Goal: Task Accomplishment & Management: Use online tool/utility

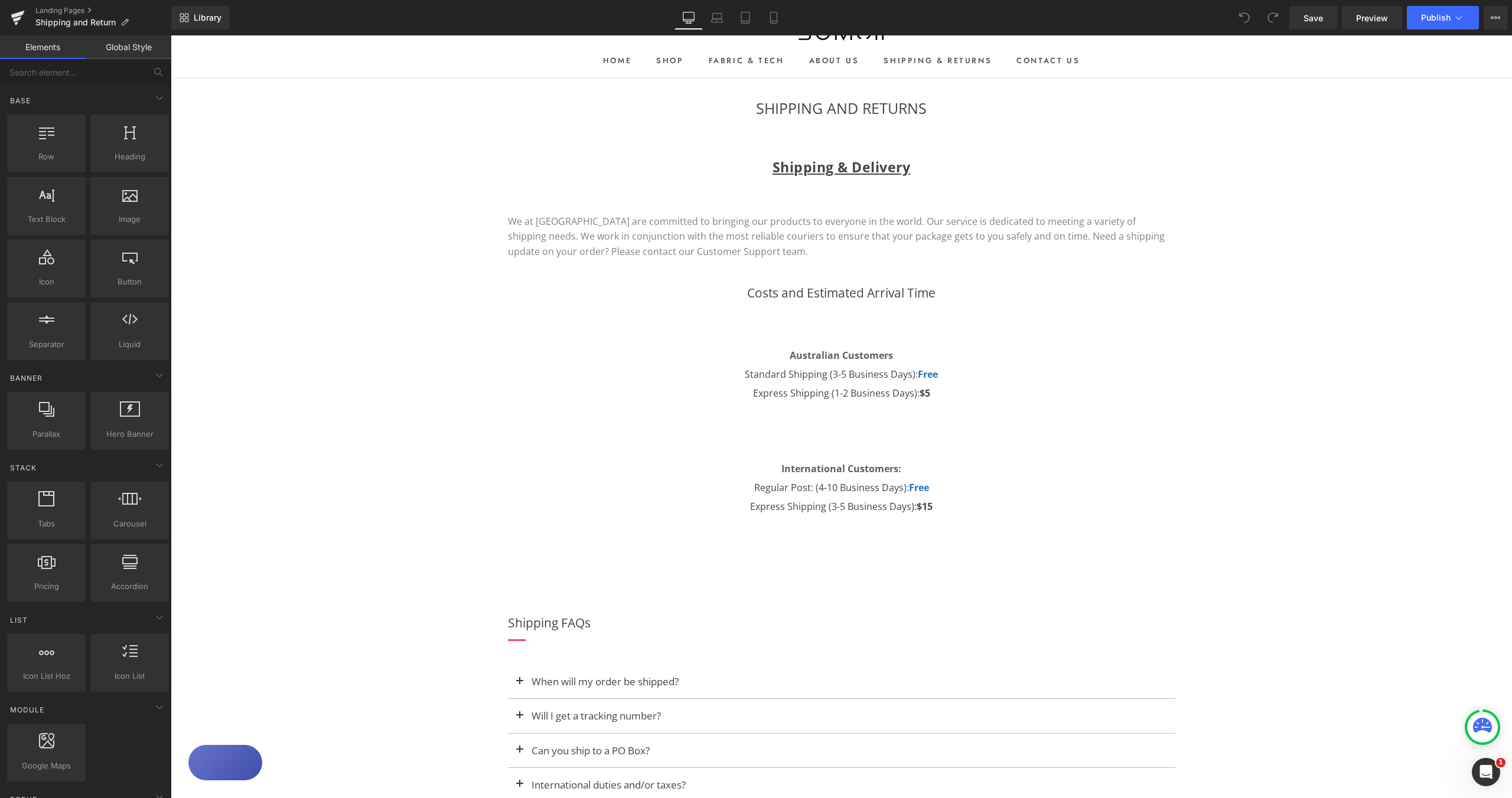
scroll to position [122, 0]
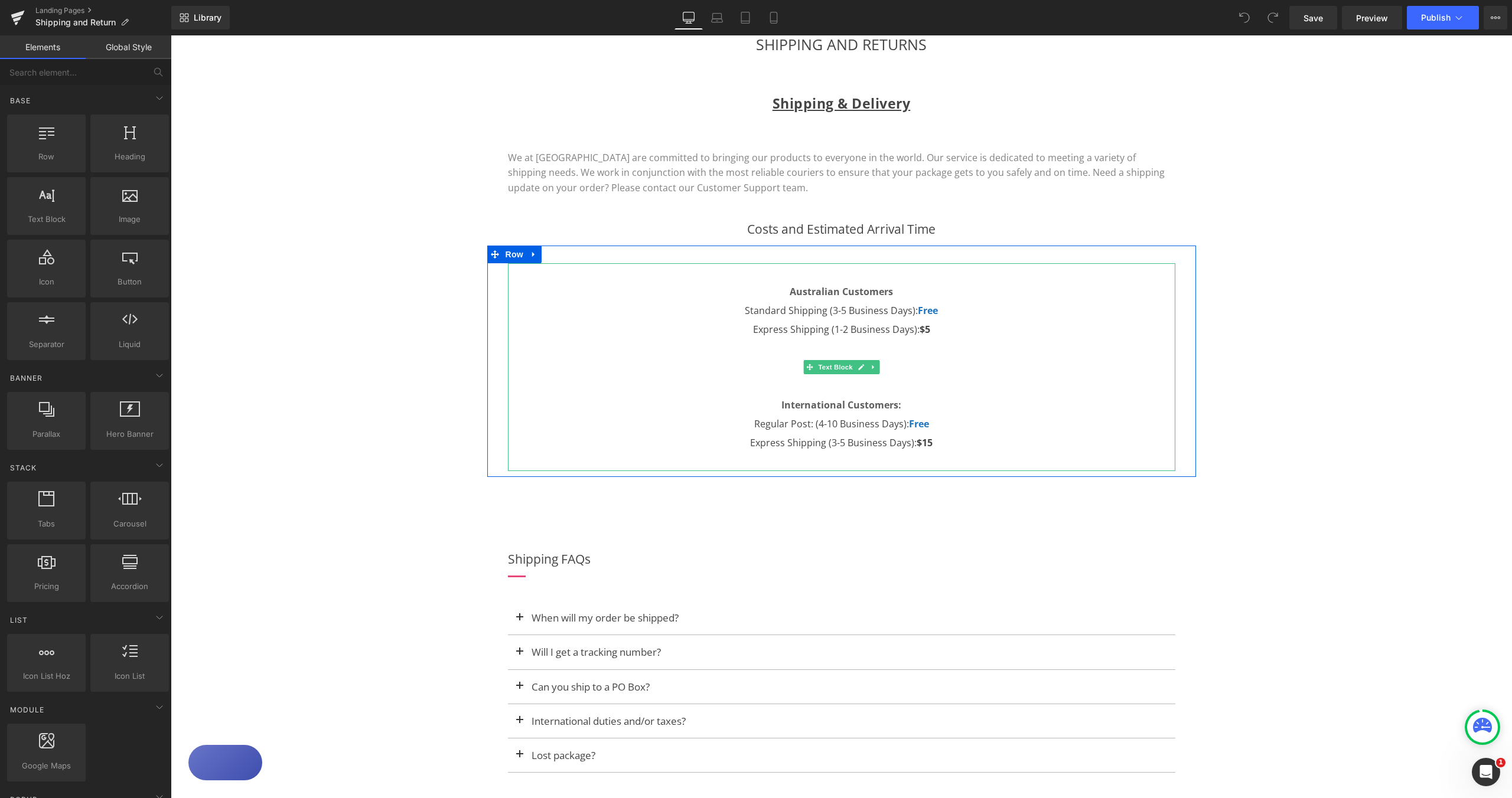
click at [955, 447] on p "Australian Customers Standard Shipping (3-5 Business Days): Free Express Shippi…" at bounding box center [842, 358] width 668 height 189
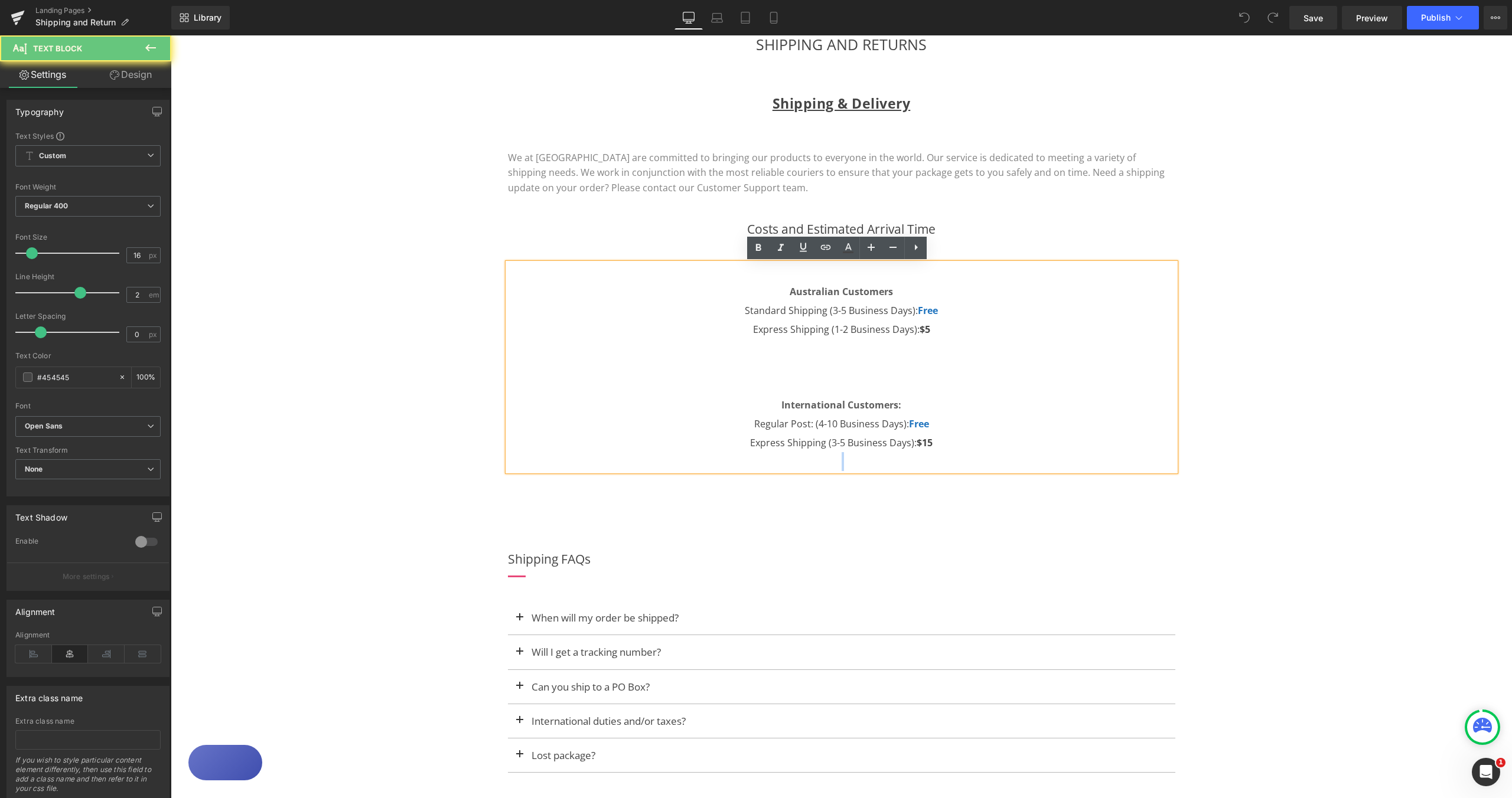
click at [955, 445] on p "Australian Customers Standard Shipping (3-5 Business Days): Free Express Shippi…" at bounding box center [842, 358] width 668 height 189
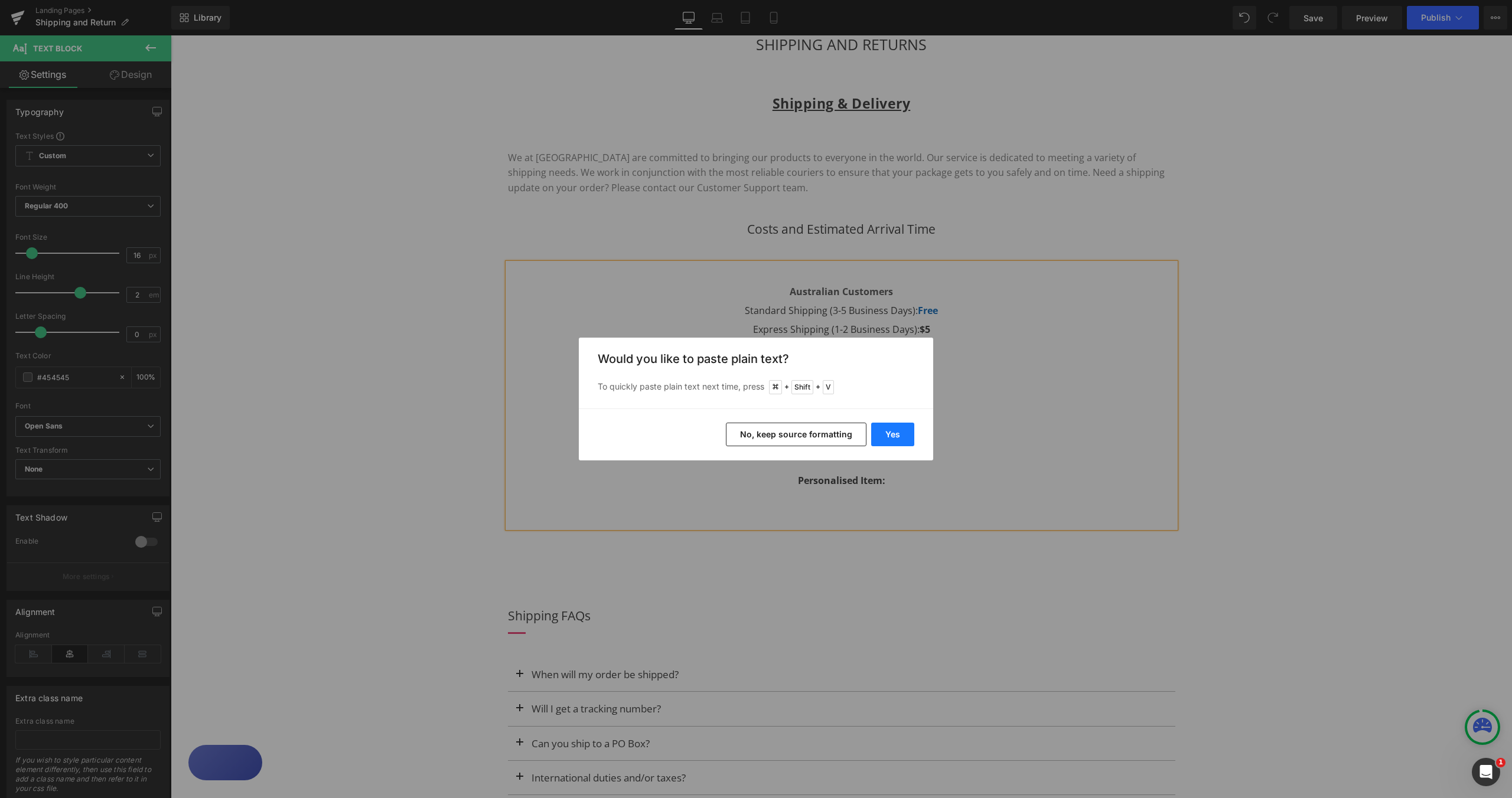
click at [898, 439] on button "Yes" at bounding box center [892, 435] width 43 height 24
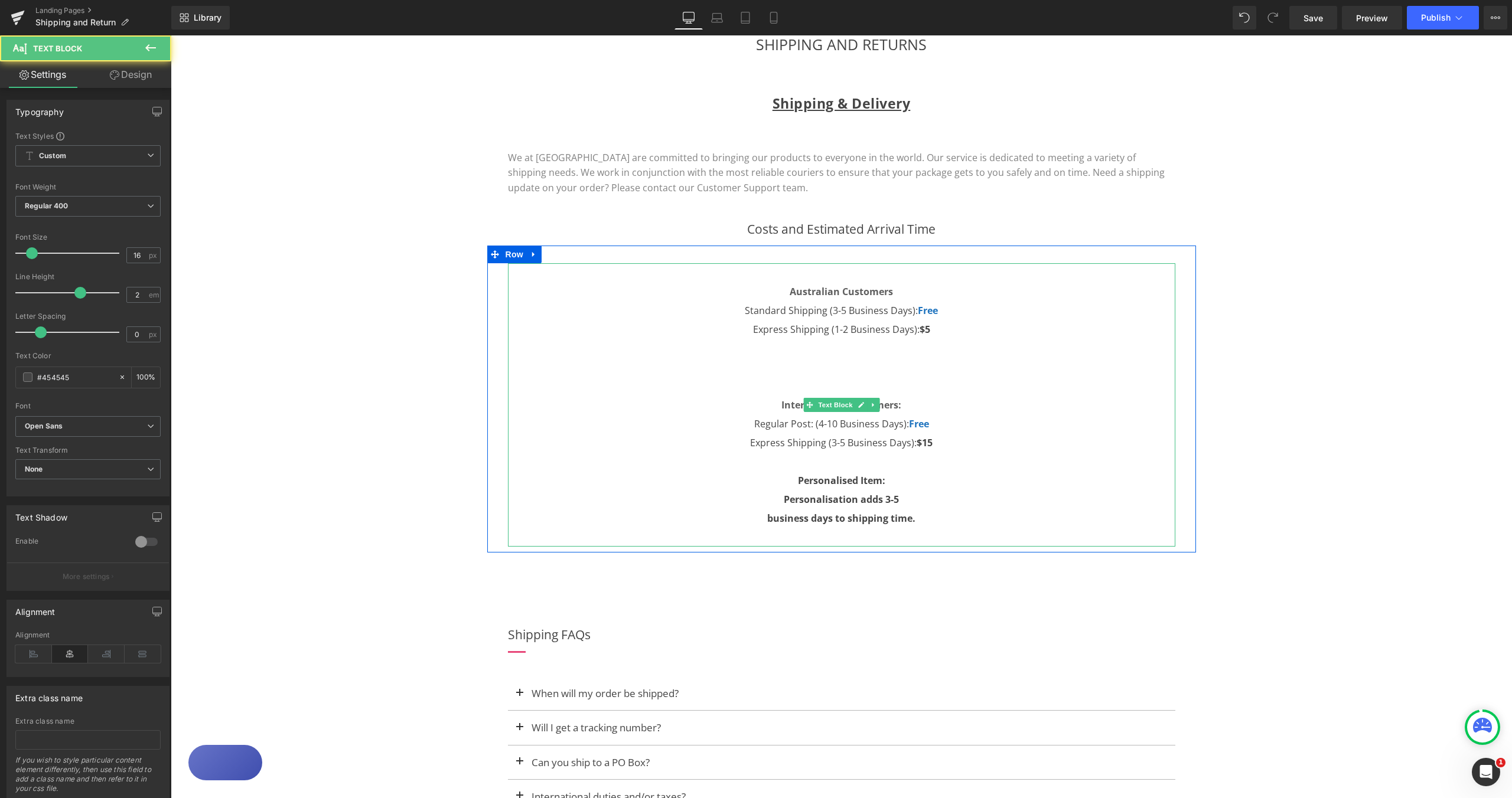
click at [972, 502] on p "Personalisation adds 3-5" at bounding box center [842, 500] width 668 height 19
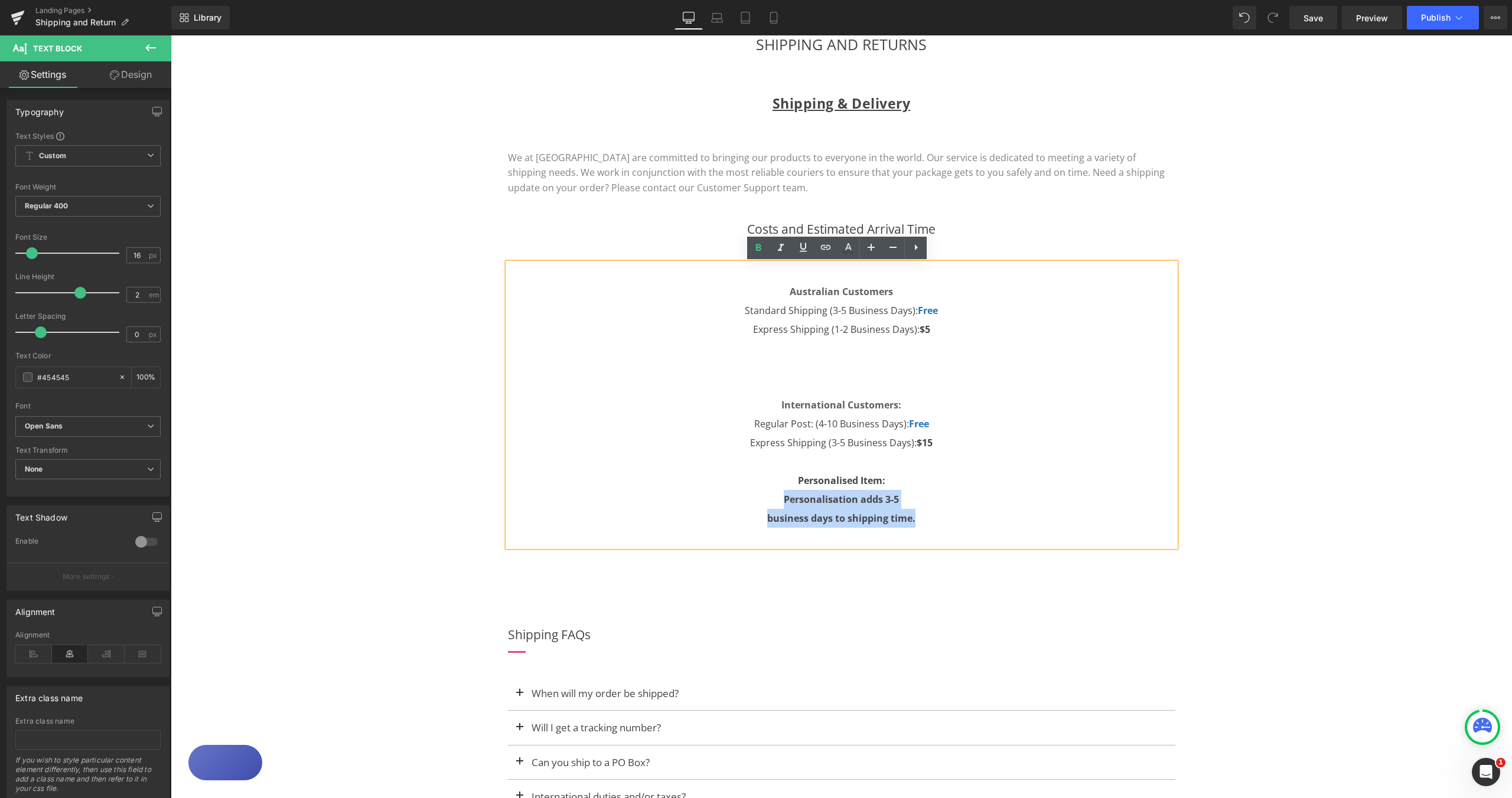
drag, startPoint x: 912, startPoint y: 521, endPoint x: 767, endPoint y: 506, distance: 145.8
click at [767, 506] on div "Australian Customers Standard Shipping (3-5 Business Days): Free Express Shippi…" at bounding box center [842, 405] width 668 height 283
click at [758, 246] on icon at bounding box center [758, 248] width 14 height 14
click at [905, 514] on strong "business days to shipping time." at bounding box center [842, 518] width 149 height 13
click at [904, 518] on strong "business days to shipping time." at bounding box center [842, 518] width 149 height 13
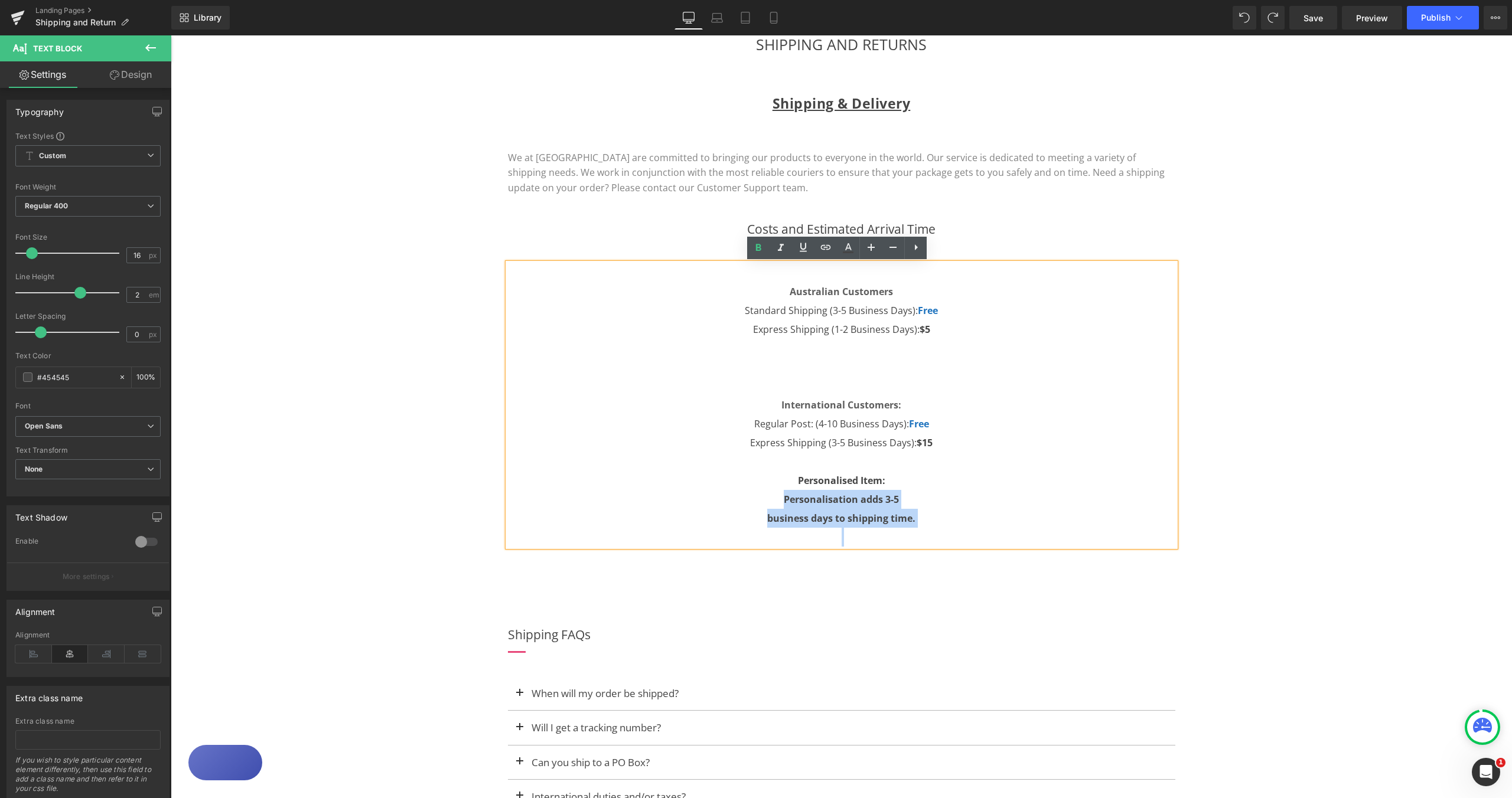
drag, startPoint x: 780, startPoint y: 500, endPoint x: 911, endPoint y: 528, distance: 134.0
click at [910, 528] on div "Australian Customers Standard Shipping (3-5 Business Days): Free Express Shippi…" at bounding box center [842, 405] width 668 height 283
click at [926, 480] on p "Personalised Item:" at bounding box center [842, 480] width 668 height 19
click at [914, 518] on p "business days to shipping time." at bounding box center [842, 519] width 668 height 19
click at [882, 522] on strong "business days to shipping time." at bounding box center [842, 518] width 149 height 13
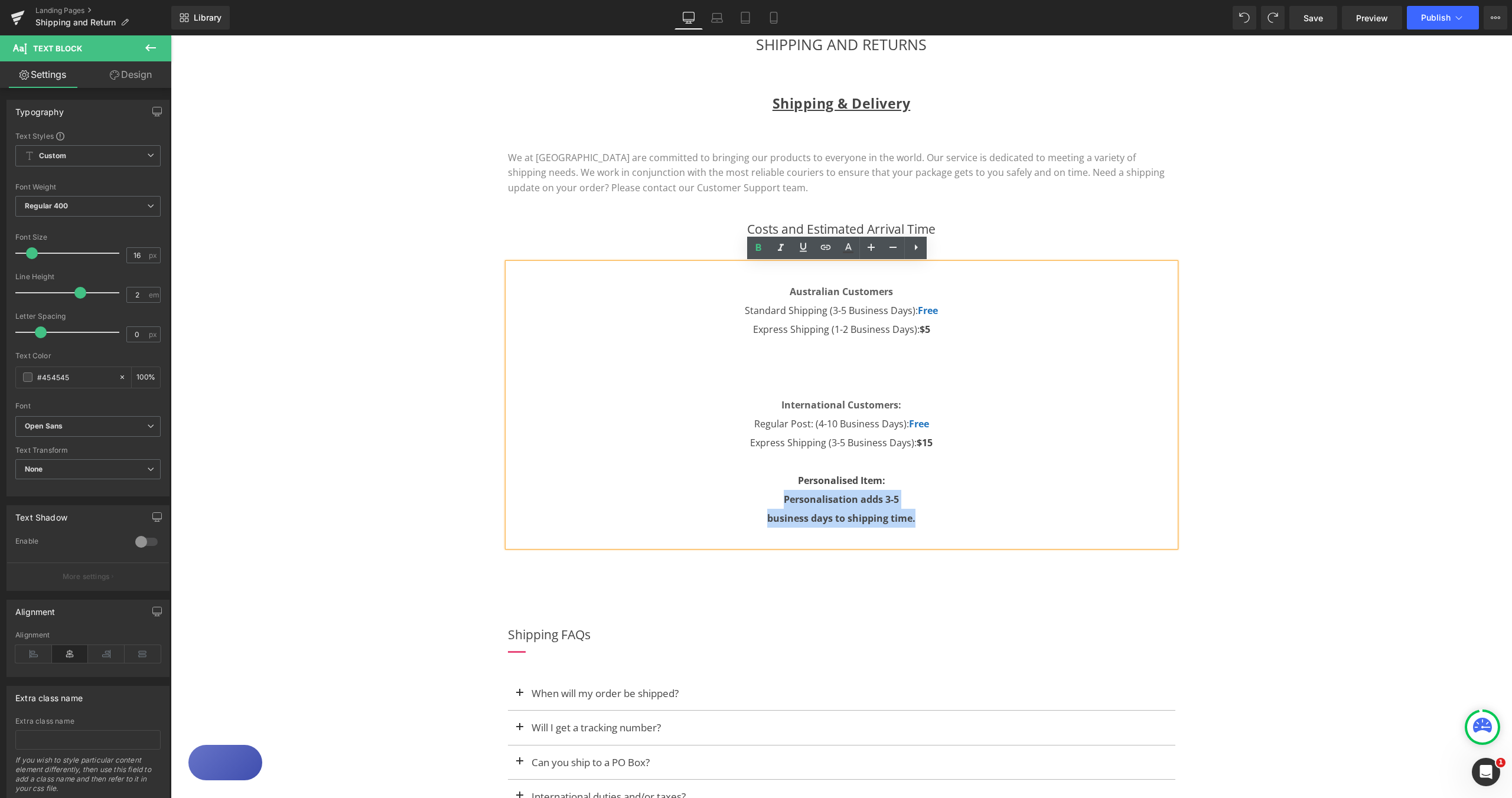
drag, startPoint x: 922, startPoint y: 523, endPoint x: 777, endPoint y: 506, distance: 146.0
click at [777, 506] on div "Australian Customers Standard Shipping (3-5 Business Days): Free Express Shippi…" at bounding box center [842, 405] width 668 height 283
click at [755, 244] on icon at bounding box center [758, 248] width 14 height 14
click at [759, 247] on icon at bounding box center [759, 247] width 5 height 7
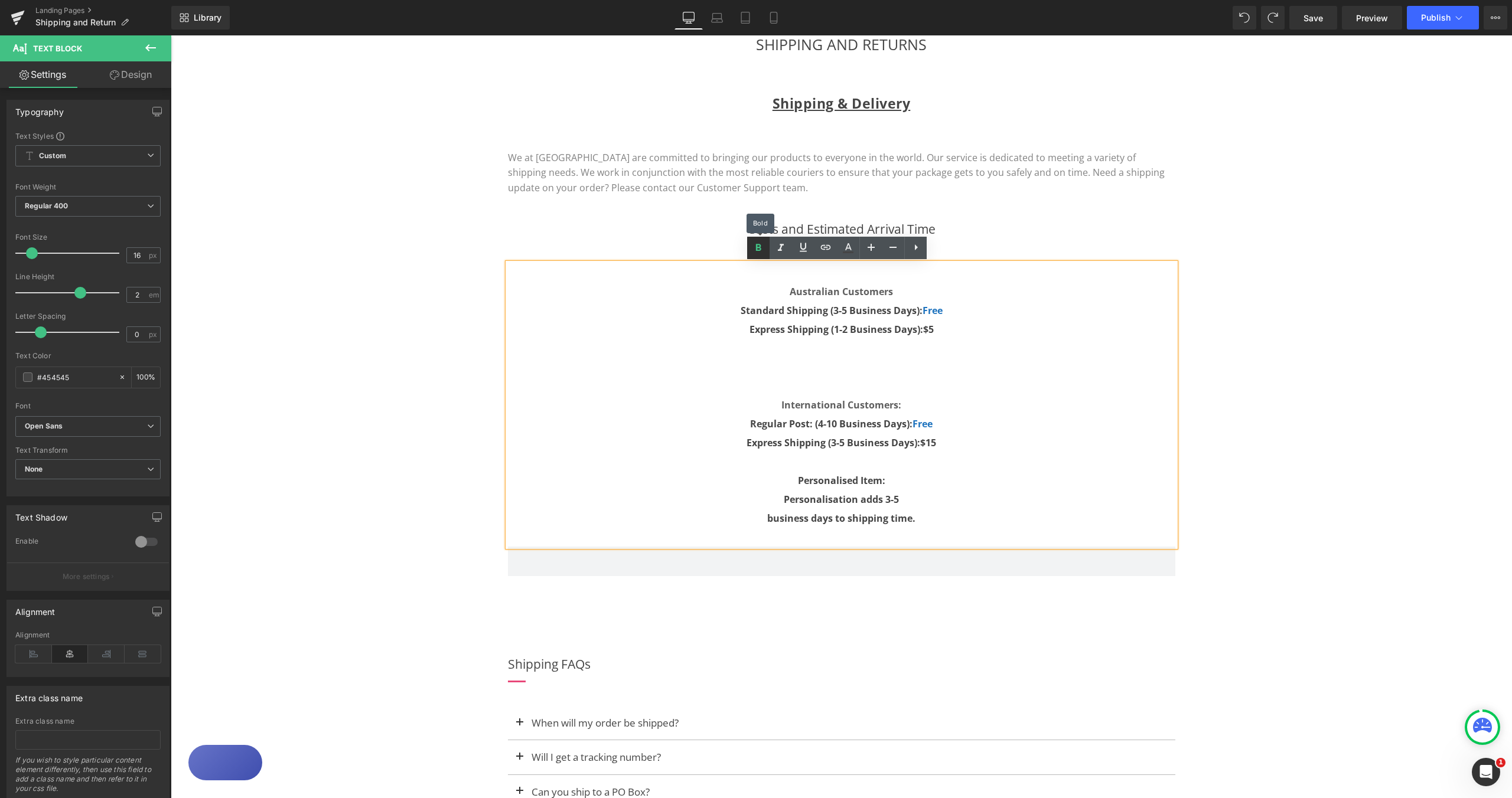
click at [761, 248] on icon at bounding box center [758, 248] width 14 height 14
click at [982, 547] on div "Australian Customers Standard Shipping (3-5 Business Days): Free Express Shippi…" at bounding box center [842, 405] width 668 height 283
click at [957, 512] on p "business days to shipping time." at bounding box center [842, 519] width 668 height 19
click at [945, 511] on p "business days to shipping time." at bounding box center [842, 519] width 668 height 19
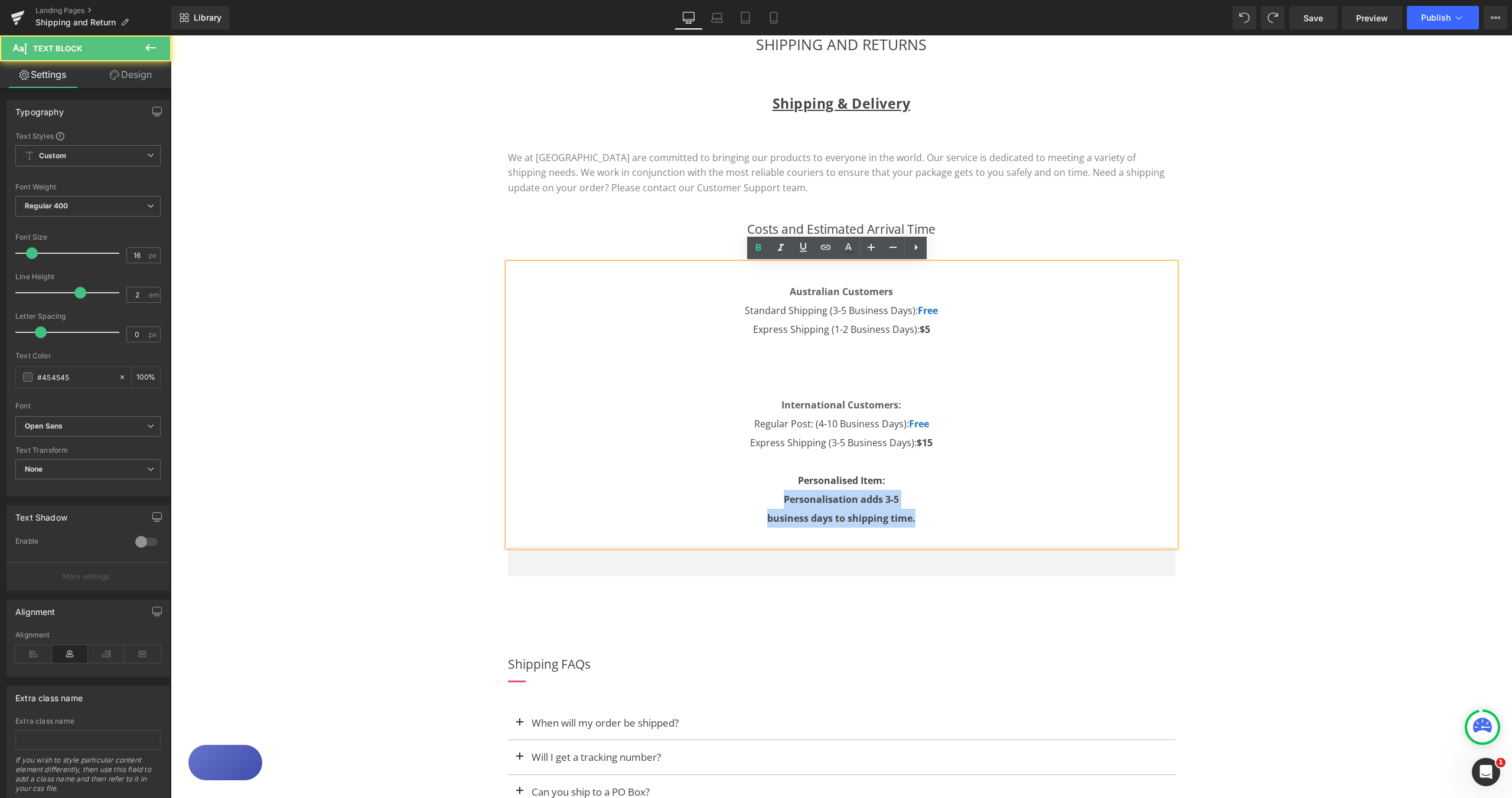
drag, startPoint x: 779, startPoint y: 500, endPoint x: 927, endPoint y: 518, distance: 149.1
click at [927, 518] on div "Australian Customers Standard Shipping (3-5 Business Days): Free Express Shippi…" at bounding box center [842, 405] width 668 height 283
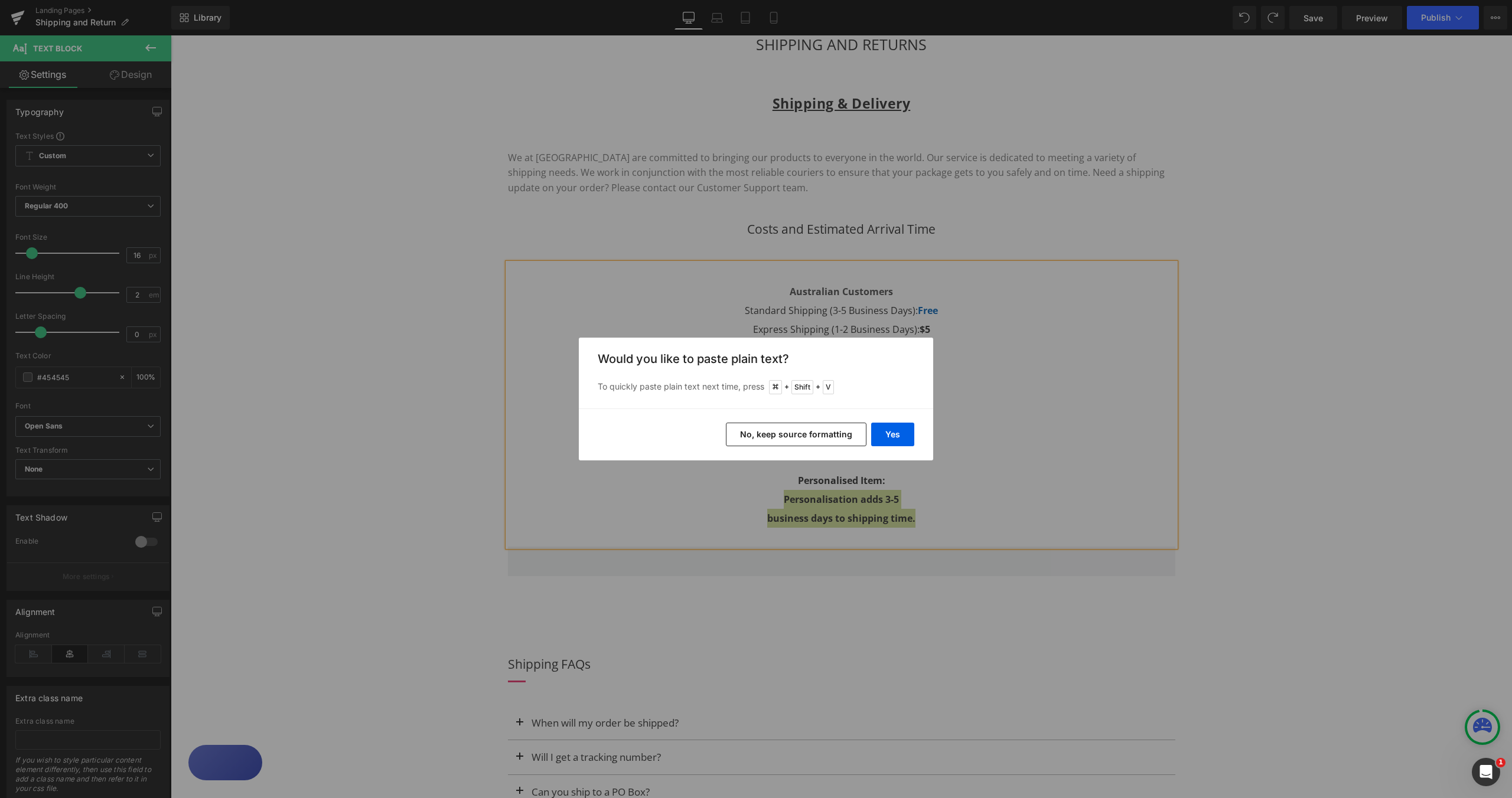
click at [814, 434] on button "No, keep source formatting" at bounding box center [796, 435] width 140 height 24
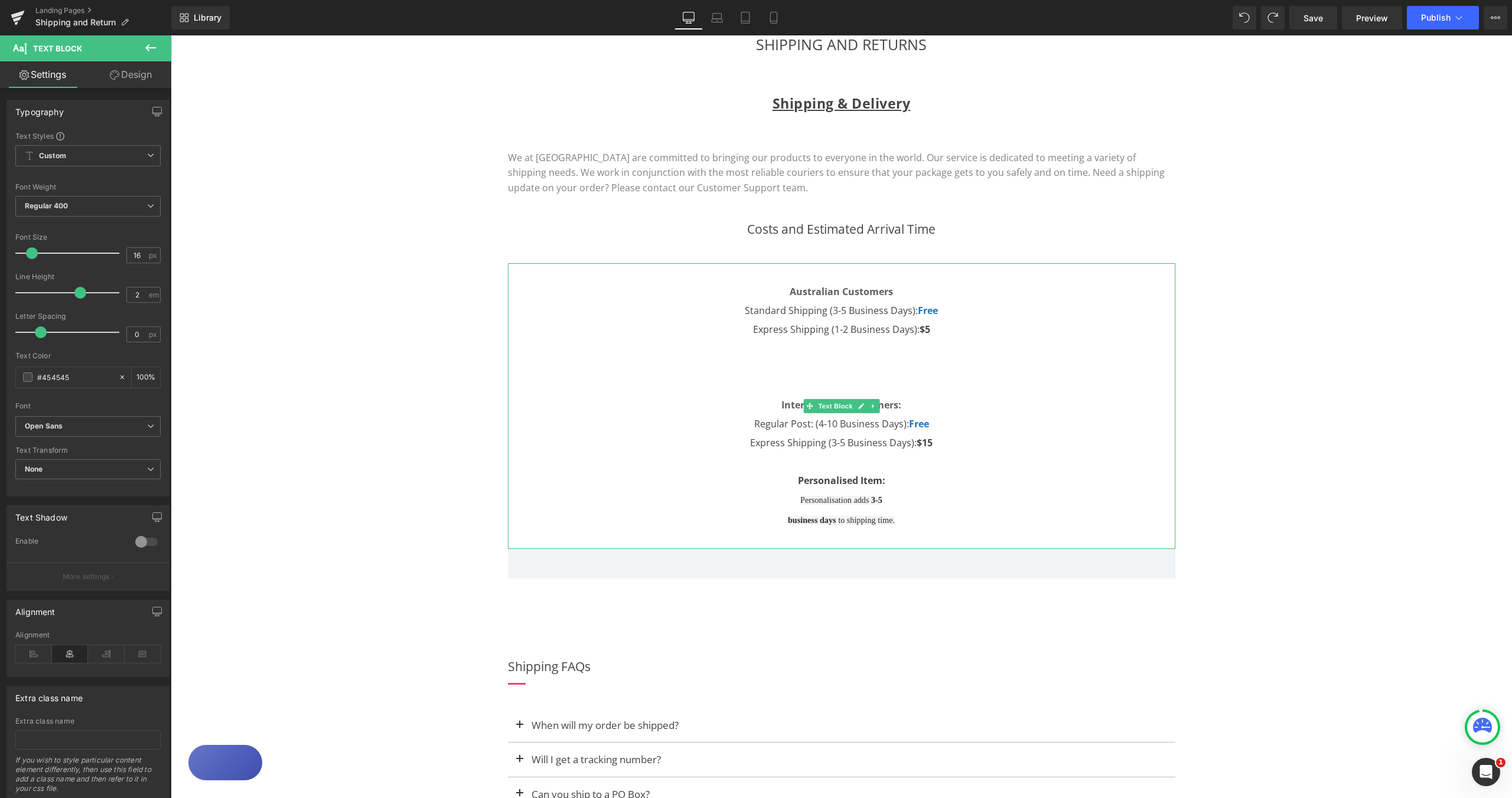
click at [936, 508] on p "Personalisation adds 3-5 business days to shipping time." at bounding box center [842, 510] width 668 height 40
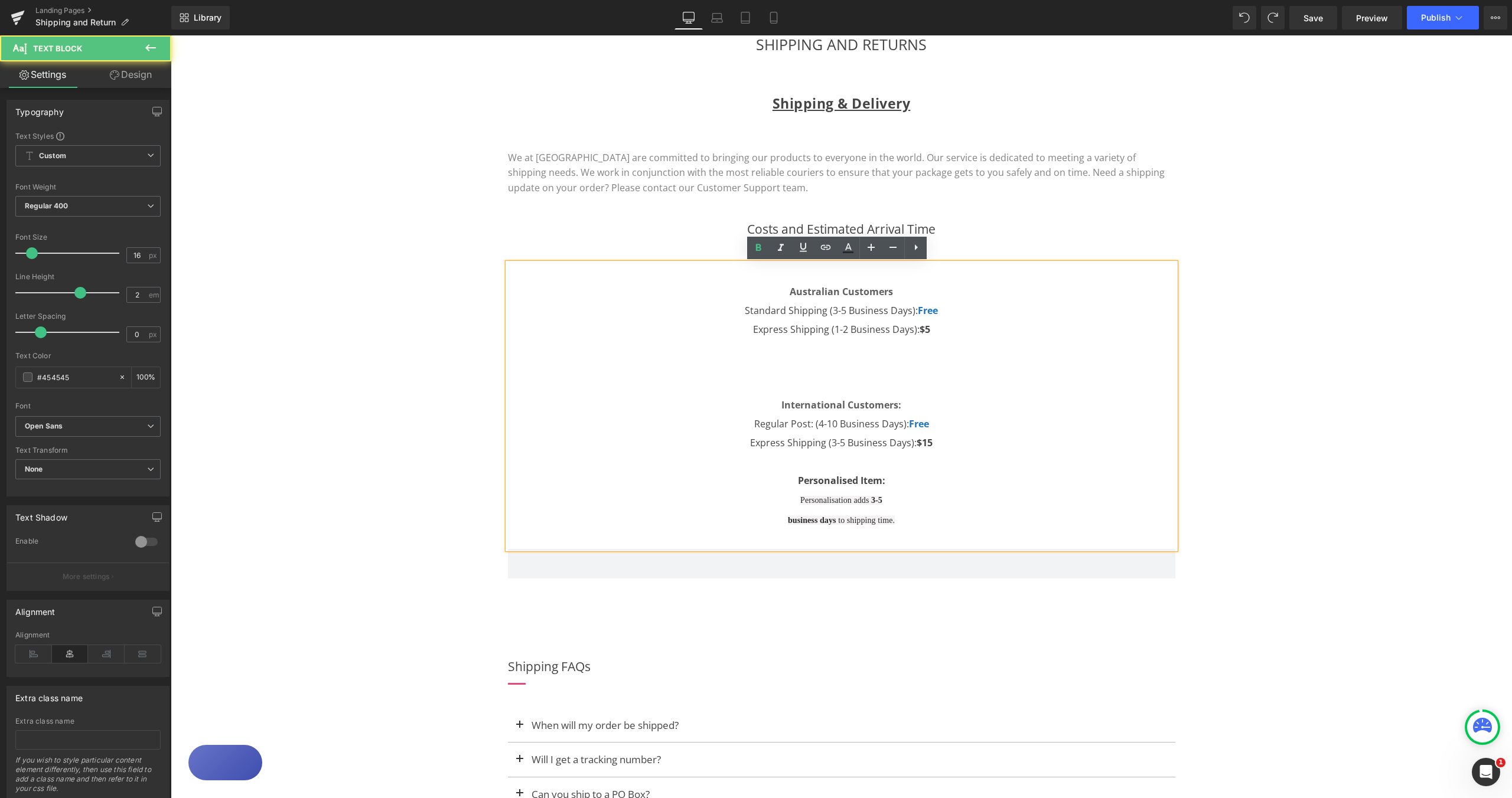
click at [907, 517] on p "Personalisation adds 3-5 business days to shipping time." at bounding box center [842, 510] width 668 height 40
drag, startPoint x: 897, startPoint y: 519, endPoint x: 786, endPoint y: 502, distance: 112.3
click at [786, 502] on p "Personalisation adds 3-5 business days to shipping time." at bounding box center [842, 510] width 668 height 40
click at [872, 248] on icon at bounding box center [871, 247] width 14 height 14
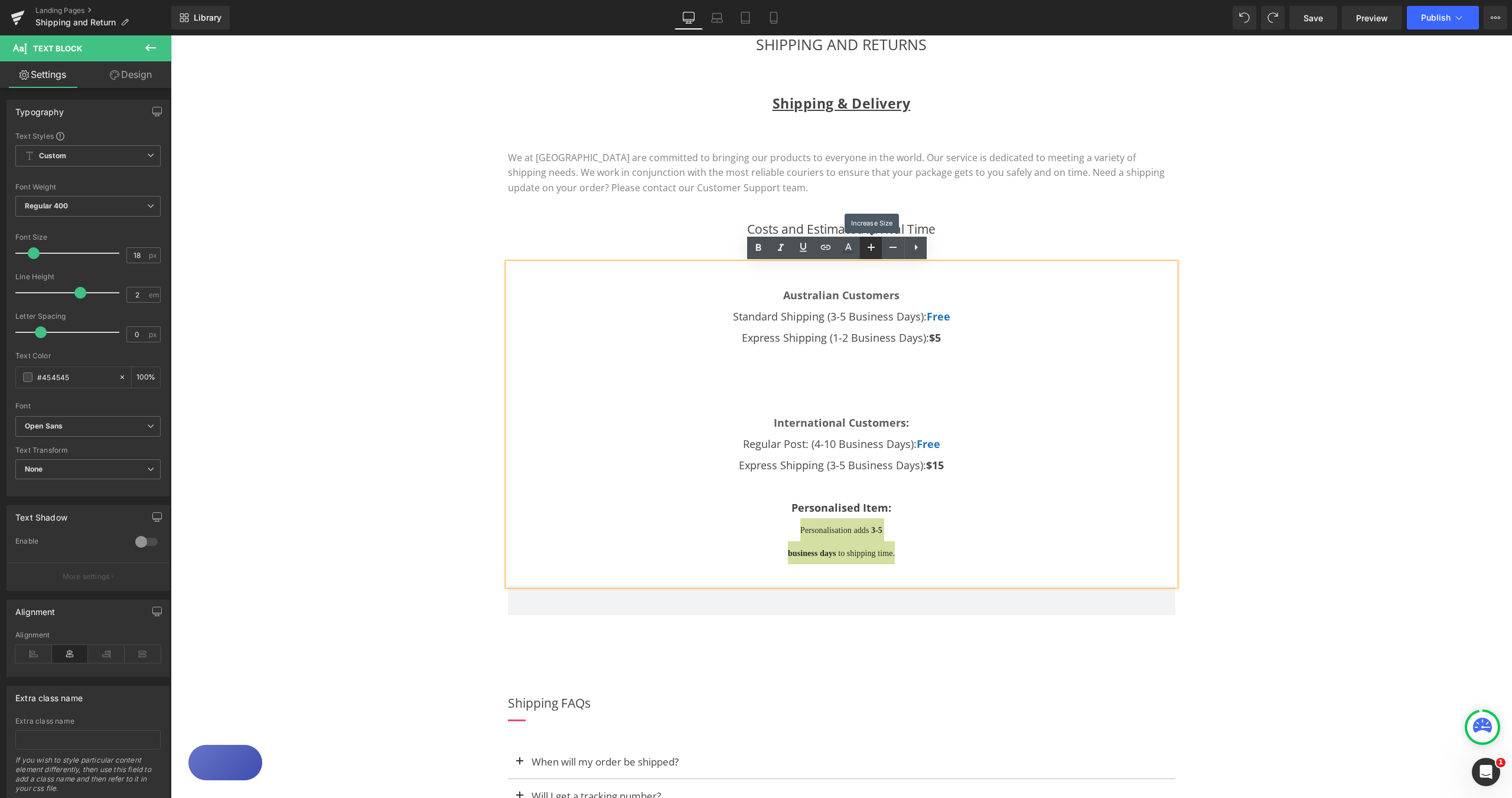
click at [872, 248] on icon at bounding box center [871, 247] width 14 height 14
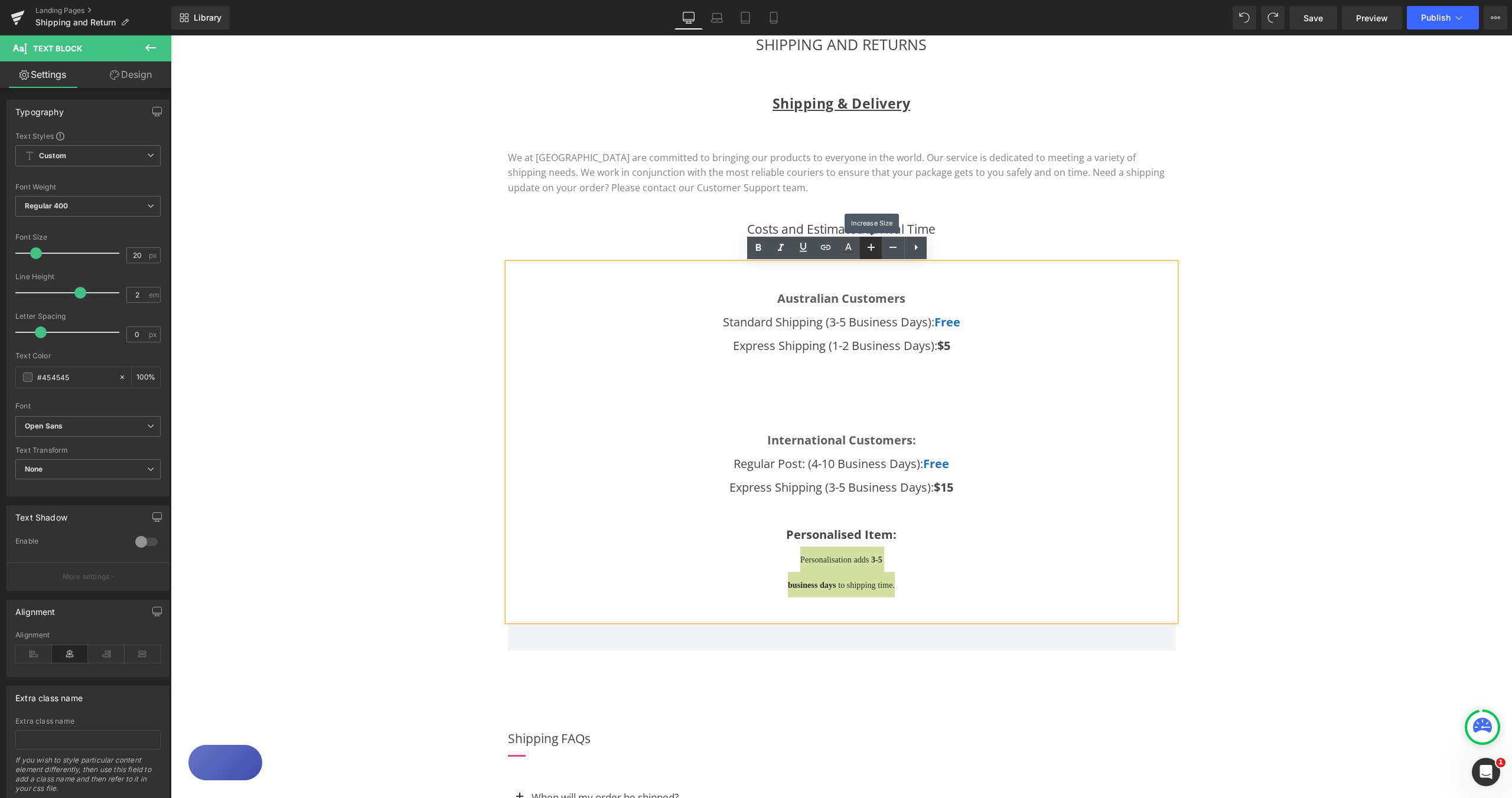
click at [874, 248] on icon at bounding box center [871, 247] width 14 height 14
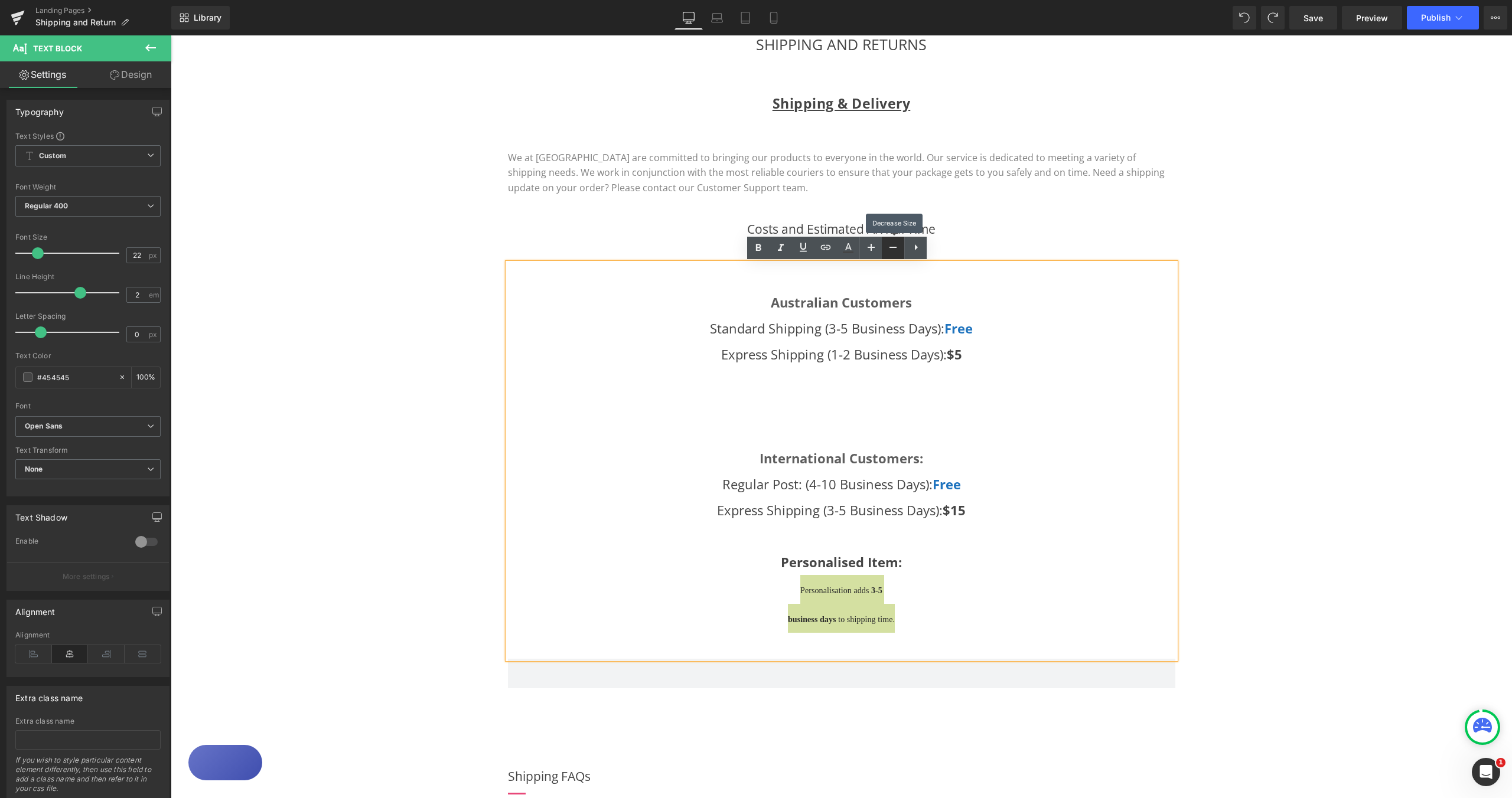
click at [885, 248] on link at bounding box center [893, 248] width 23 height 23
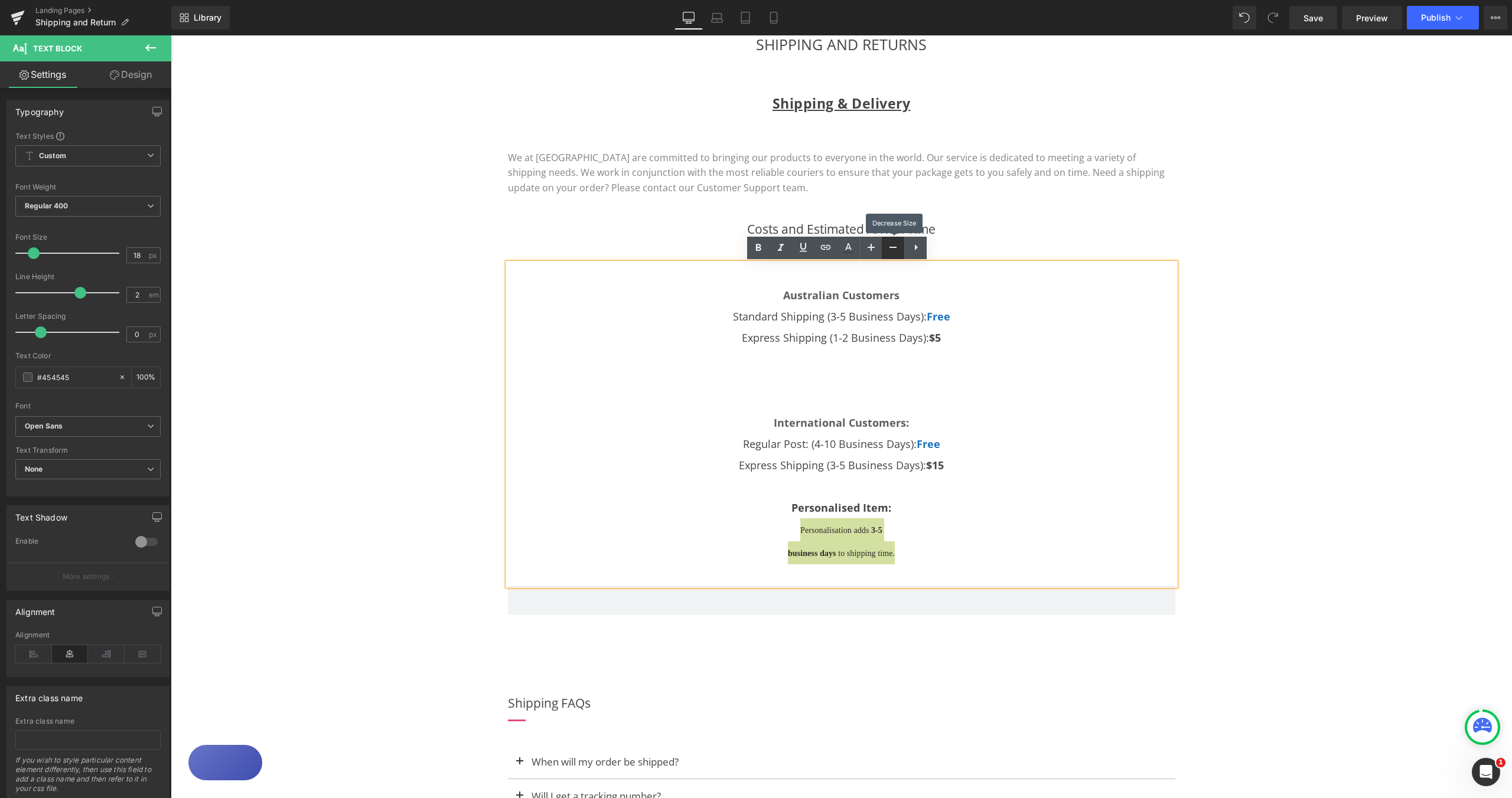
click at [885, 248] on link at bounding box center [893, 248] width 23 height 23
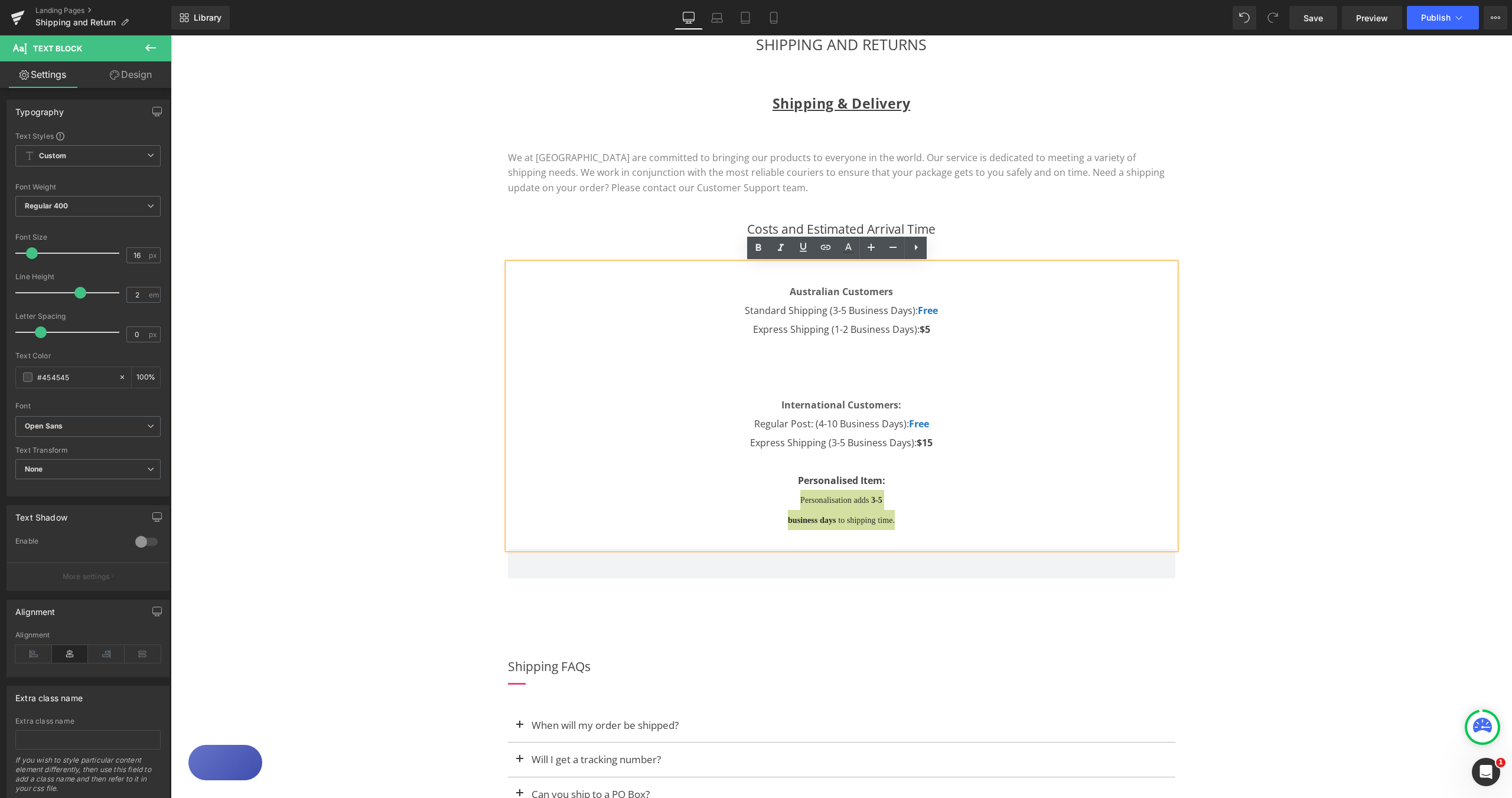
type input "20"
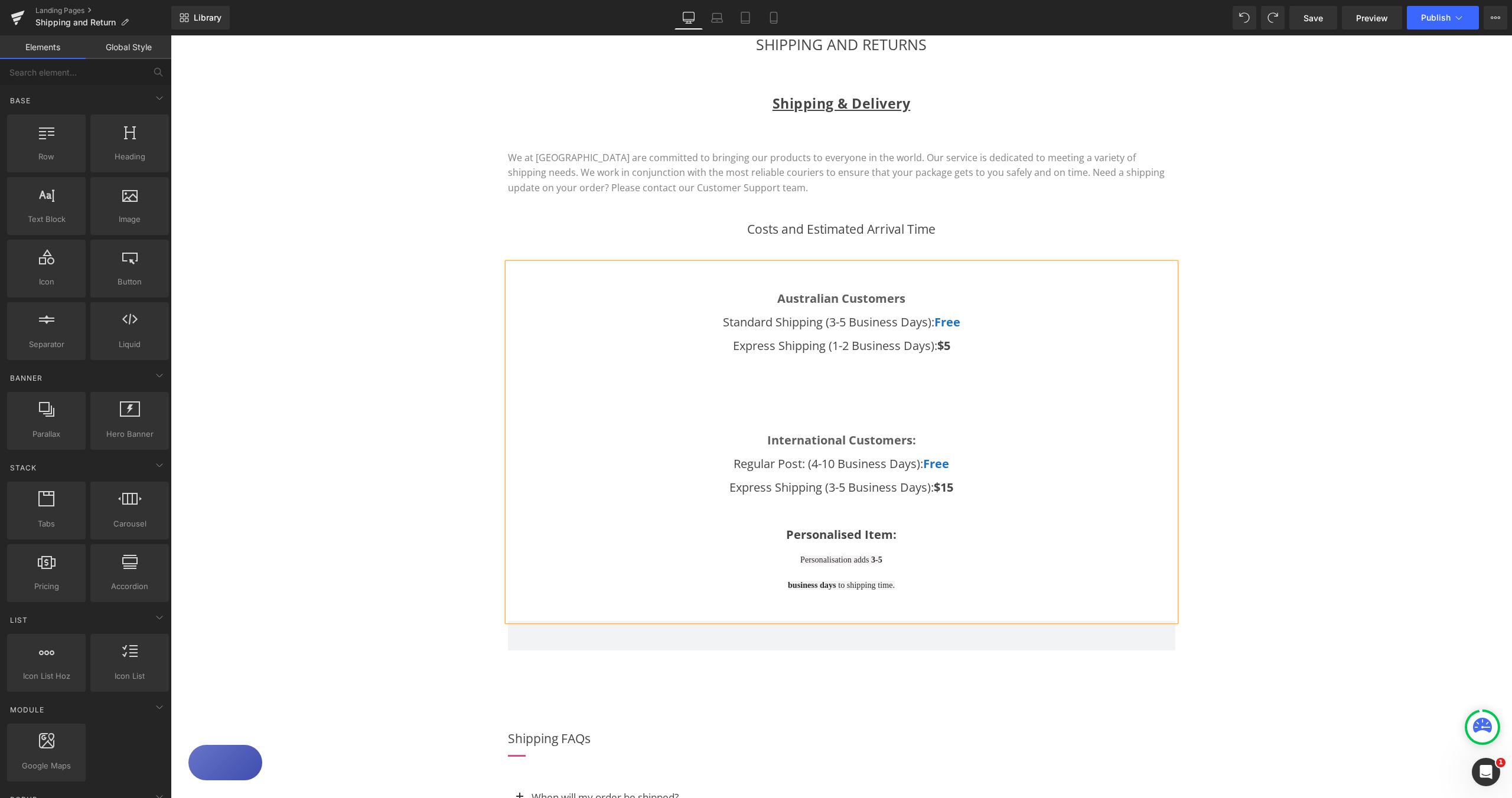
click at [1259, 489] on div "SHIPPING AND RETURNS Heading Row Shipping & Delivery Heading Row We at Sumoii a…" at bounding box center [841, 790] width 1341 height 1552
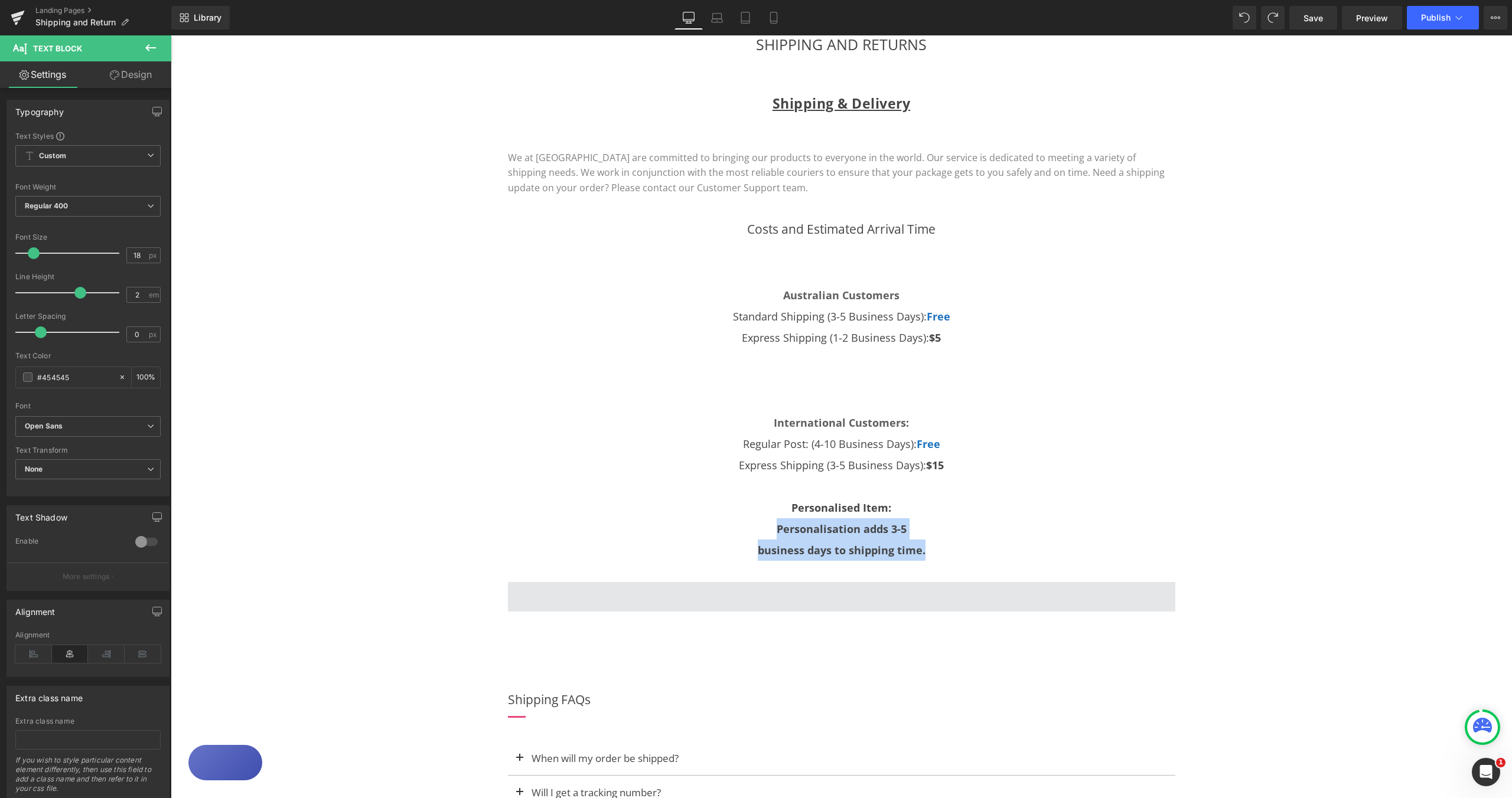
type input "16"
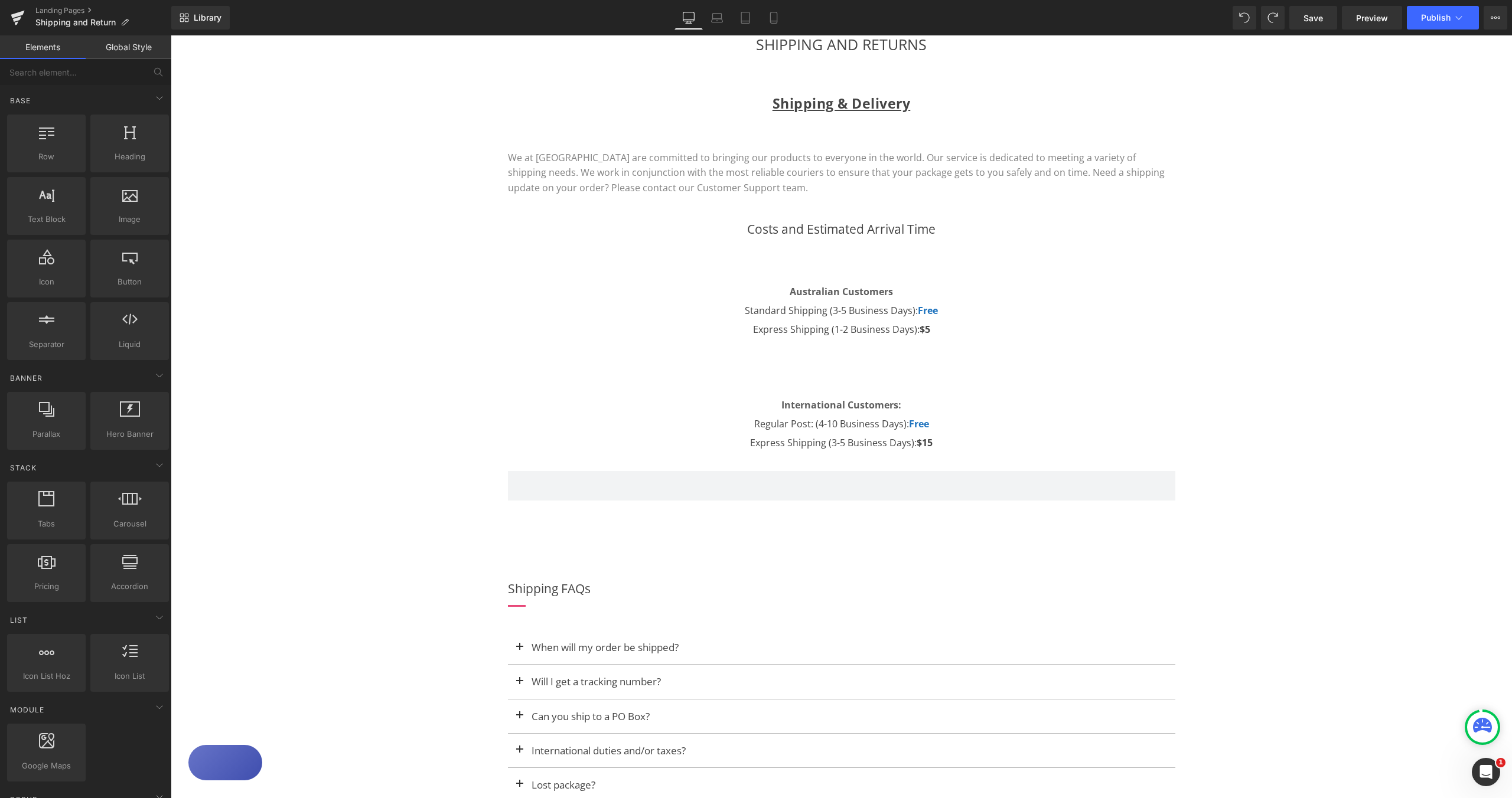
drag, startPoint x: 1358, startPoint y: 467, endPoint x: 1181, endPoint y: 424, distance: 182.1
click at [1358, 467] on div "SHIPPING AND RETURNS Heading Row Shipping & Delivery Heading Row We at Sumoii a…" at bounding box center [841, 716] width 1341 height 1402
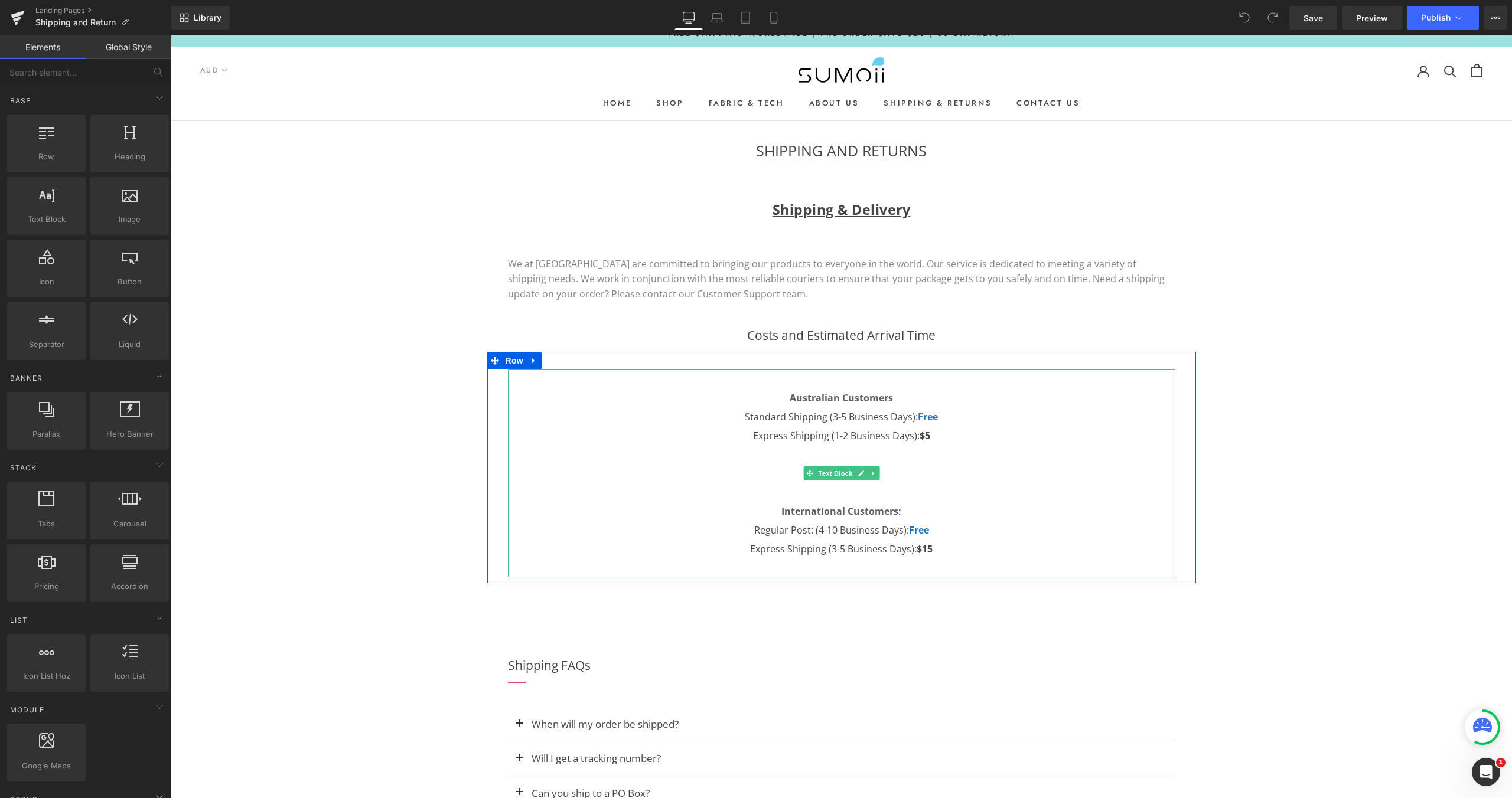
scroll to position [77, 0]
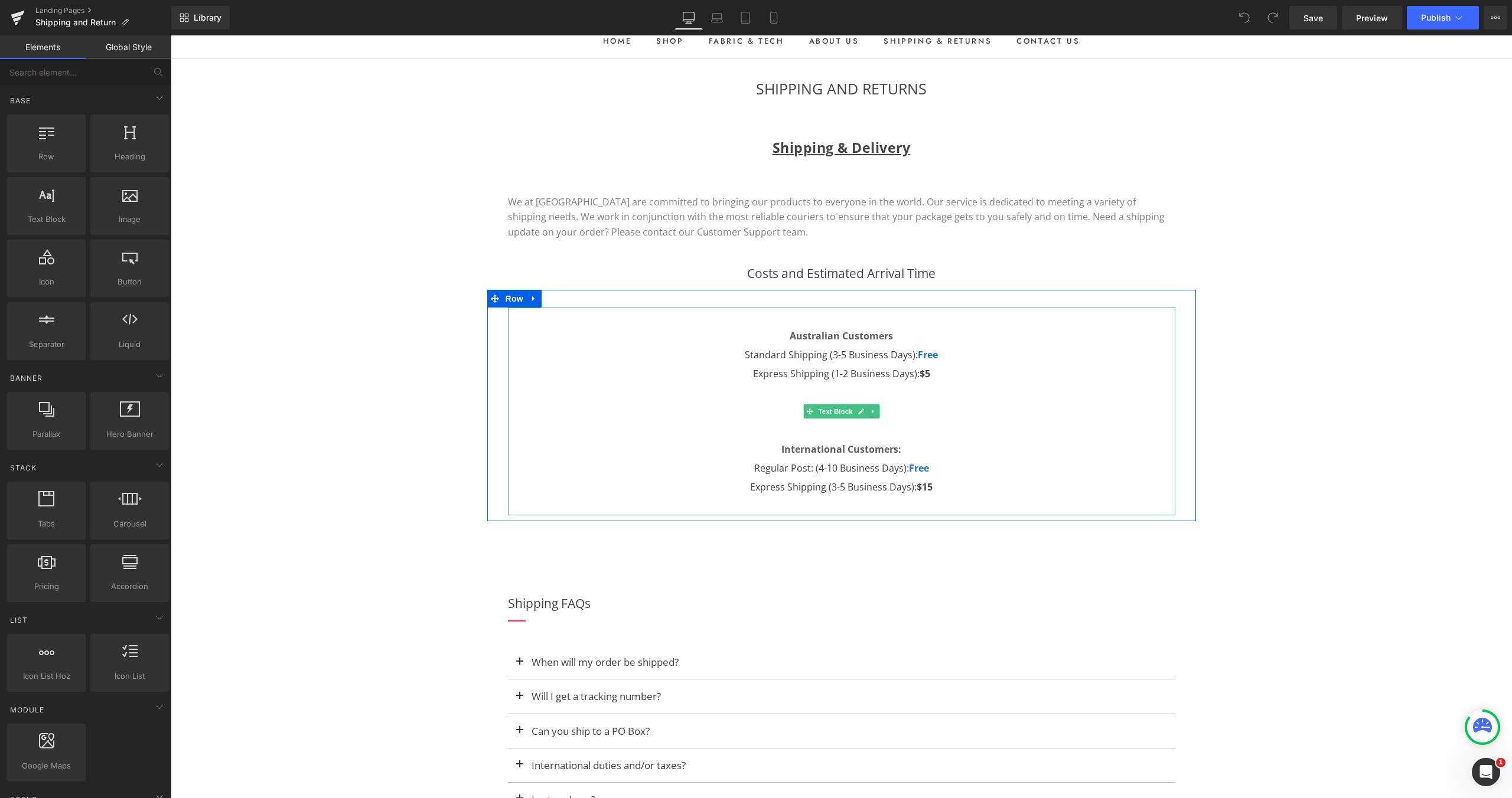
click at [936, 493] on p "Australian Customers Standard Shipping (3-5 Business Days): Free Express Shippi…" at bounding box center [842, 402] width 668 height 189
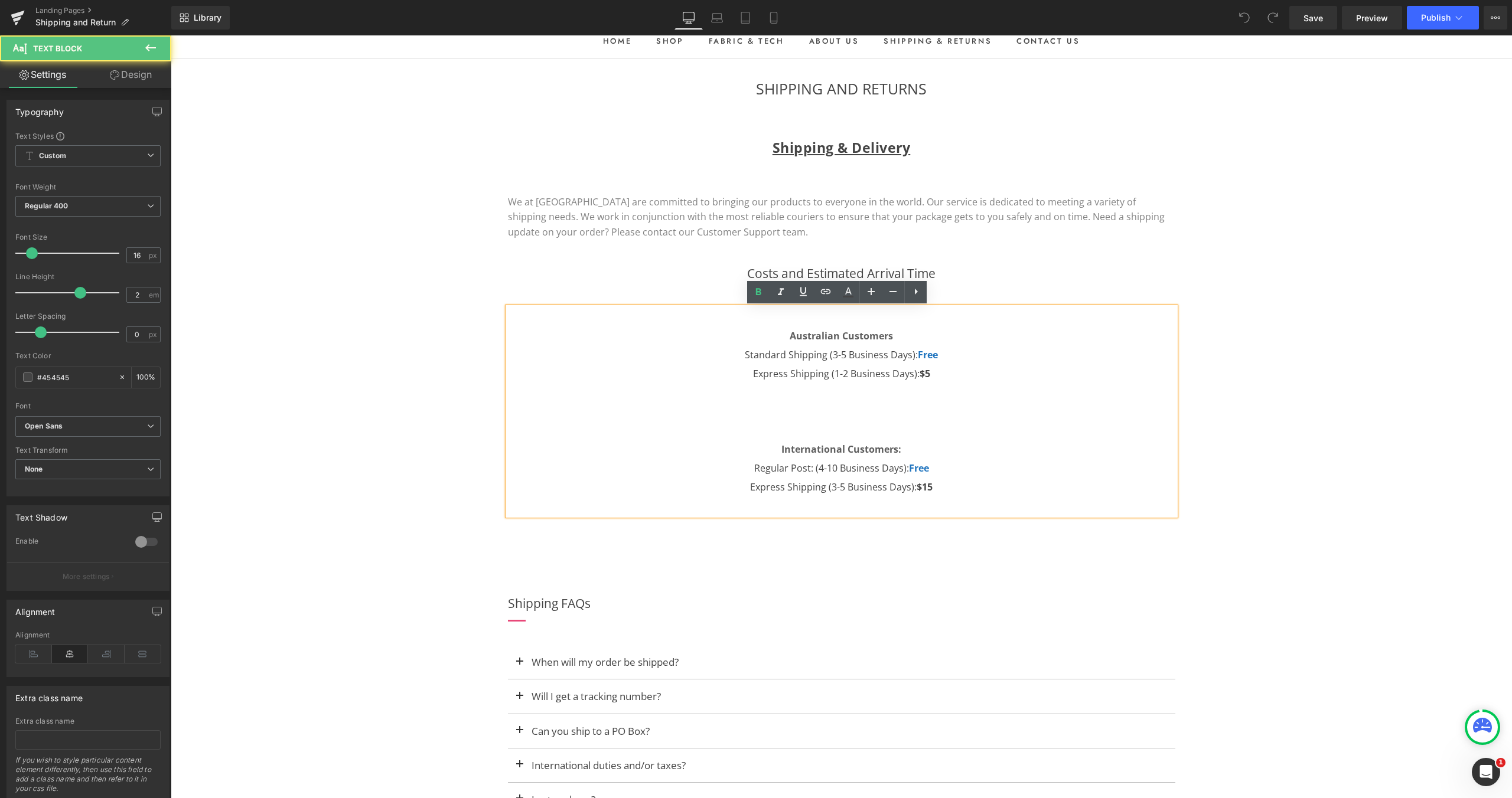
click at [933, 489] on p "Australian Customers Standard Shipping (3-5 Business Days): Free Express Shippi…" at bounding box center [842, 402] width 668 height 189
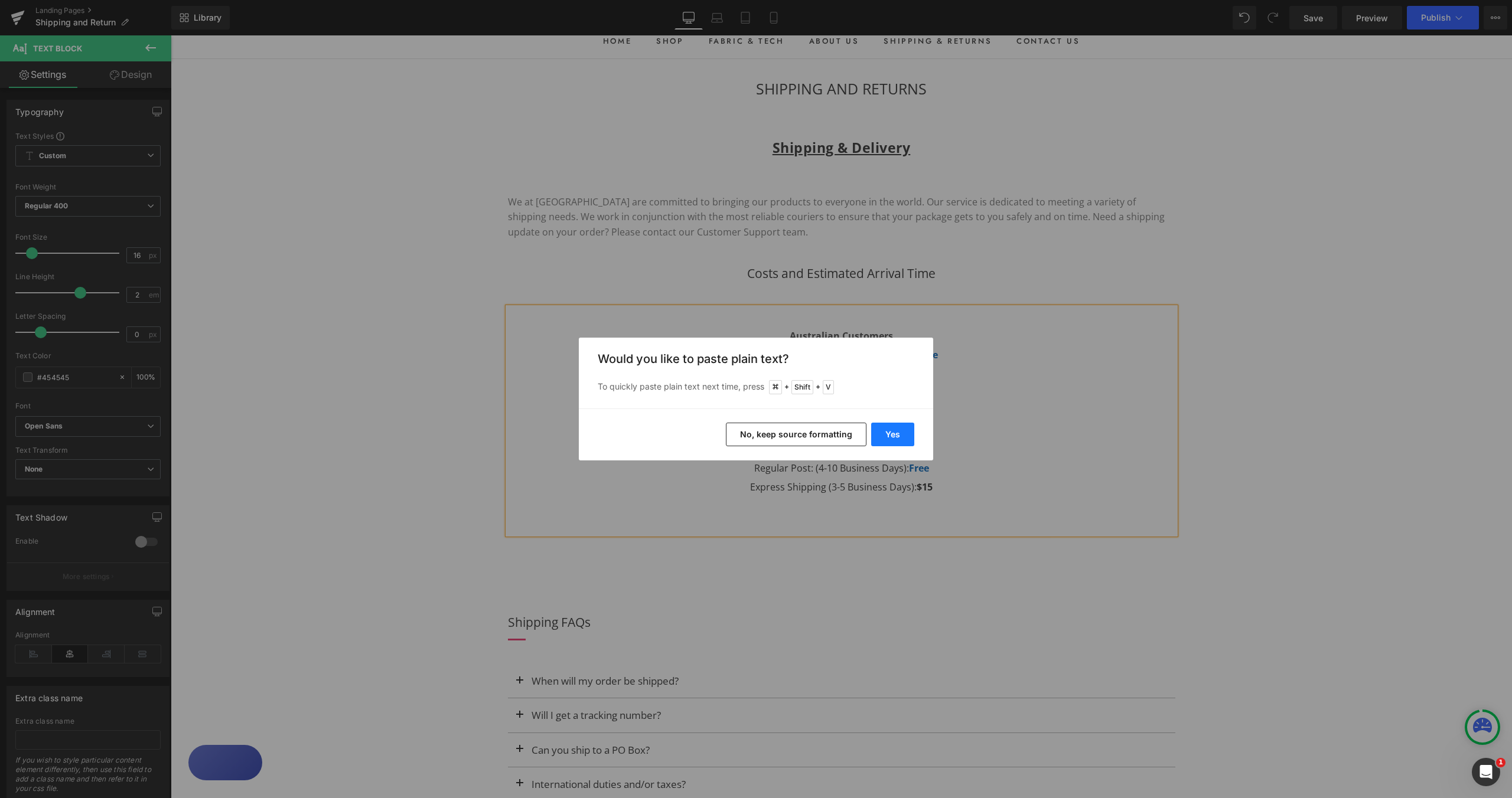
click at [894, 434] on button "Yes" at bounding box center [892, 435] width 43 height 24
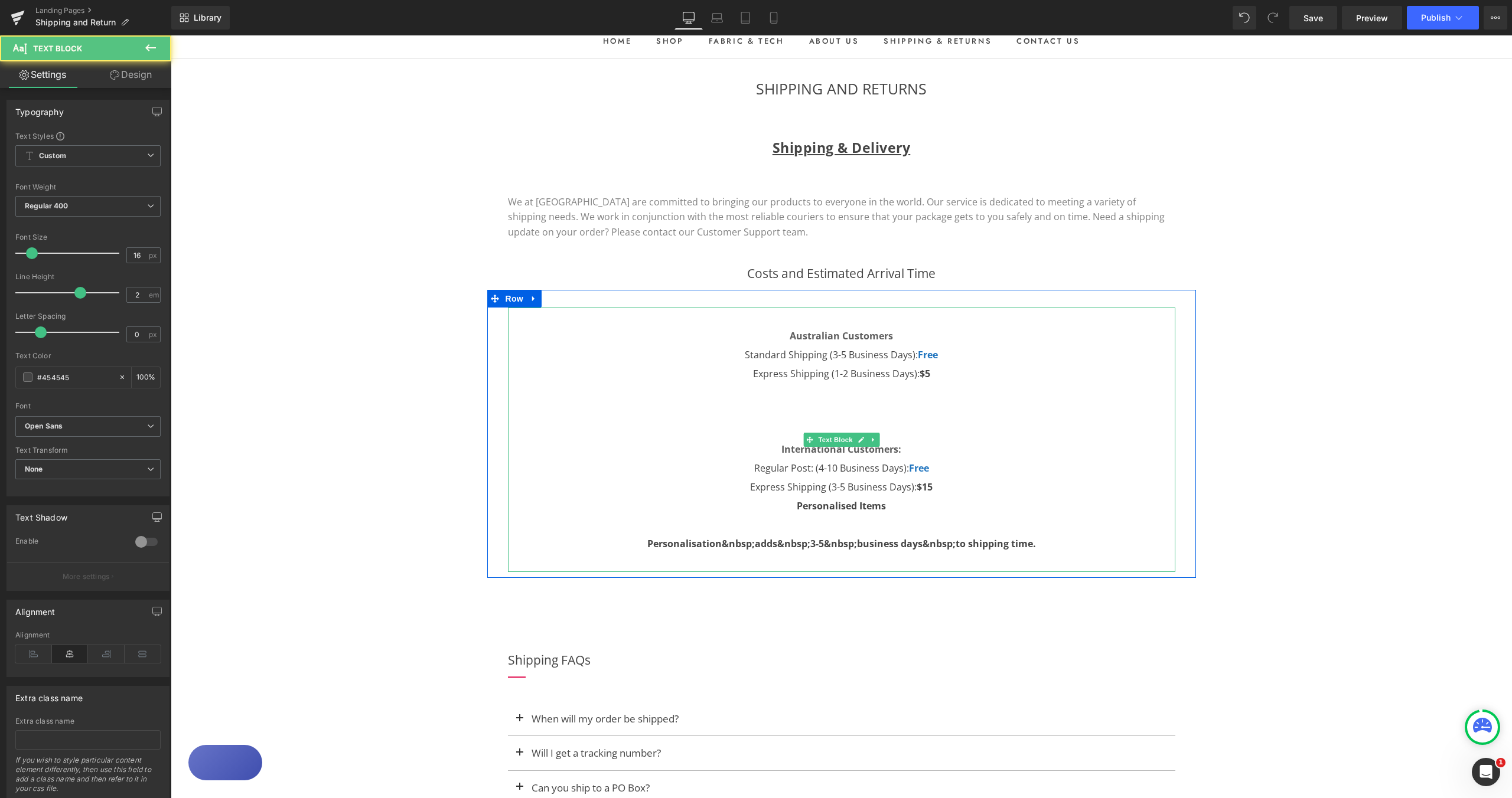
click at [797, 508] on strong "Personalised Items" at bounding box center [842, 506] width 89 height 13
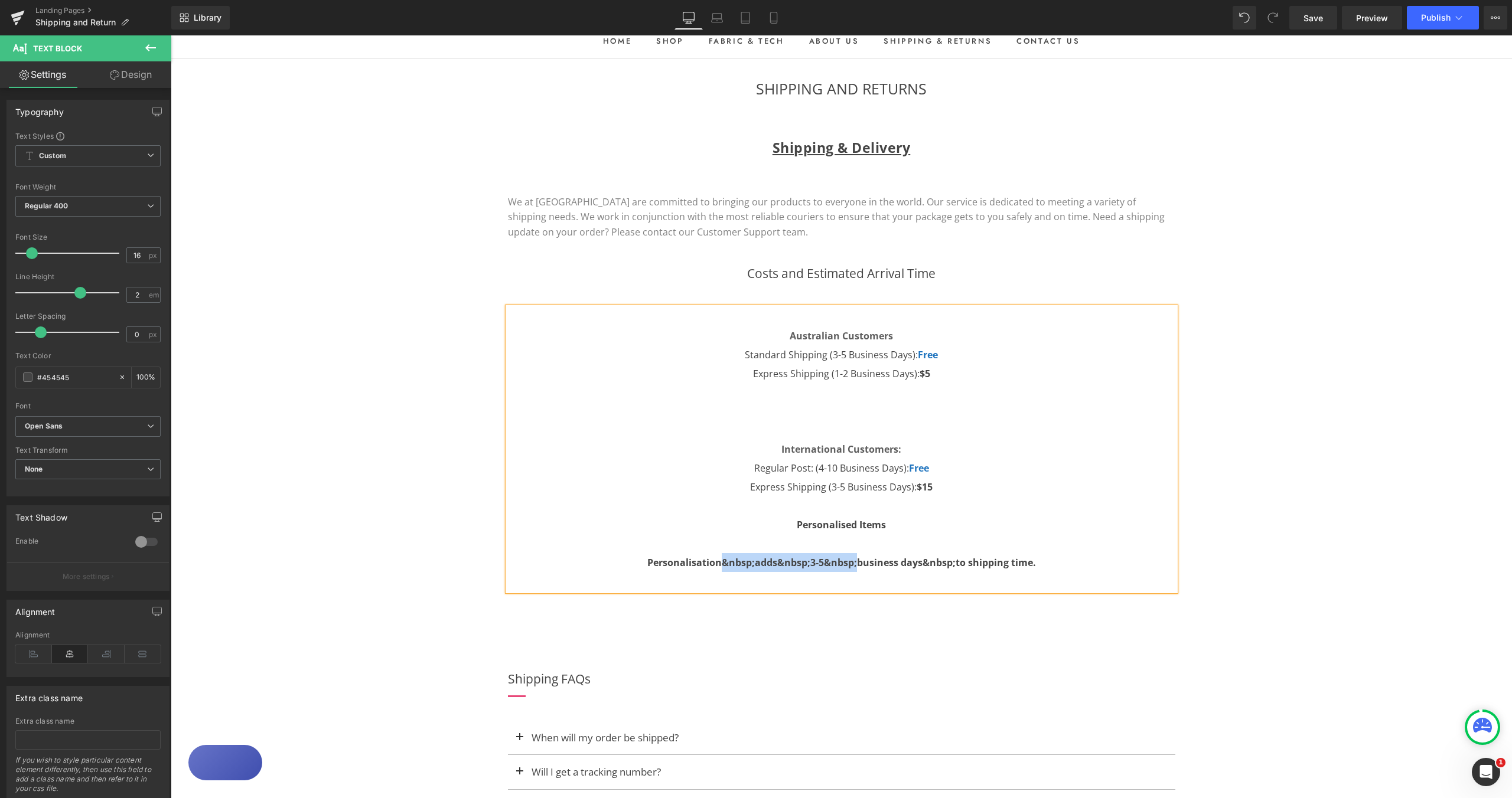
drag, startPoint x: 718, startPoint y: 565, endPoint x: 850, endPoint y: 565, distance: 132.0
click at [850, 565] on strong "Personalisation&nbsp;adds&nbsp;3-5&nbsp;business days&nbsp;to shipping time." at bounding box center [842, 563] width 389 height 13
drag, startPoint x: 720, startPoint y: 565, endPoint x: 752, endPoint y: 564, distance: 32.0
click at [752, 564] on strong "Personalisation&nbsp;adds&nbsp;3-5&nbsp;business days&nbsp;to shipping time." at bounding box center [842, 563] width 389 height 13
drag, startPoint x: 759, startPoint y: 564, endPoint x: 789, endPoint y: 564, distance: 30.0
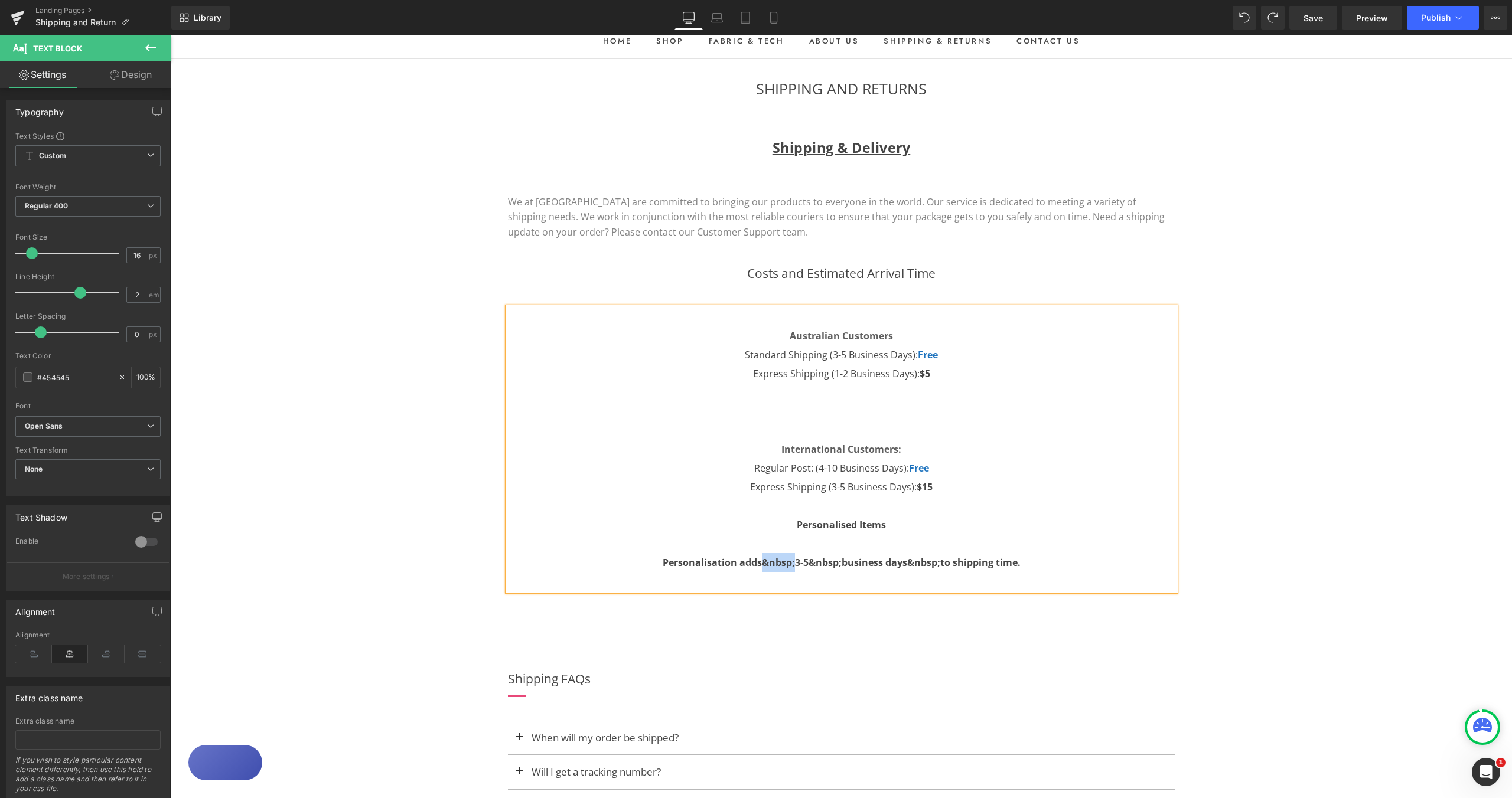
click at [790, 563] on strong "Personalisation adds&nbsp;3-5&nbsp;business days&nbsp;to shipping time." at bounding box center [842, 563] width 358 height 13
drag, startPoint x: 790, startPoint y: 565, endPoint x: 821, endPoint y: 565, distance: 31.0
click at [821, 565] on strong "Personalisation adds 3-5&nbsp;business days&nbsp;to shipping time." at bounding box center [842, 563] width 327 height 13
drag, startPoint x: 873, startPoint y: 565, endPoint x: 905, endPoint y: 565, distance: 32.0
click at [905, 565] on strong "Personalisation adds 3-5 business days&nbsp;to shipping time." at bounding box center [842, 563] width 297 height 13
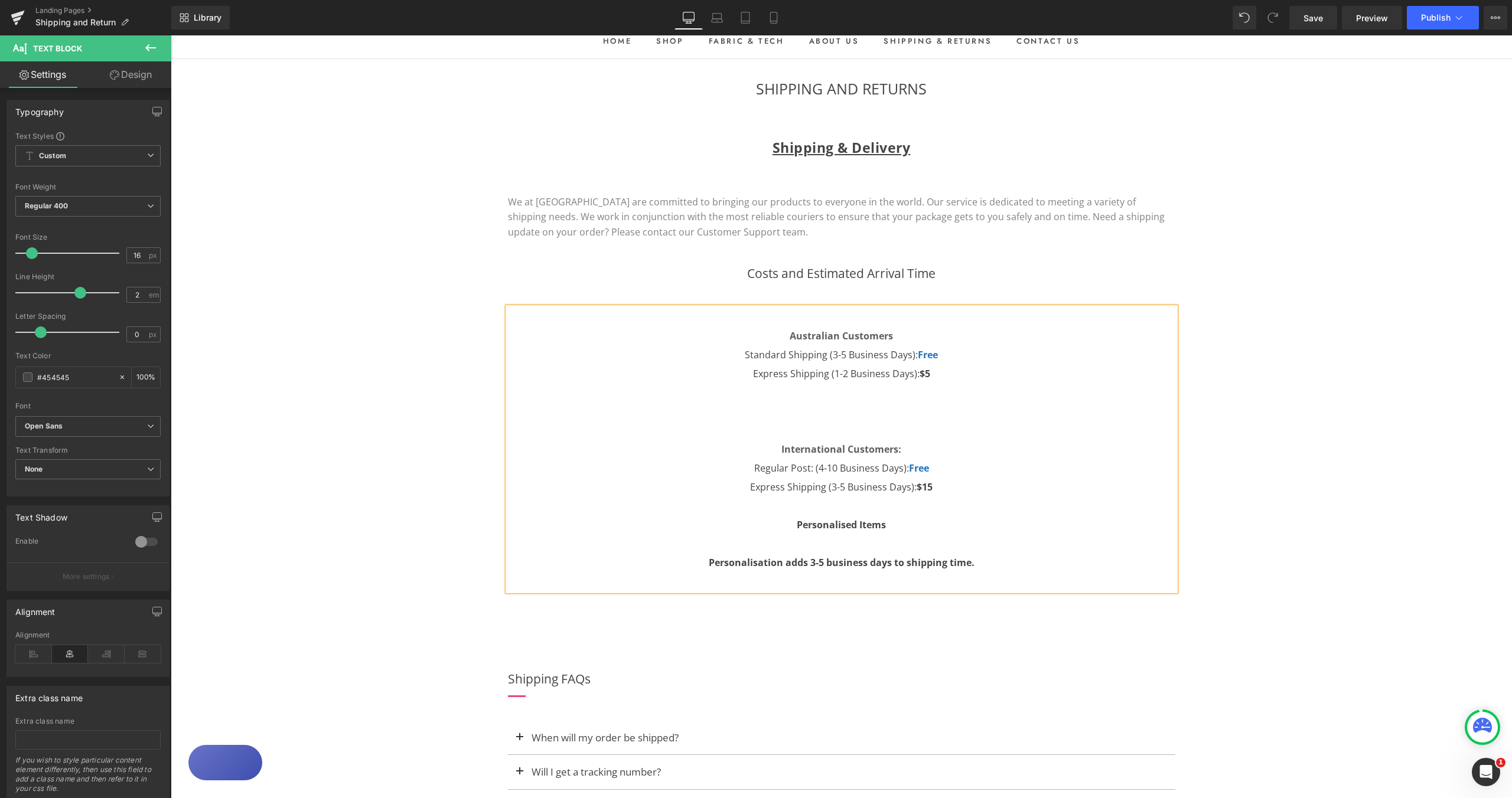
click at [1005, 566] on p "Personalisation adds 3-5 business days to shipping time." at bounding box center [842, 563] width 668 height 19
click at [786, 549] on p at bounding box center [842, 544] width 668 height 19
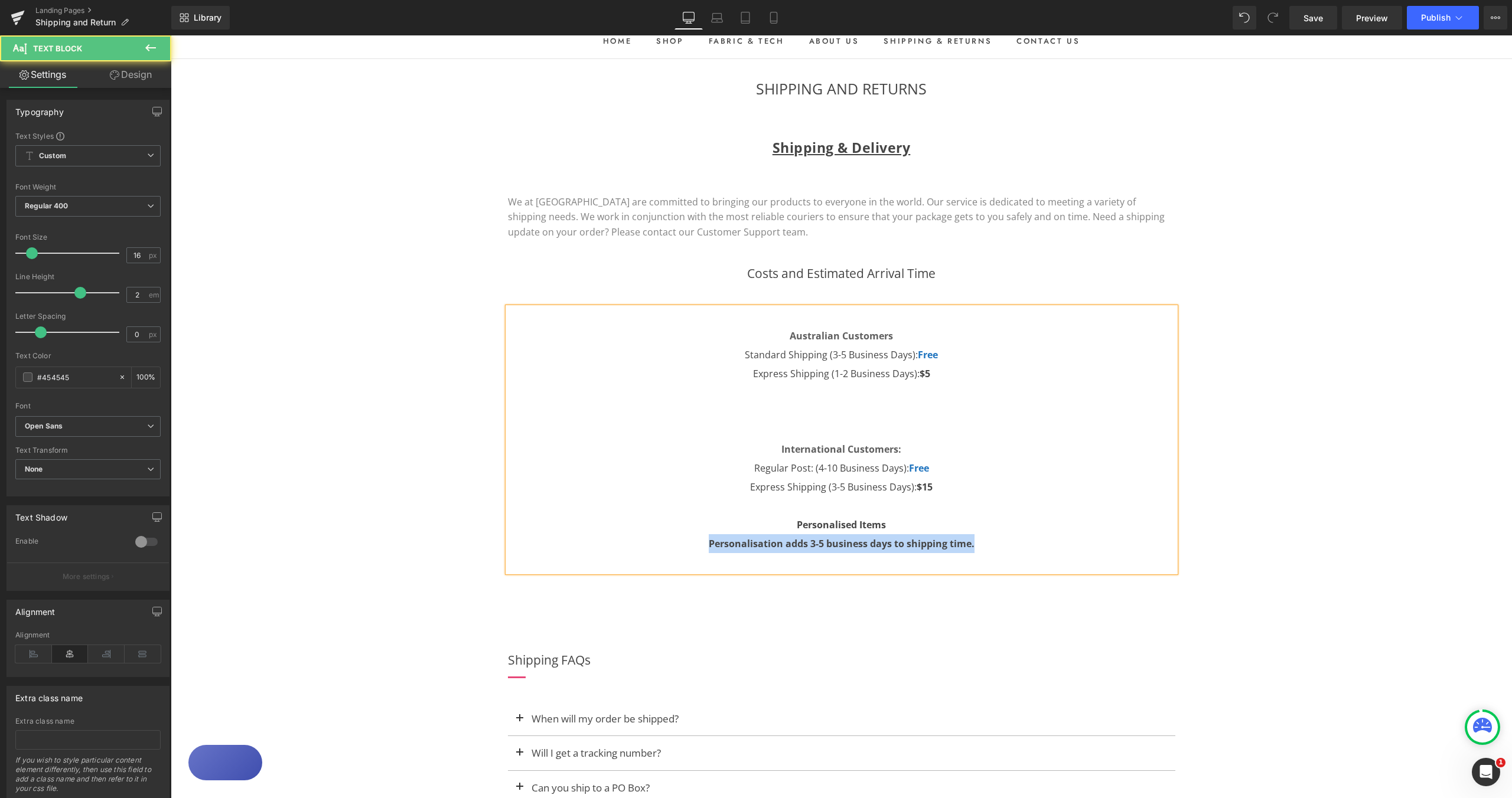
drag, startPoint x: 711, startPoint y: 541, endPoint x: 978, endPoint y: 539, distance: 267.0
click at [978, 539] on p "Personalisation adds 3-5 business days to shipping time." at bounding box center [842, 544] width 668 height 19
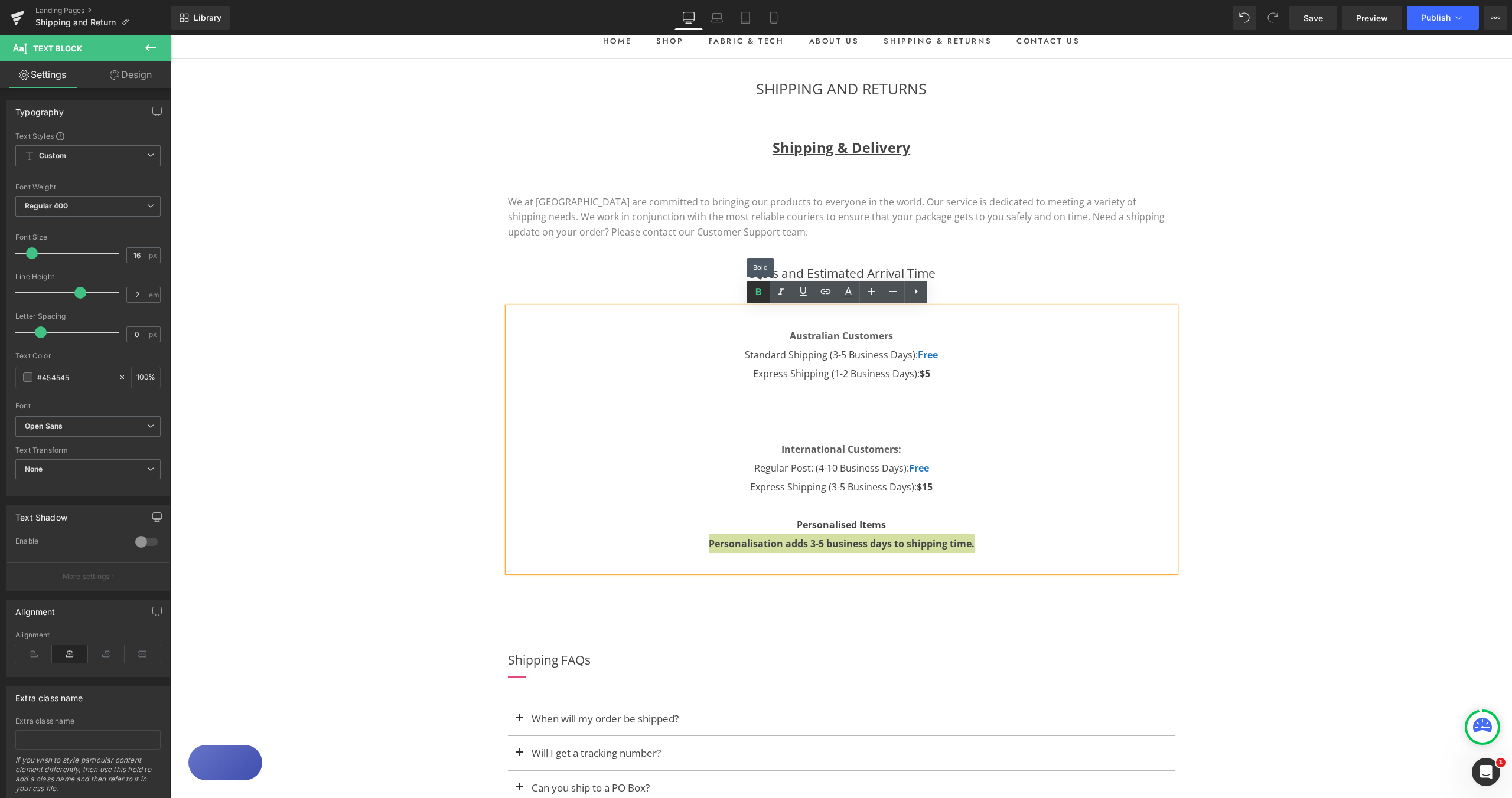
click at [753, 295] on icon at bounding box center [758, 292] width 14 height 14
click at [797, 526] on strong "Personalised Items" at bounding box center [842, 524] width 89 height 13
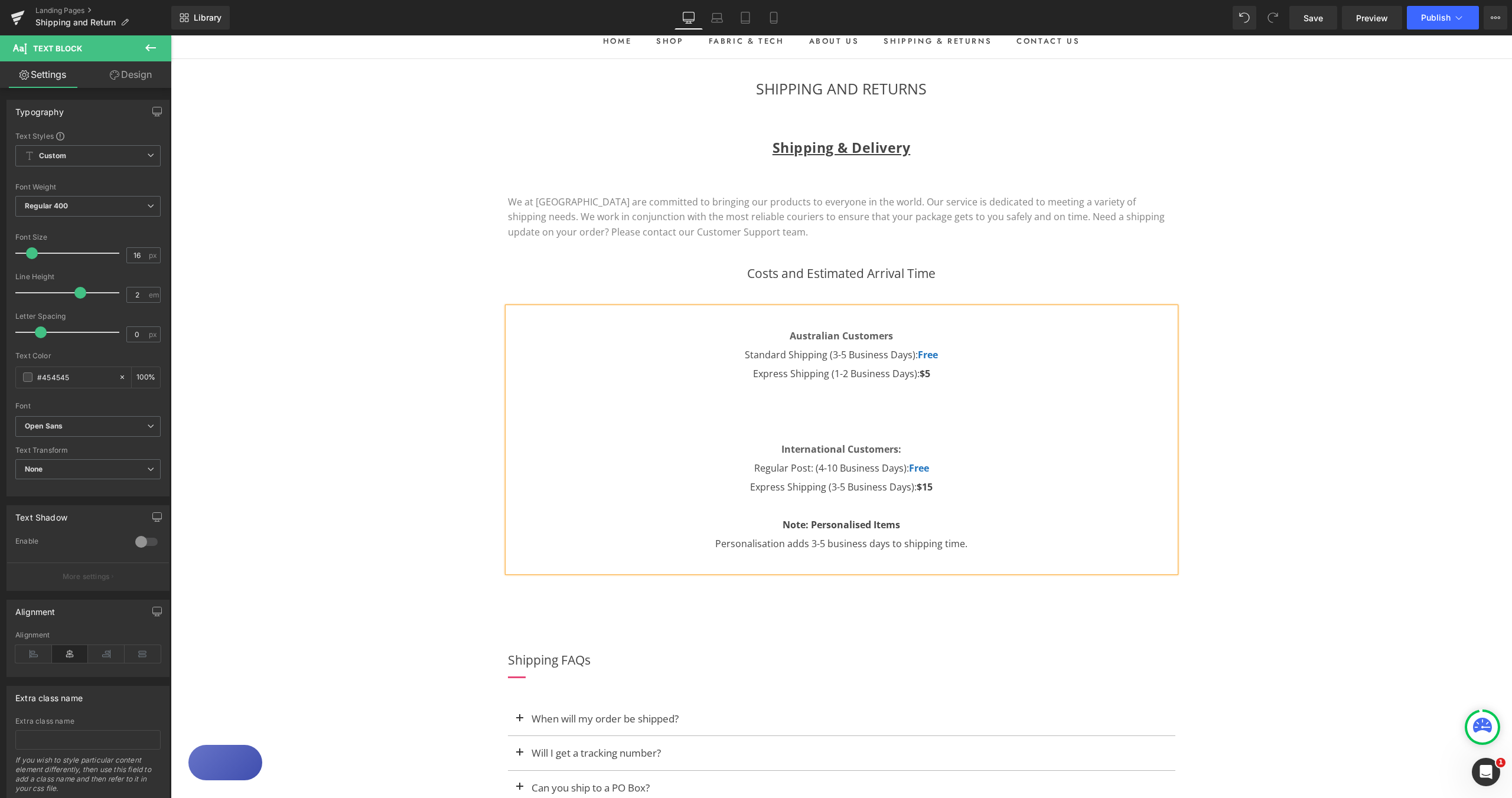
click at [1024, 543] on p "Personalisation adds 3-5 business days to shipping time." at bounding box center [842, 544] width 668 height 19
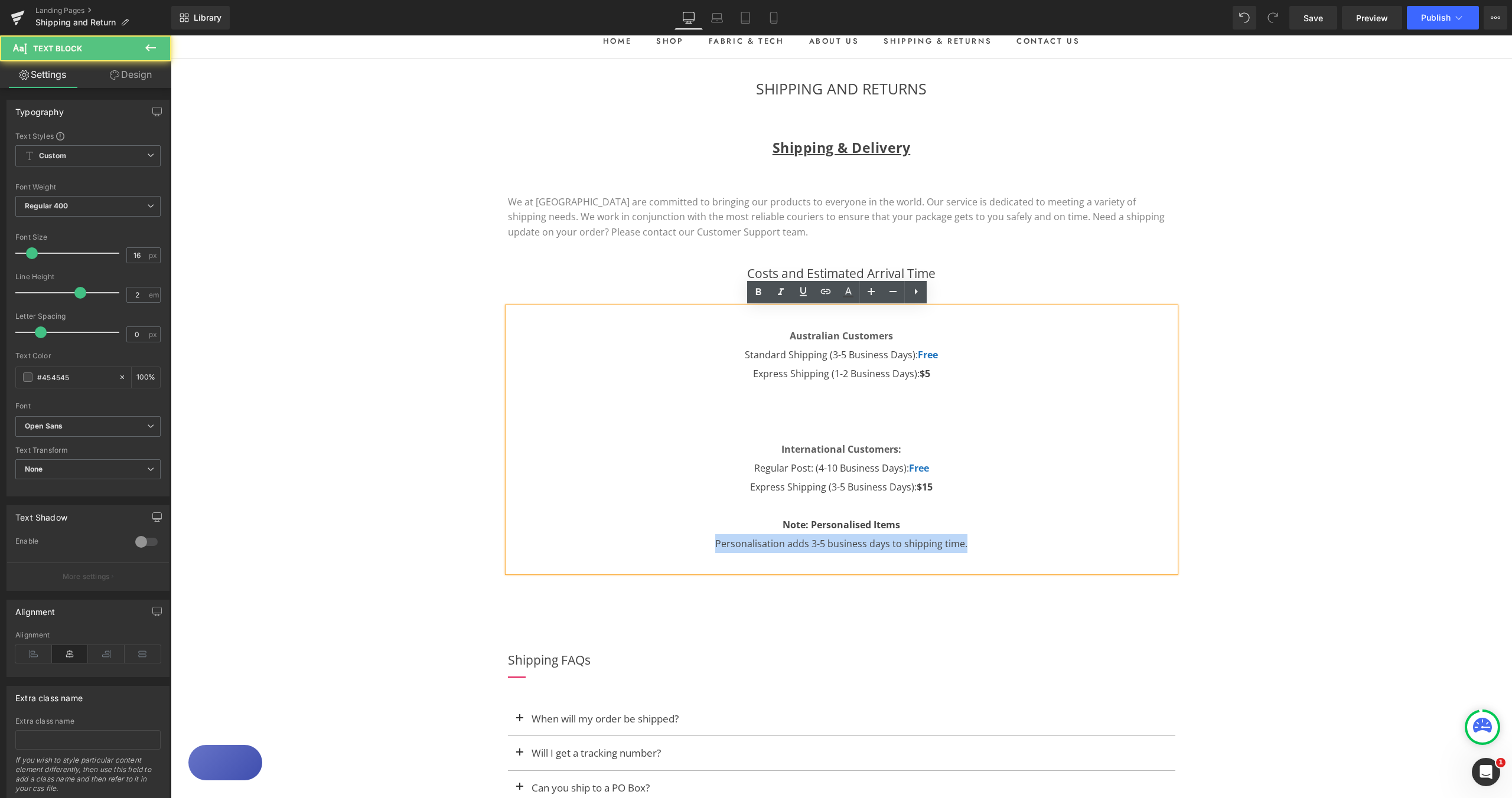
drag, startPoint x: 709, startPoint y: 545, endPoint x: 1018, endPoint y: 545, distance: 309.0
click at [1018, 545] on p "Personalisation adds 3-5 business days to shipping time." at bounding box center [842, 544] width 668 height 19
click at [1018, 545] on p "Personalisation adds 3-5 business days to shipping time." at bounding box center [842, 544] width 668 height 19
click at [1014, 519] on p "Note: Personalised Items" at bounding box center [842, 525] width 668 height 19
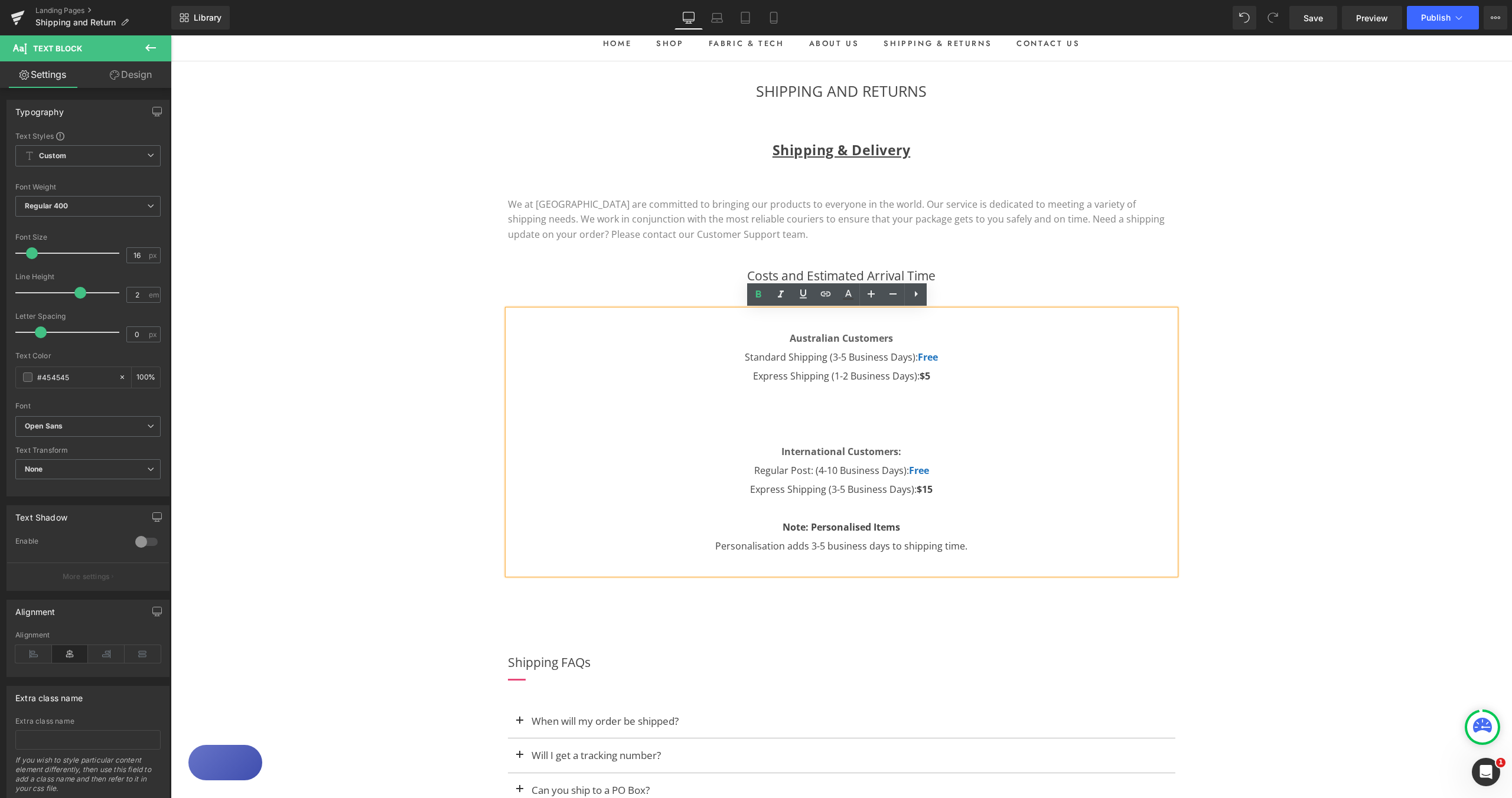
scroll to position [73, 0]
click at [795, 422] on p "Australian Customers Standard Shipping (3-5 Business Days): Free Express Shippi…" at bounding box center [842, 407] width 668 height 189
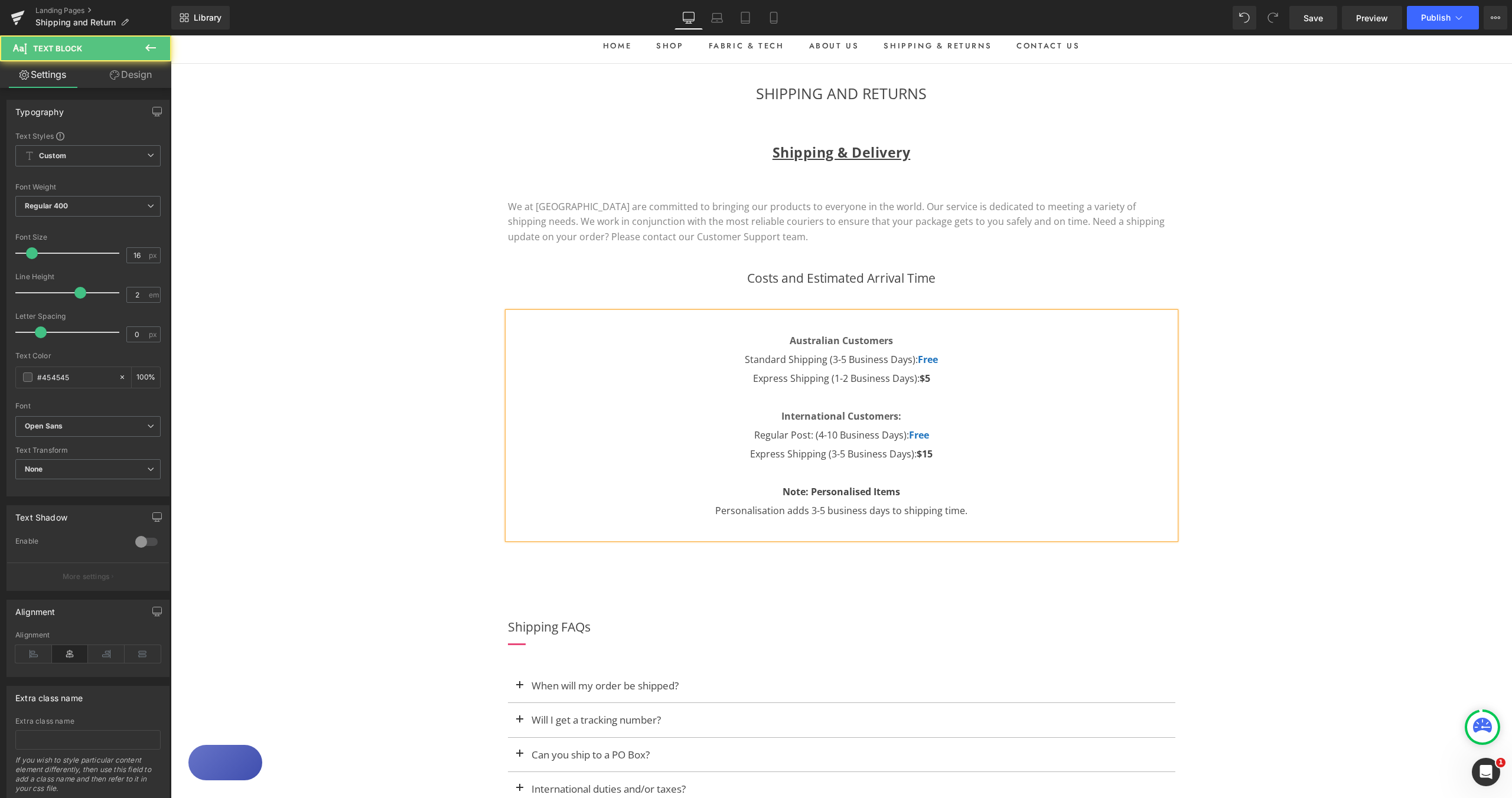
click at [776, 417] on p "Australian Customers Standard Shipping (3-5 Business Days): Free Express Shippi…" at bounding box center [842, 387] width 668 height 151
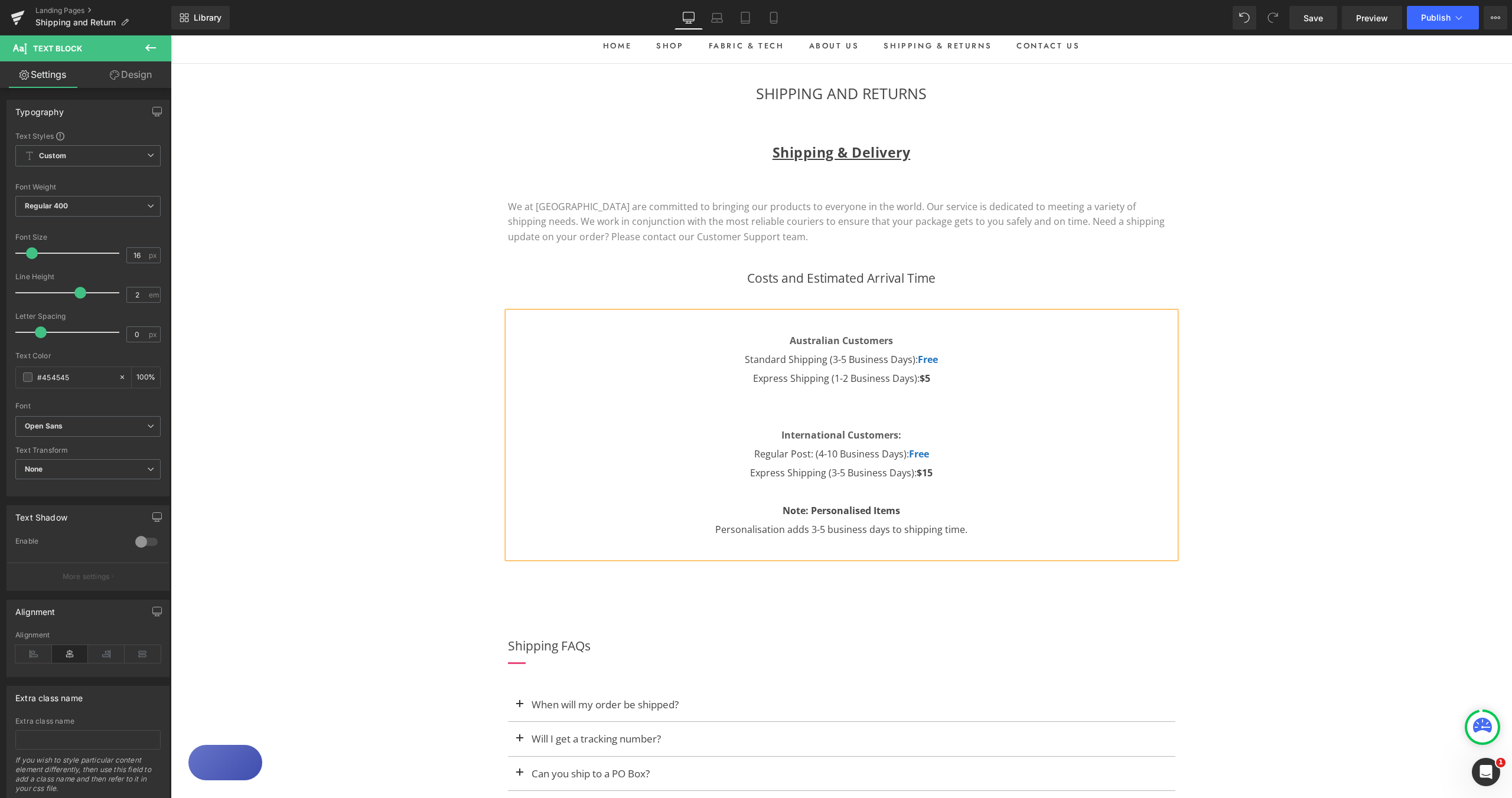
drag, startPoint x: 778, startPoint y: 512, endPoint x: 831, endPoint y: 504, distance: 53.6
click at [783, 512] on strong "Note: Personalised Items" at bounding box center [842, 511] width 118 height 13
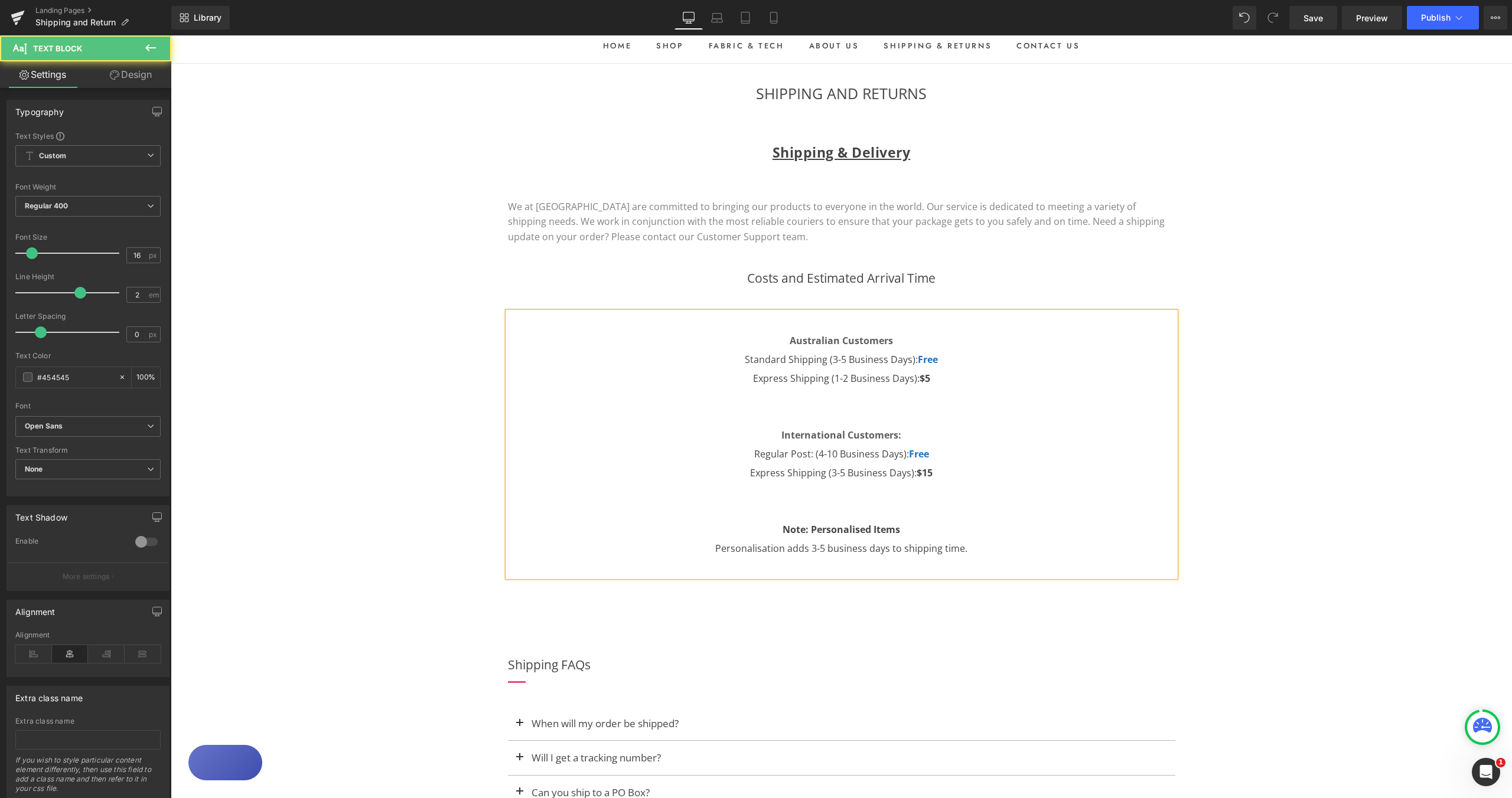
click at [1022, 472] on p "International Customers: Regular Post: (4-10 Business Days): Free Express Shipp…" at bounding box center [842, 454] width 668 height 57
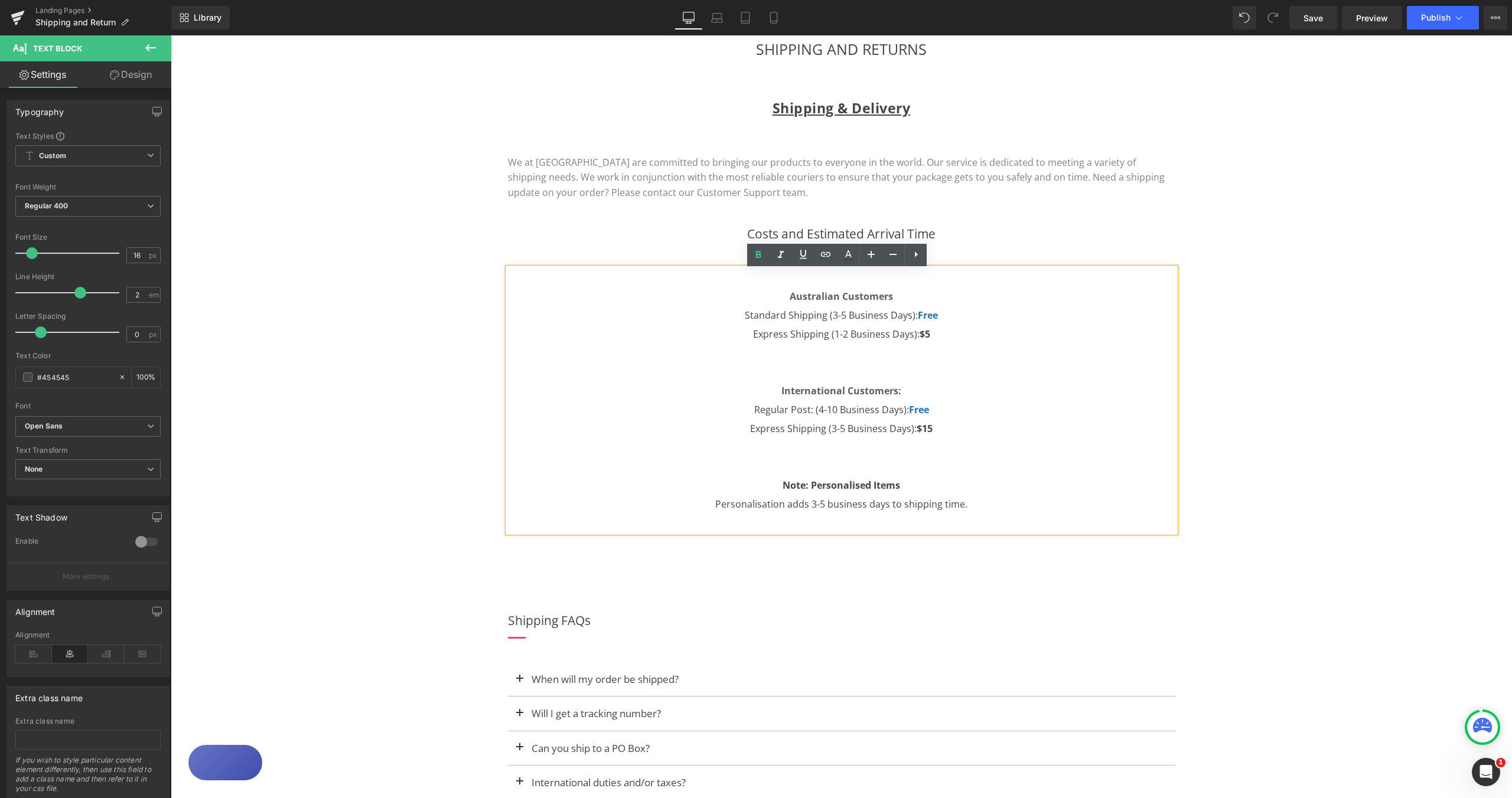
scroll to position [118, 0]
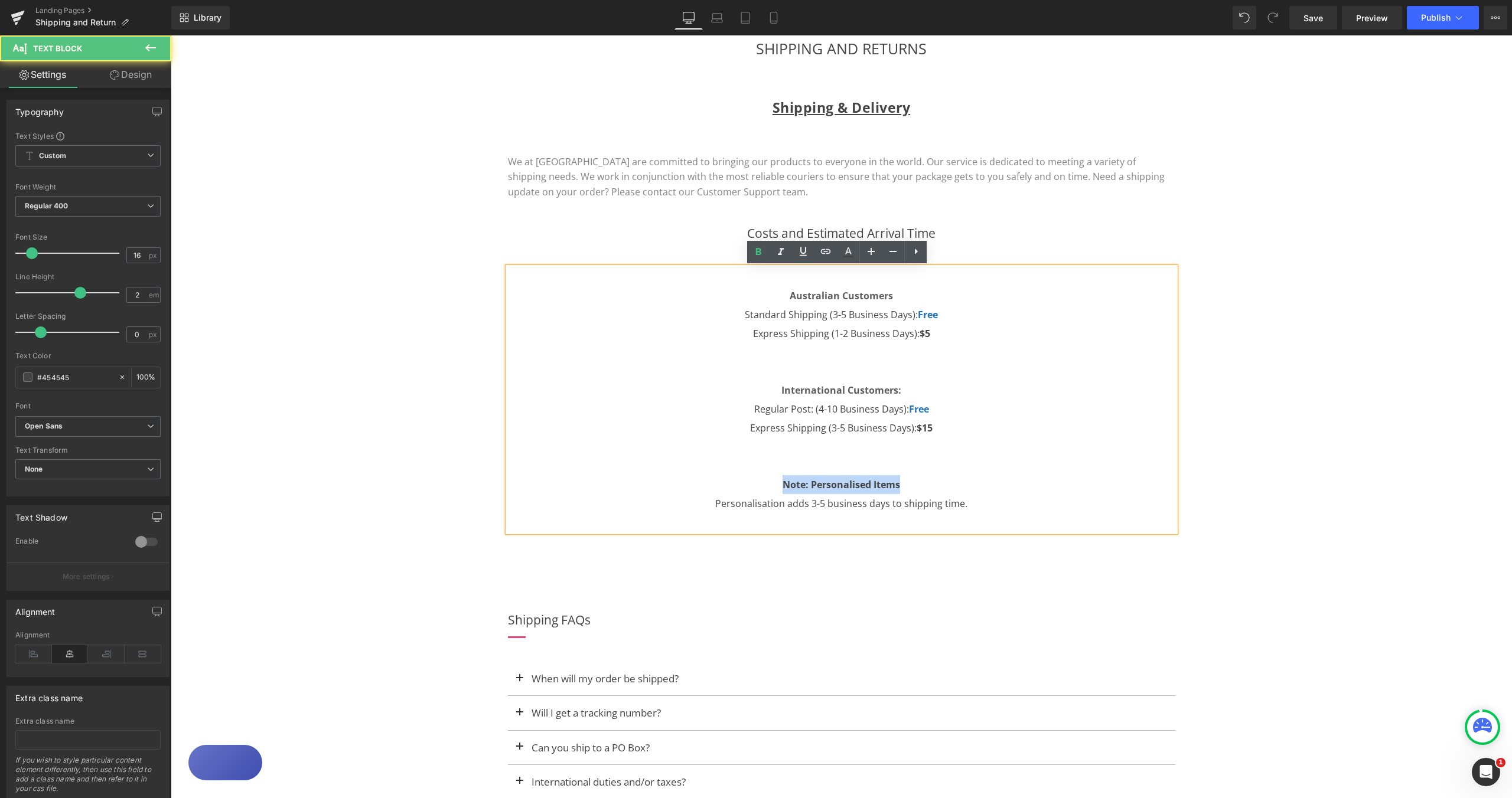
drag, startPoint x: 903, startPoint y: 487, endPoint x: 774, endPoint y: 491, distance: 129.1
click at [774, 491] on p "Note: Personalised Items" at bounding box center [842, 485] width 668 height 19
click at [848, 256] on icon at bounding box center [848, 257] width 11 height 2
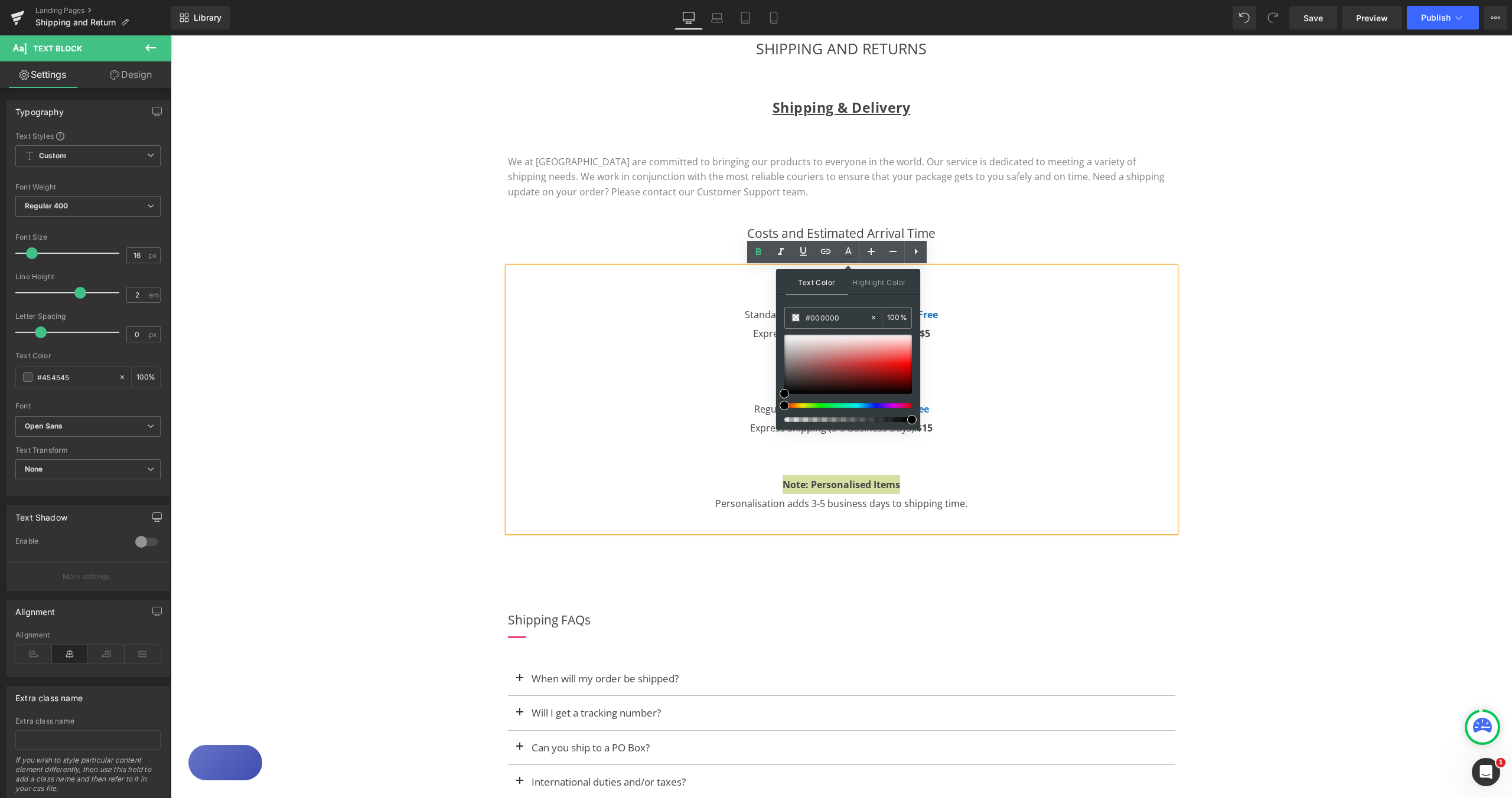
type input "0"
click at [903, 420] on div at bounding box center [844, 420] width 127 height 5
click at [992, 455] on p at bounding box center [842, 447] width 668 height 19
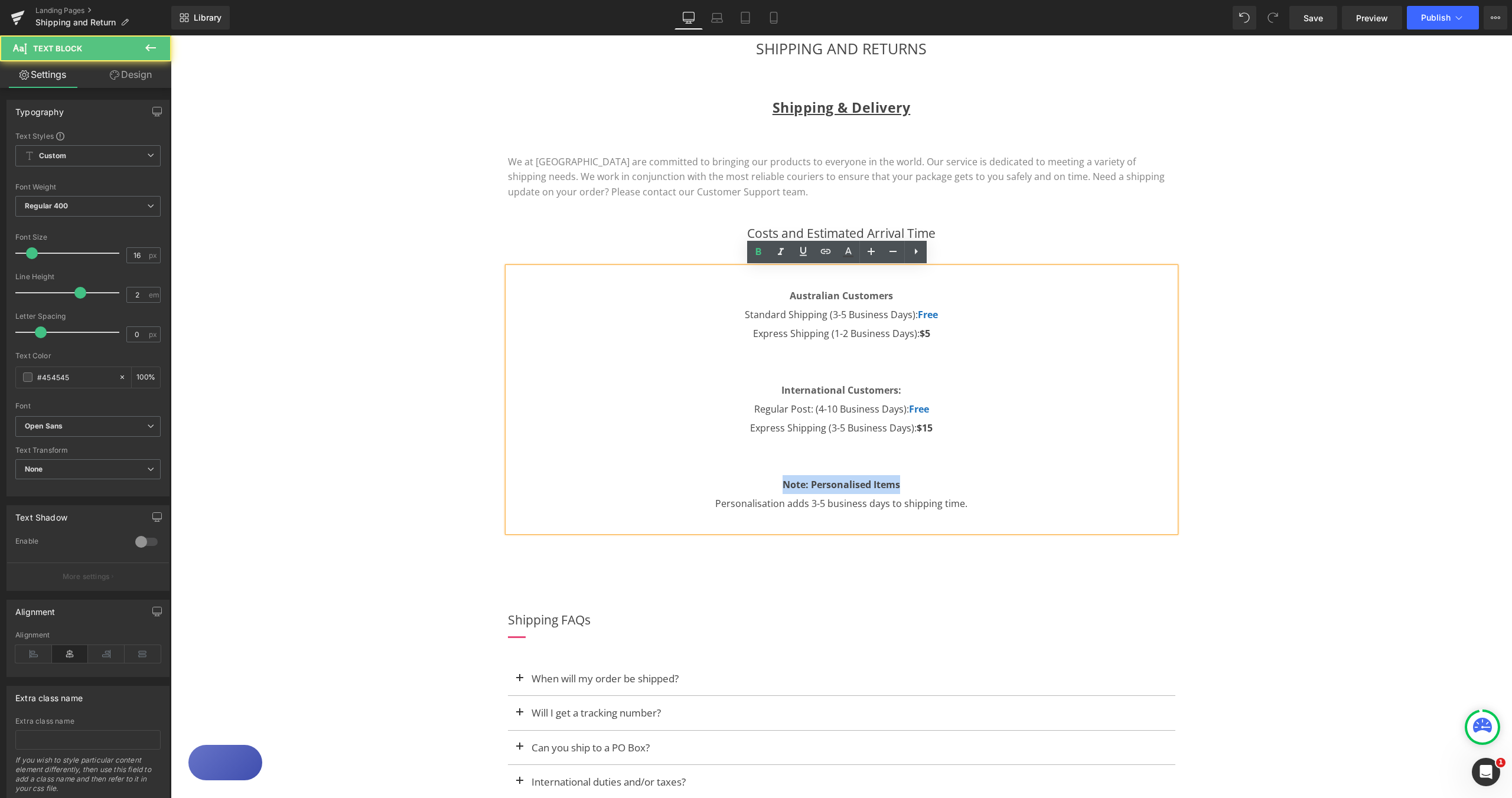
drag, startPoint x: 873, startPoint y: 486, endPoint x: 771, endPoint y: 489, distance: 102.0
click at [771, 489] on p "Note: Personalised Items" at bounding box center [842, 485] width 668 height 19
click at [844, 251] on icon at bounding box center [848, 252] width 14 height 14
type input "#000000"
type input "100"
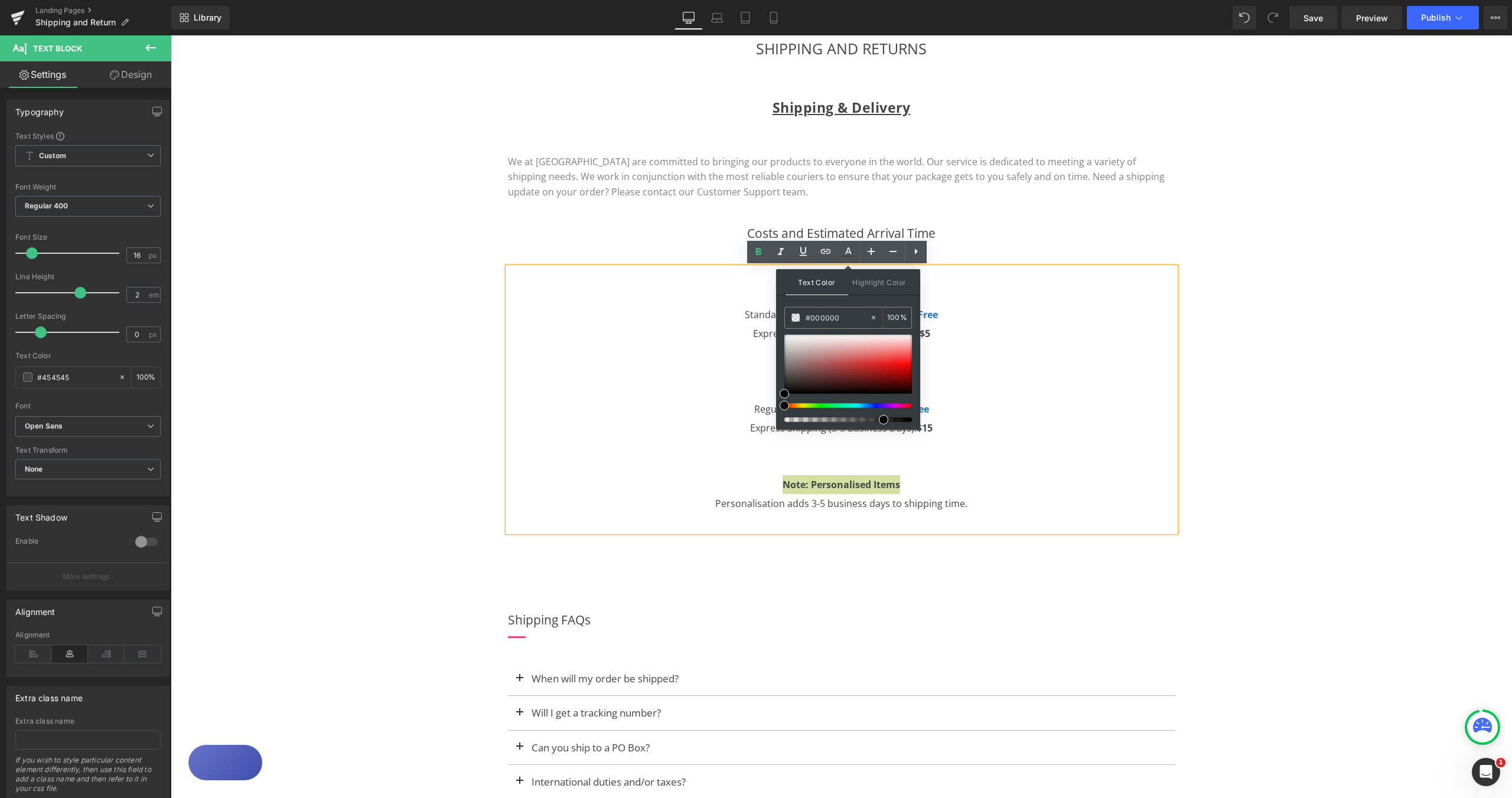
type input "0"
click at [880, 420] on div at bounding box center [844, 420] width 127 height 5
click at [889, 420] on span at bounding box center [892, 420] width 10 height 10
click at [1044, 492] on p "Note: Personalised Items" at bounding box center [842, 485] width 668 height 19
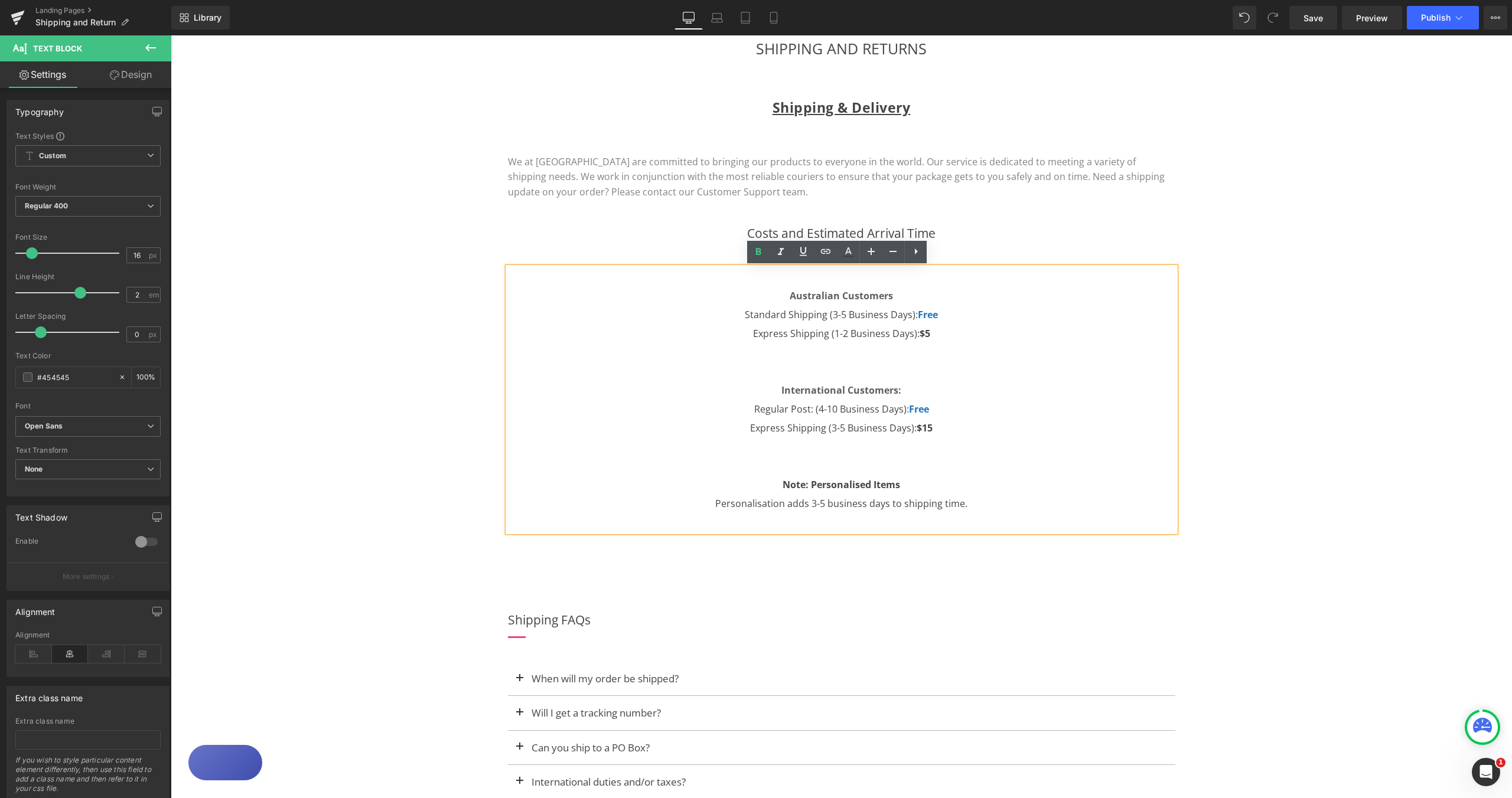
click at [1016, 475] on p "Note: Personalised Items" at bounding box center [842, 485] width 668 height 19
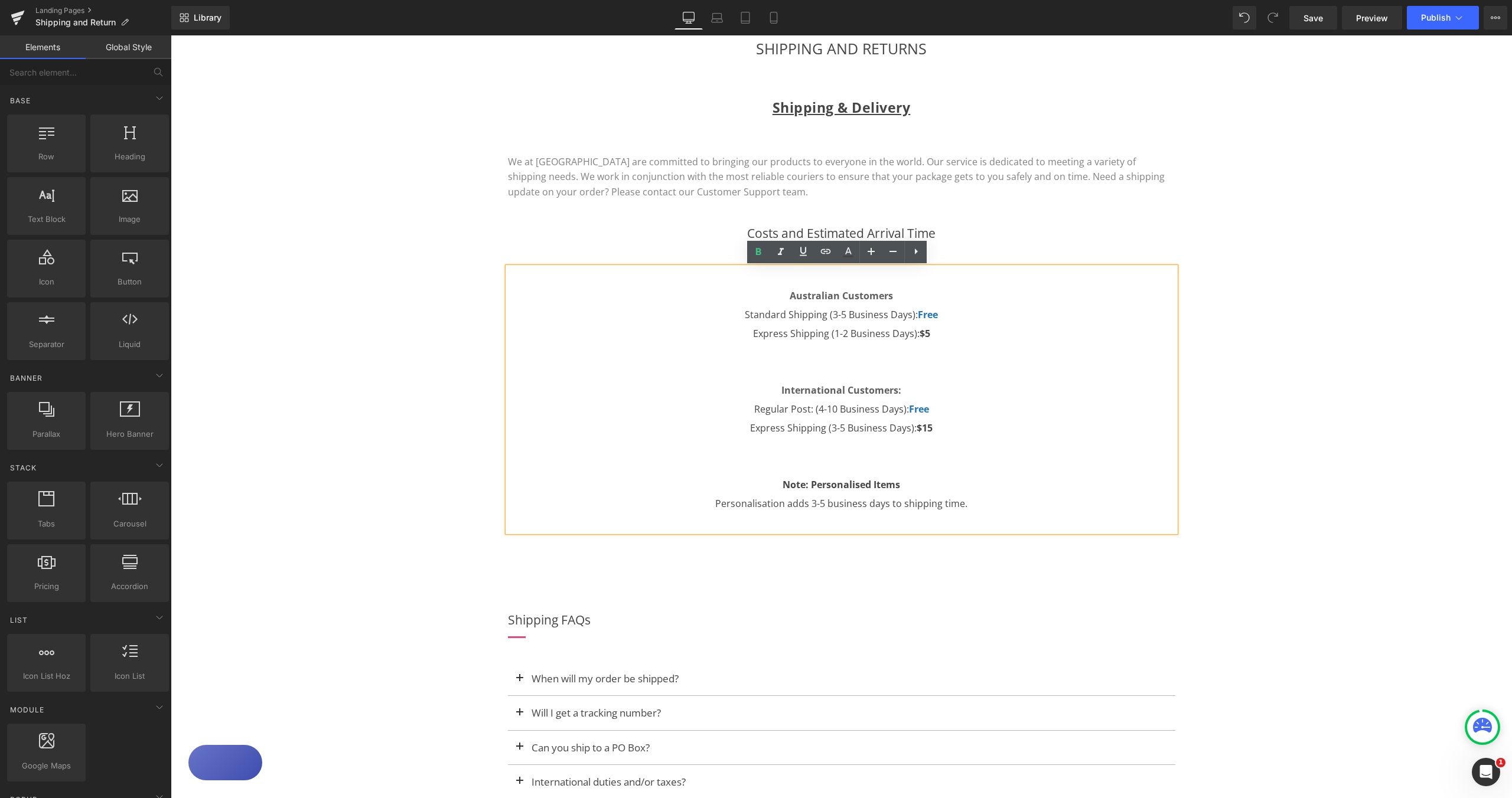
click at [1328, 432] on div "SHIPPING AND RETURNS Heading Row Shipping & Delivery Heading Row We at [GEOGRAP…" at bounding box center [841, 734] width 1341 height 1429
click at [1249, 433] on div "SHIPPING AND RETURNS Heading Row Shipping & Delivery Heading Row We at [GEOGRAP…" at bounding box center [841, 734] width 1341 height 1429
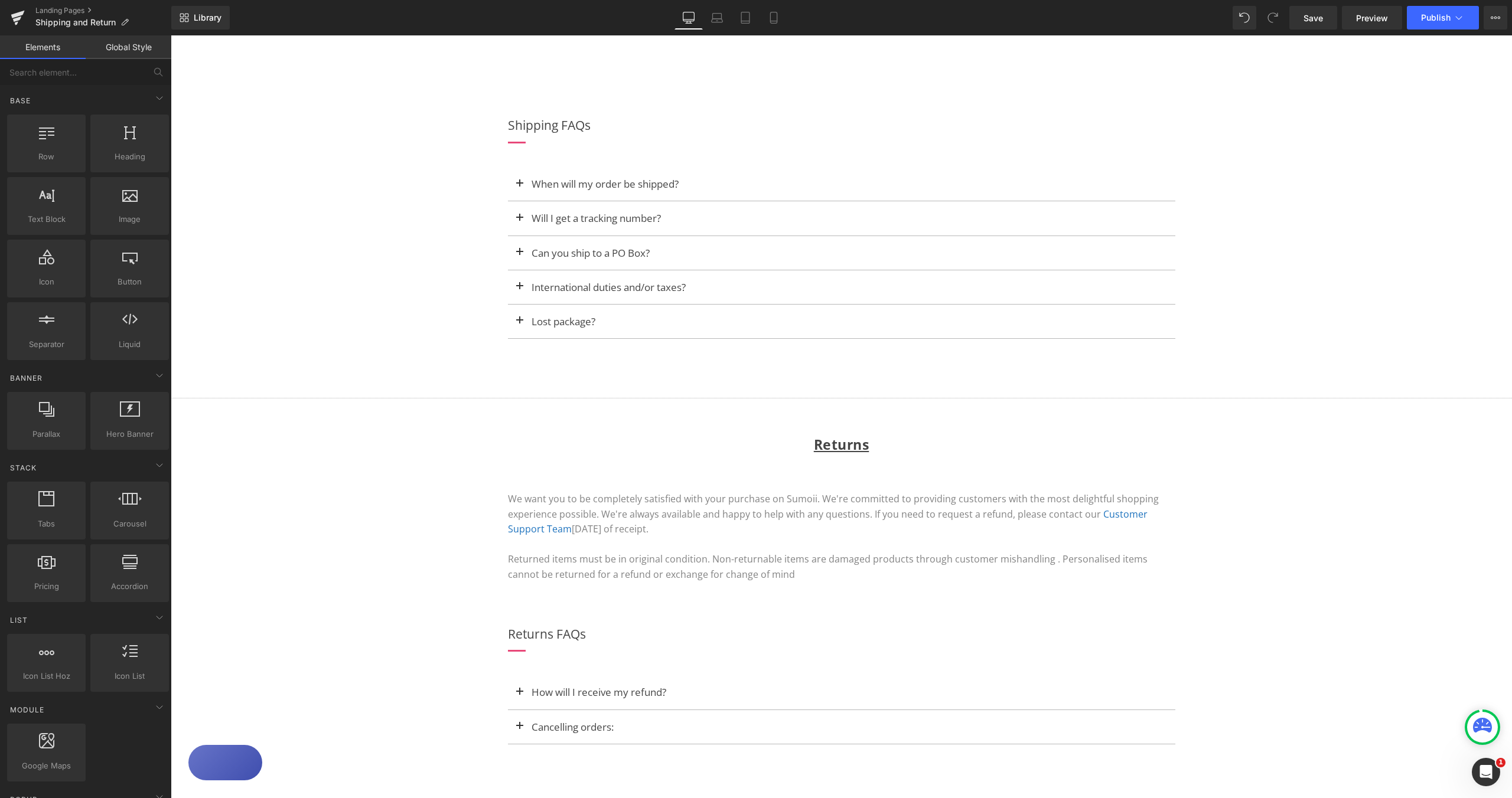
scroll to position [623, 0]
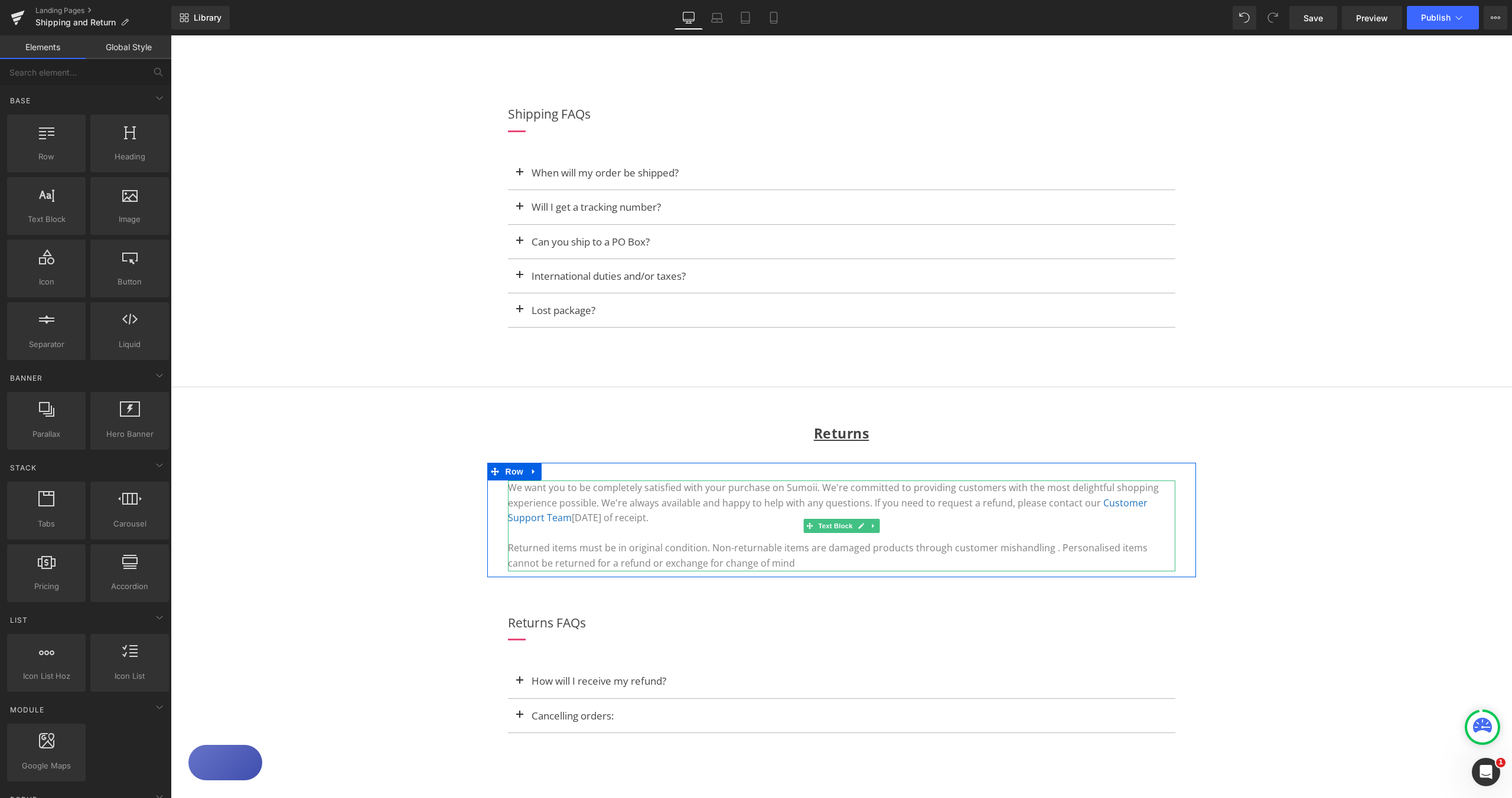
click at [781, 565] on p "Returned items must be in original condition. Non-returnable items are damaged …" at bounding box center [842, 556] width 668 height 30
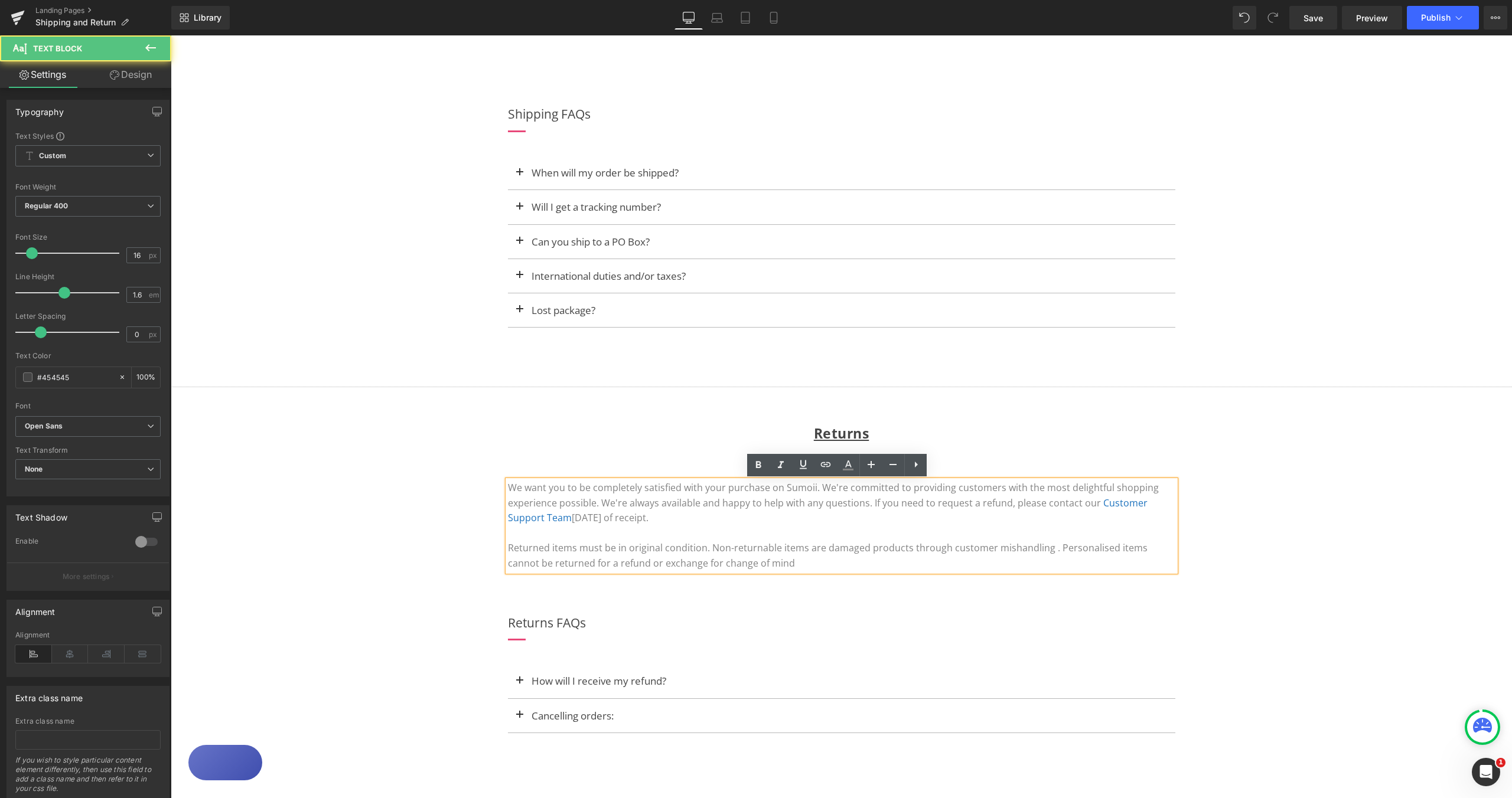
click at [759, 563] on p "Returned items must be in original condition. Non-returnable items are damaged …" at bounding box center [842, 556] width 668 height 30
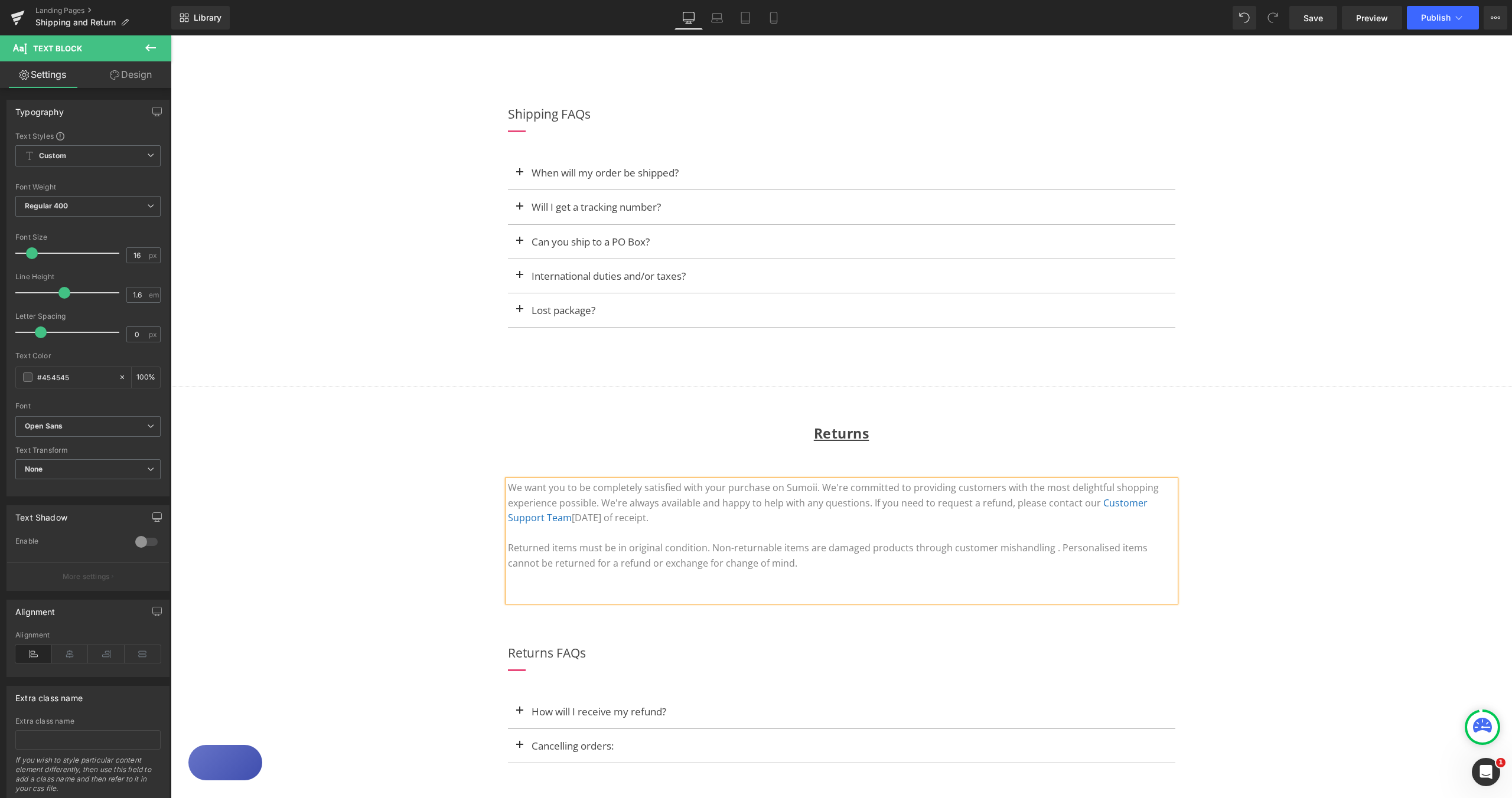
click at [508, 595] on p at bounding box center [842, 594] width 668 height 15
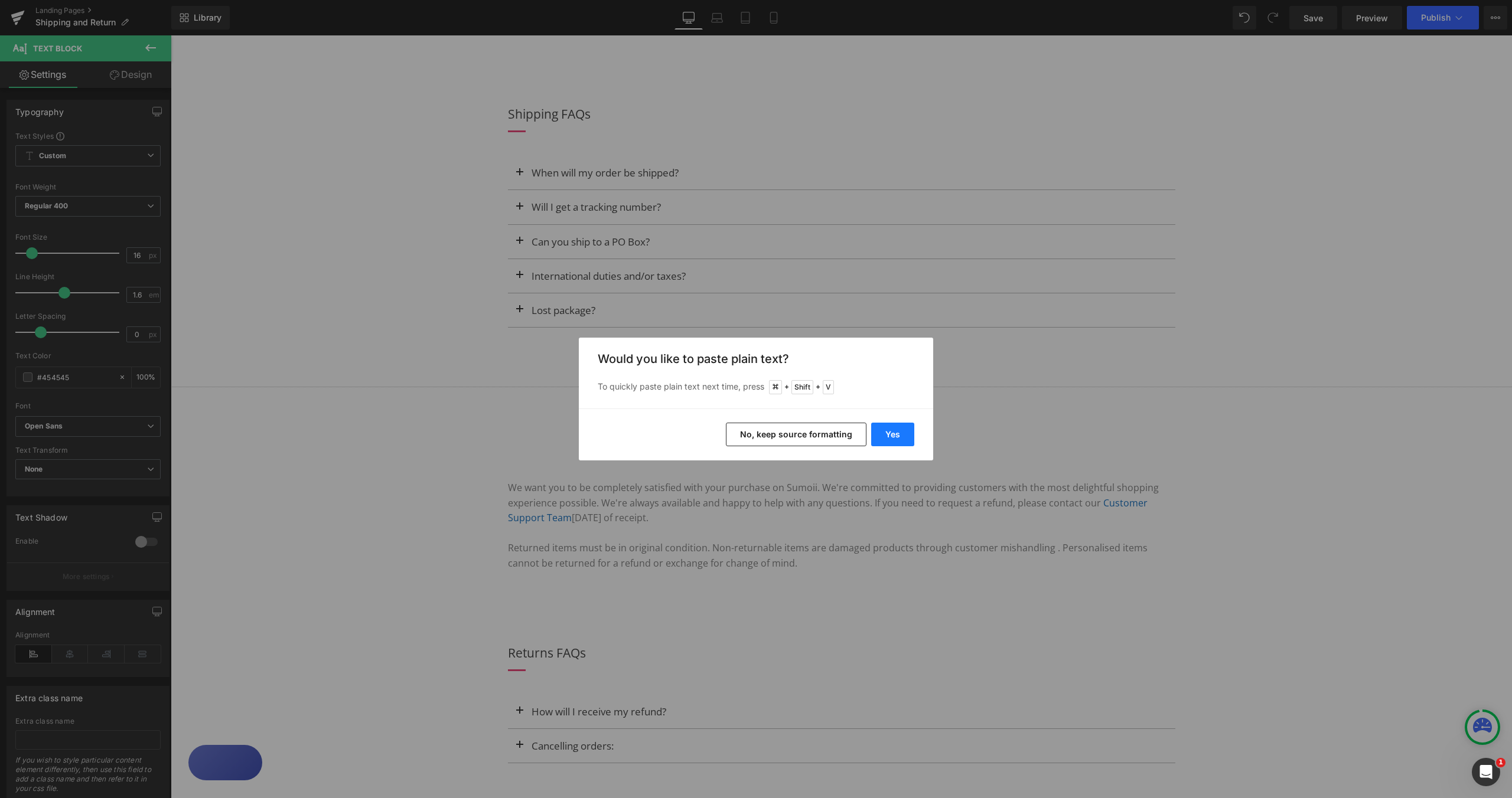
click at [885, 440] on button "Yes" at bounding box center [892, 435] width 43 height 24
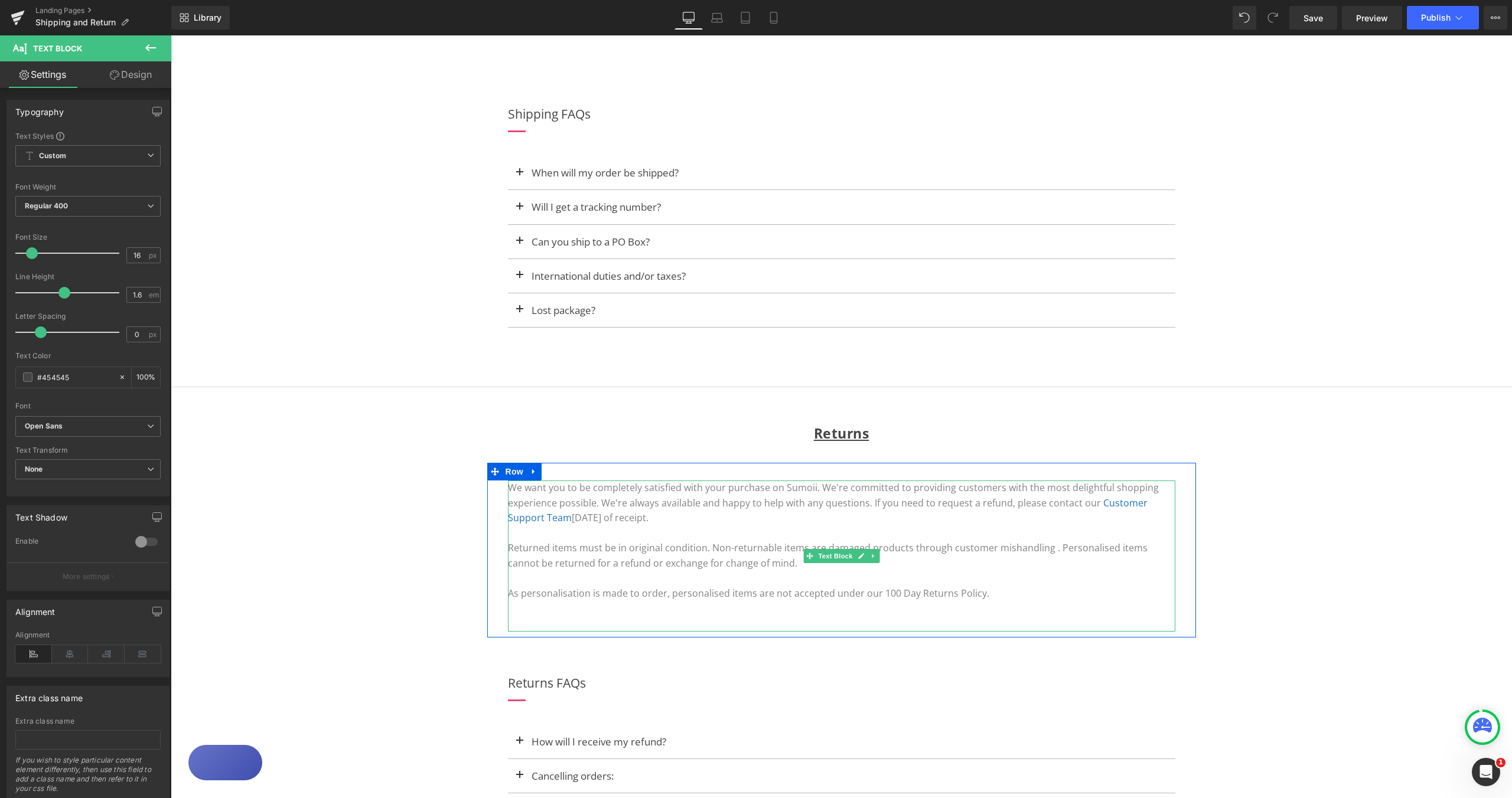
click at [514, 596] on font "As personalisation is made to order, personalised items are not accepted under …" at bounding box center [748, 593] width 481 height 13
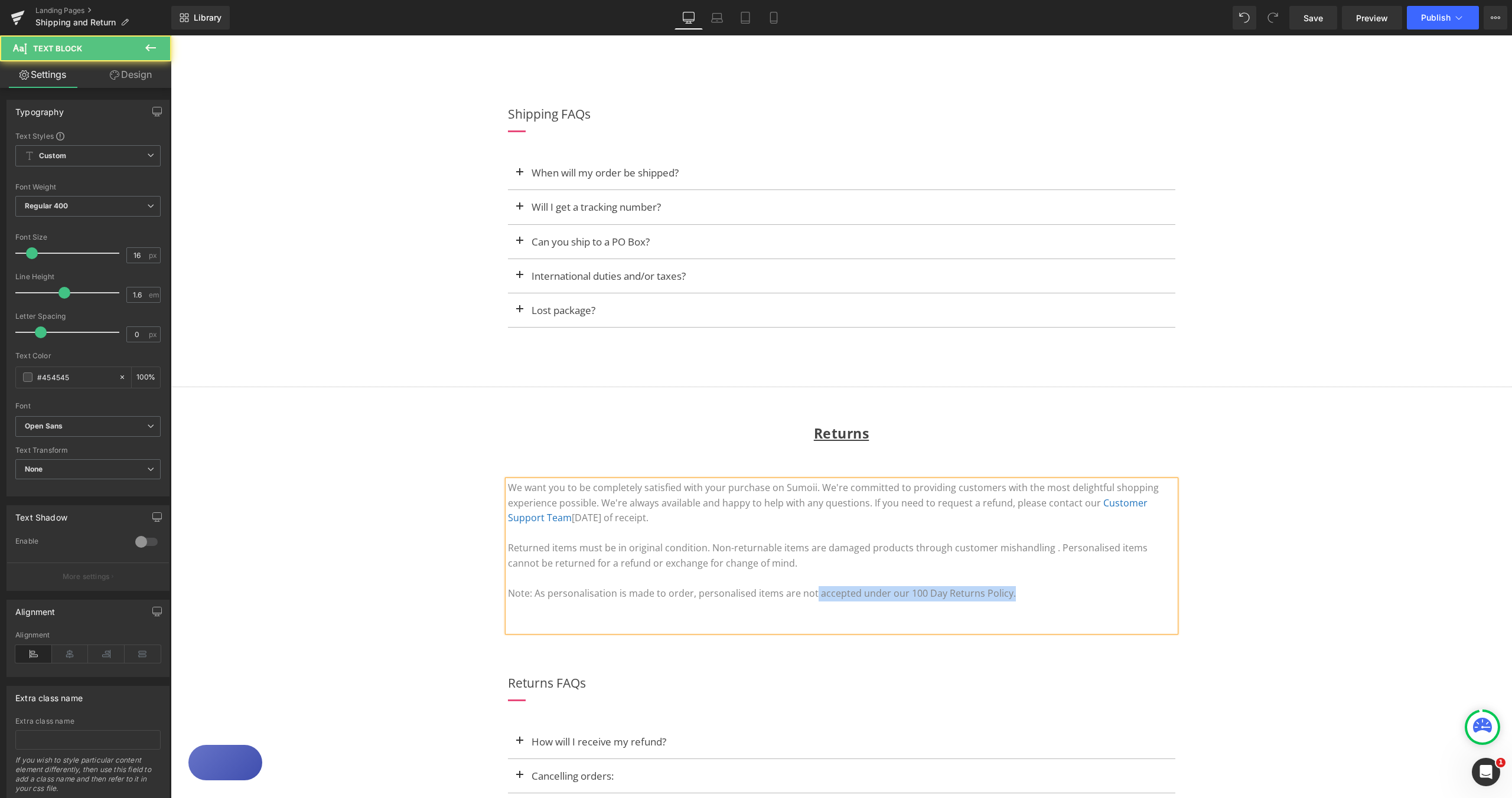
drag, startPoint x: 808, startPoint y: 600, endPoint x: 1003, endPoint y: 595, distance: 195.1
click at [1003, 595] on p "Note: As personalisation is made to order, personalised items are not accepted …" at bounding box center [842, 594] width 668 height 15
click at [1005, 597] on p "Note: As personalisation is made to order, personalised items are not accepted …" at bounding box center [842, 594] width 668 height 15
drag, startPoint x: 794, startPoint y: 597, endPoint x: 1002, endPoint y: 589, distance: 208.2
click at [1002, 589] on font "Note: As personalisation is made to order, personalised items are not accepted …" at bounding box center [762, 593] width 508 height 13
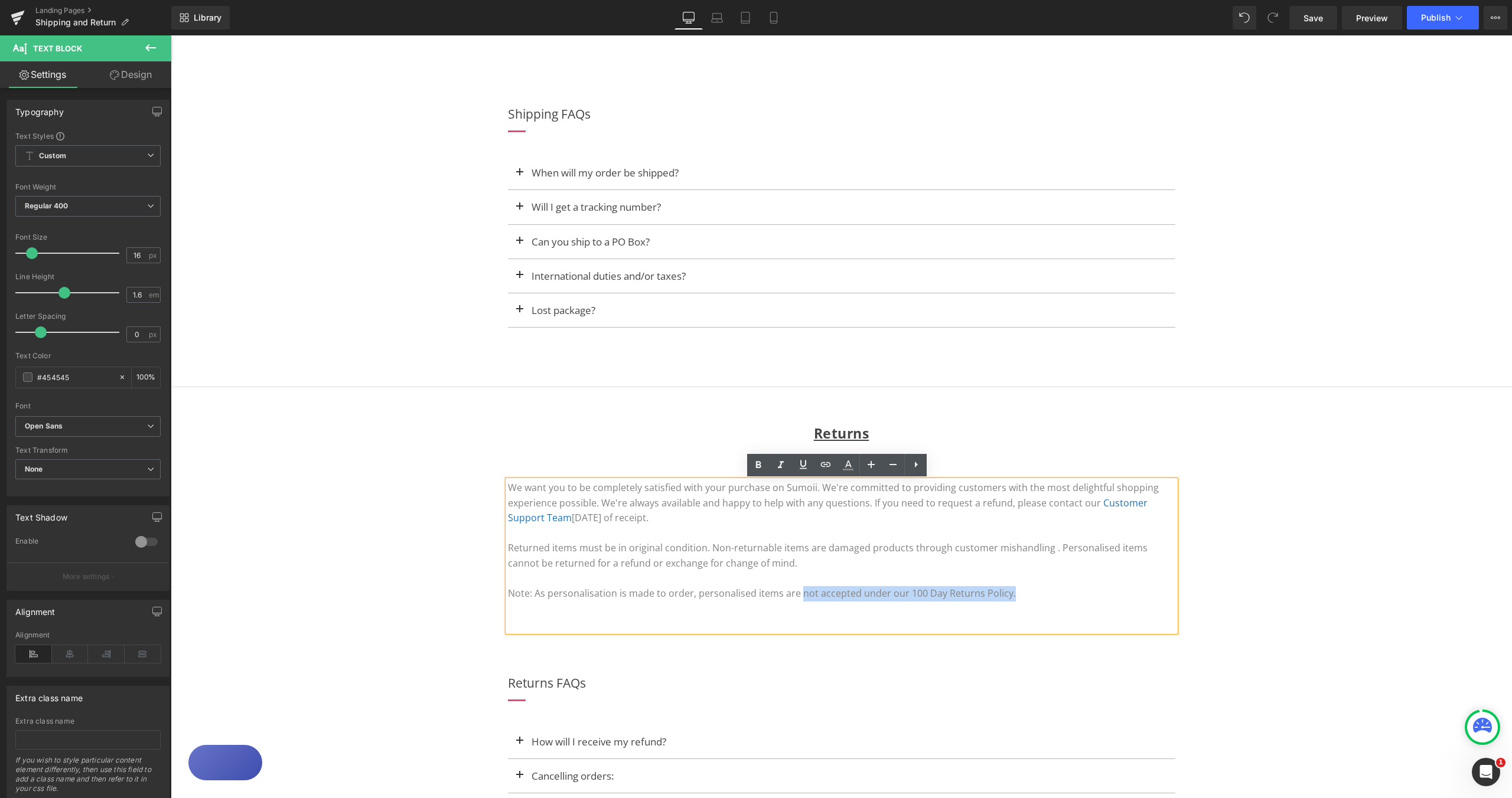
click at [1003, 591] on p "Note: As personalisation is made to order, personalised items are not accepted …" at bounding box center [842, 594] width 668 height 15
drag, startPoint x: 811, startPoint y: 596, endPoint x: 850, endPoint y: 599, distance: 39.1
click at [850, 599] on font "Note: As personalisation is made to order, personalised items are not accepted …" at bounding box center [762, 593] width 508 height 13
click at [883, 597] on font "Note: As personalisation is made to order, personalised items are not accepted …" at bounding box center [762, 593] width 508 height 13
drag, startPoint x: 901, startPoint y: 595, endPoint x: 915, endPoint y: 595, distance: 14.0
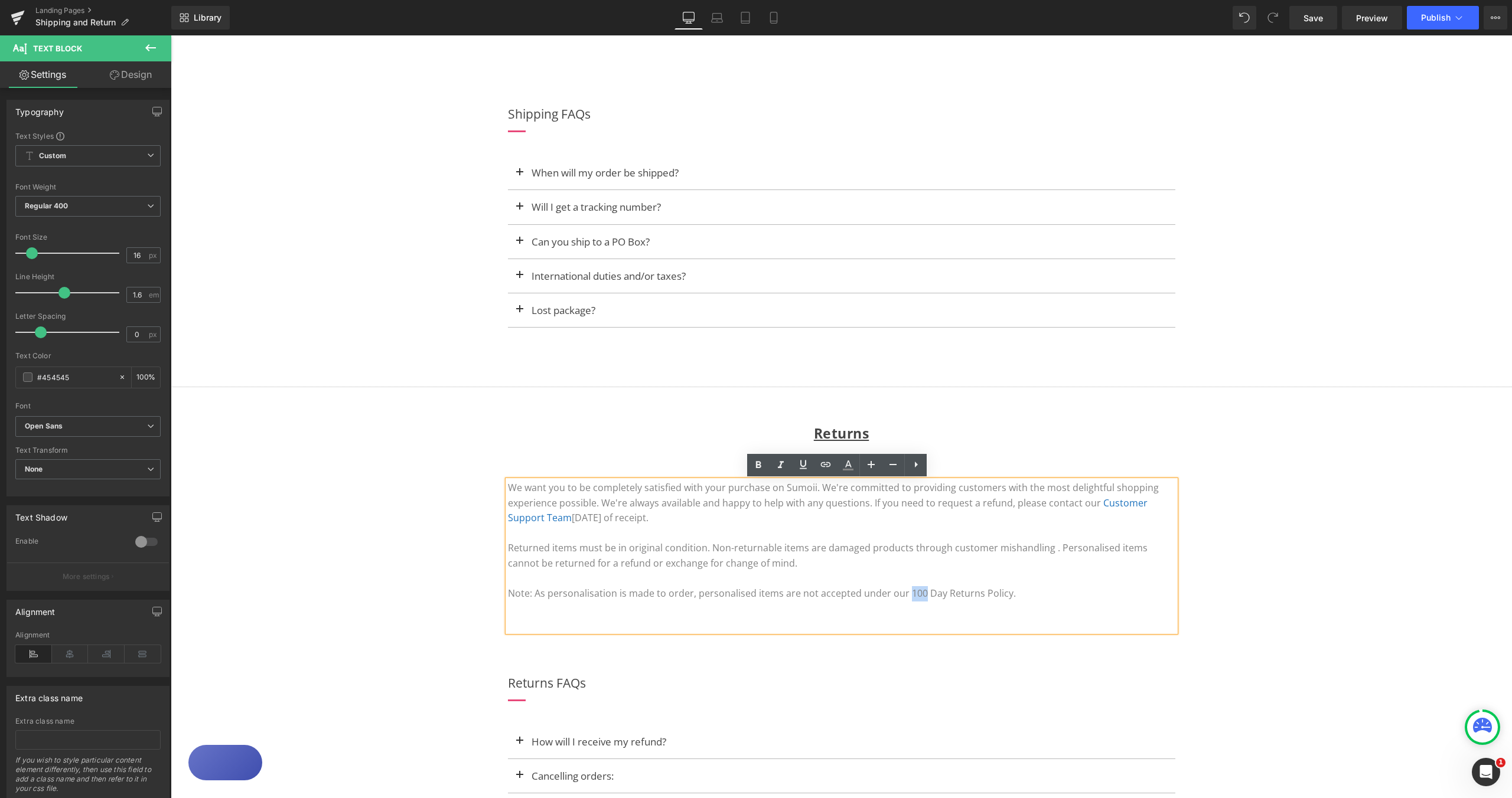
click at [915, 595] on font "Note: As personalisation is made to order, personalised items are not accepted …" at bounding box center [762, 593] width 508 height 13
click at [1030, 599] on p "Note: As personalisation is made to order, personalised items are not accepted …" at bounding box center [842, 594] width 668 height 15
drag, startPoint x: 542, startPoint y: 596, endPoint x: 609, endPoint y: 596, distance: 67.0
click at [609, 596] on font "Note: As personalisation is made to order, personalised items are not accepted …" at bounding box center [759, 593] width 503 height 13
click at [759, 467] on icon at bounding box center [759, 465] width 5 height 7
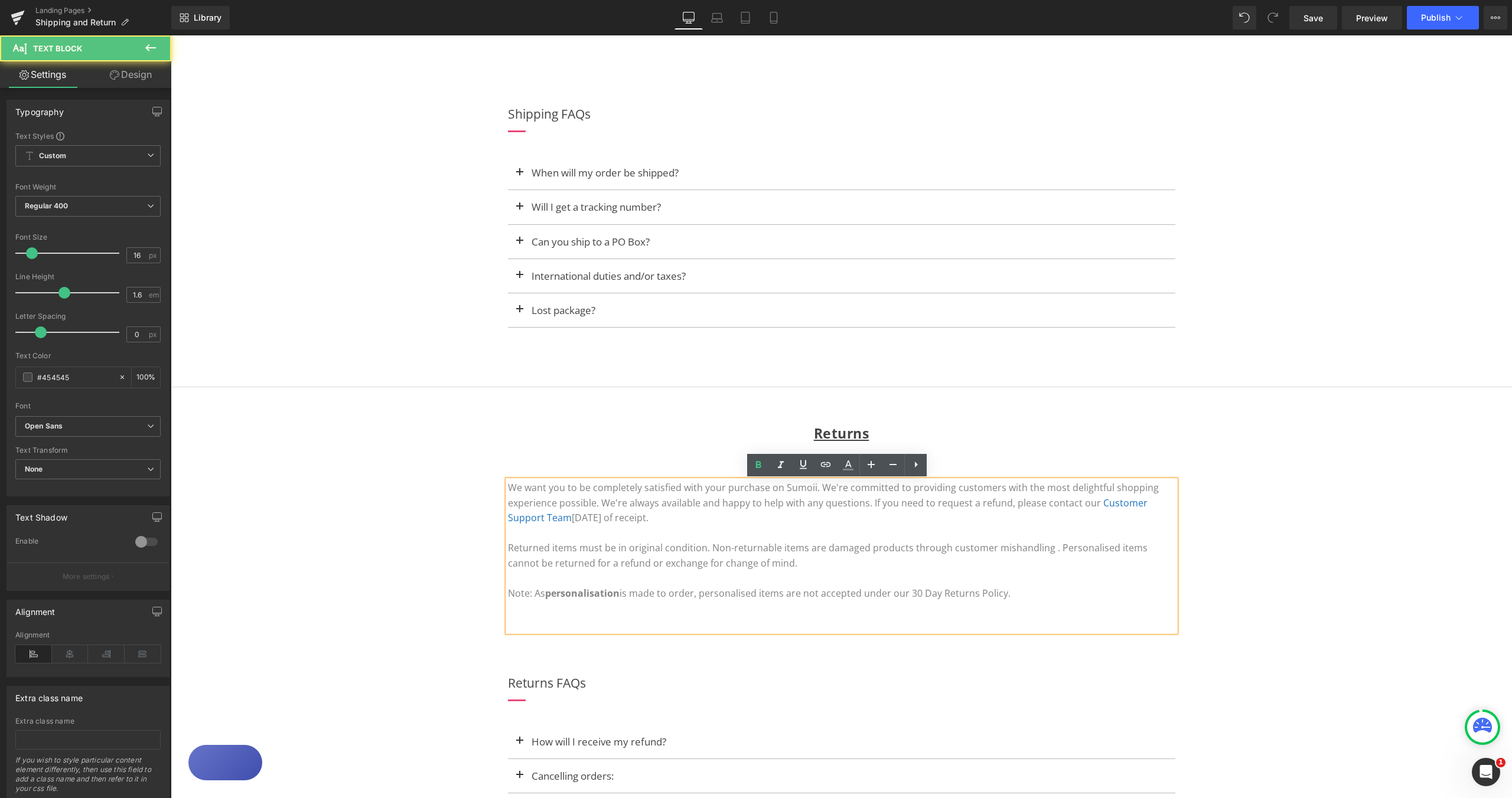
click at [721, 621] on p at bounding box center [842, 624] width 668 height 15
click at [1052, 595] on p "Note: As personalisation is made to order, personalised items are not accepted …" at bounding box center [842, 594] width 668 height 15
drag, startPoint x: 505, startPoint y: 595, endPoint x: 1029, endPoint y: 599, distance: 524.0
click at [1029, 599] on p "Note: As personalisation is made to order, personalised items are not accepted …" at bounding box center [842, 594] width 668 height 15
click at [761, 460] on icon at bounding box center [758, 465] width 14 height 14
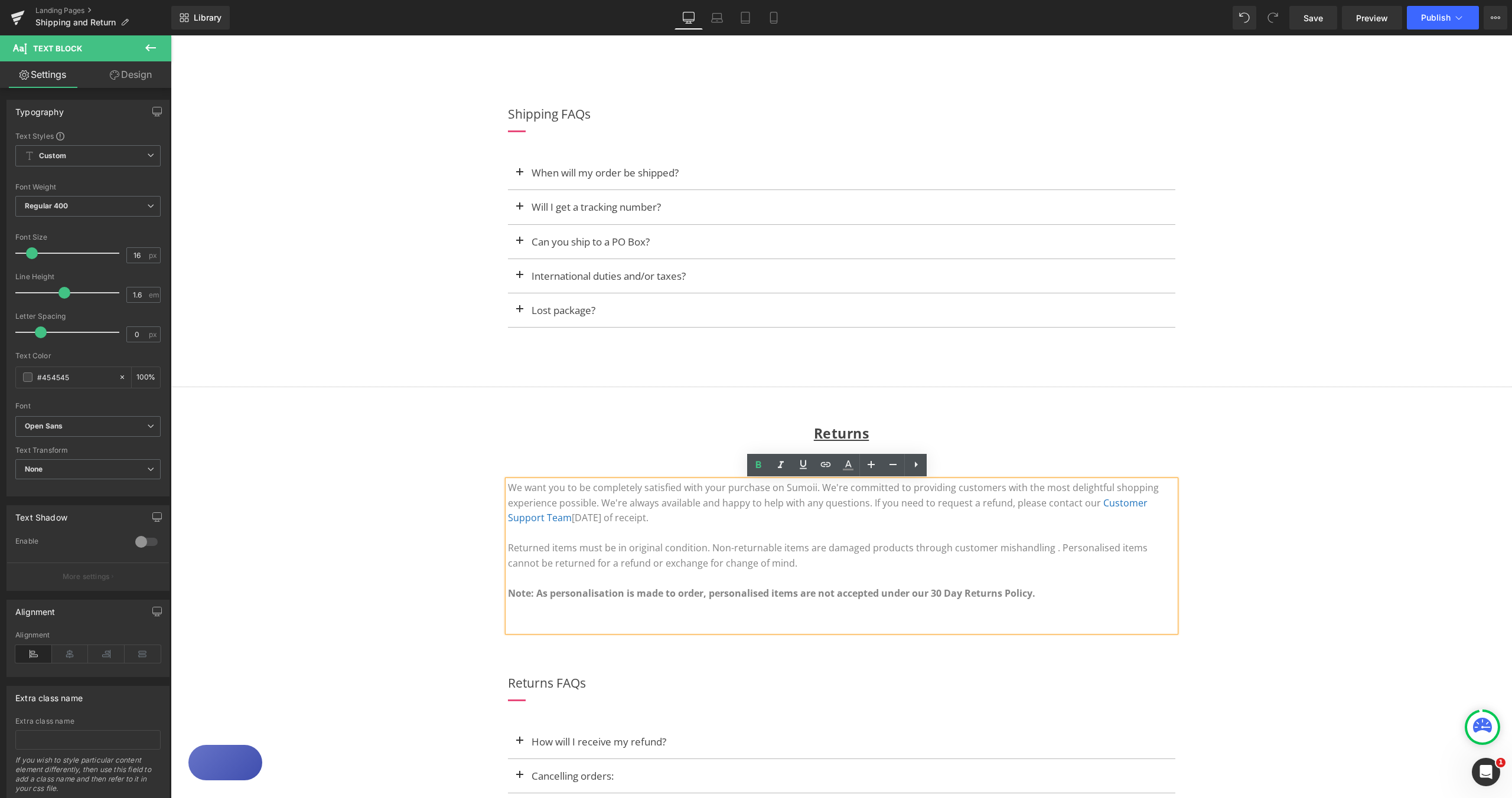
click at [1066, 608] on p at bounding box center [842, 609] width 668 height 15
click at [1285, 582] on div "SHIPPING AND RETURNS Heading Row Shipping & Delivery Heading Row We at [GEOGRAP…" at bounding box center [841, 257] width 1341 height 1490
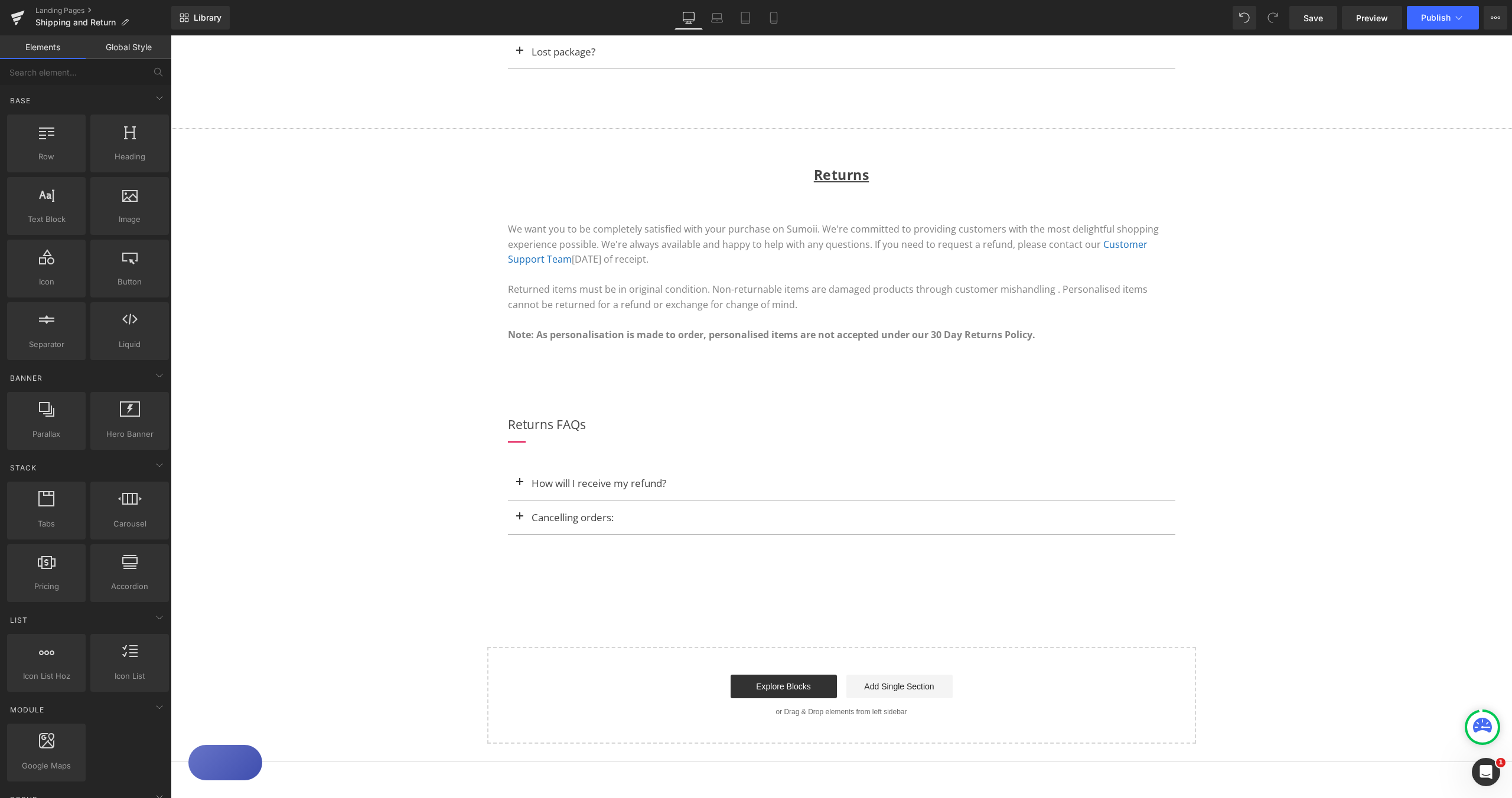
scroll to position [871, 0]
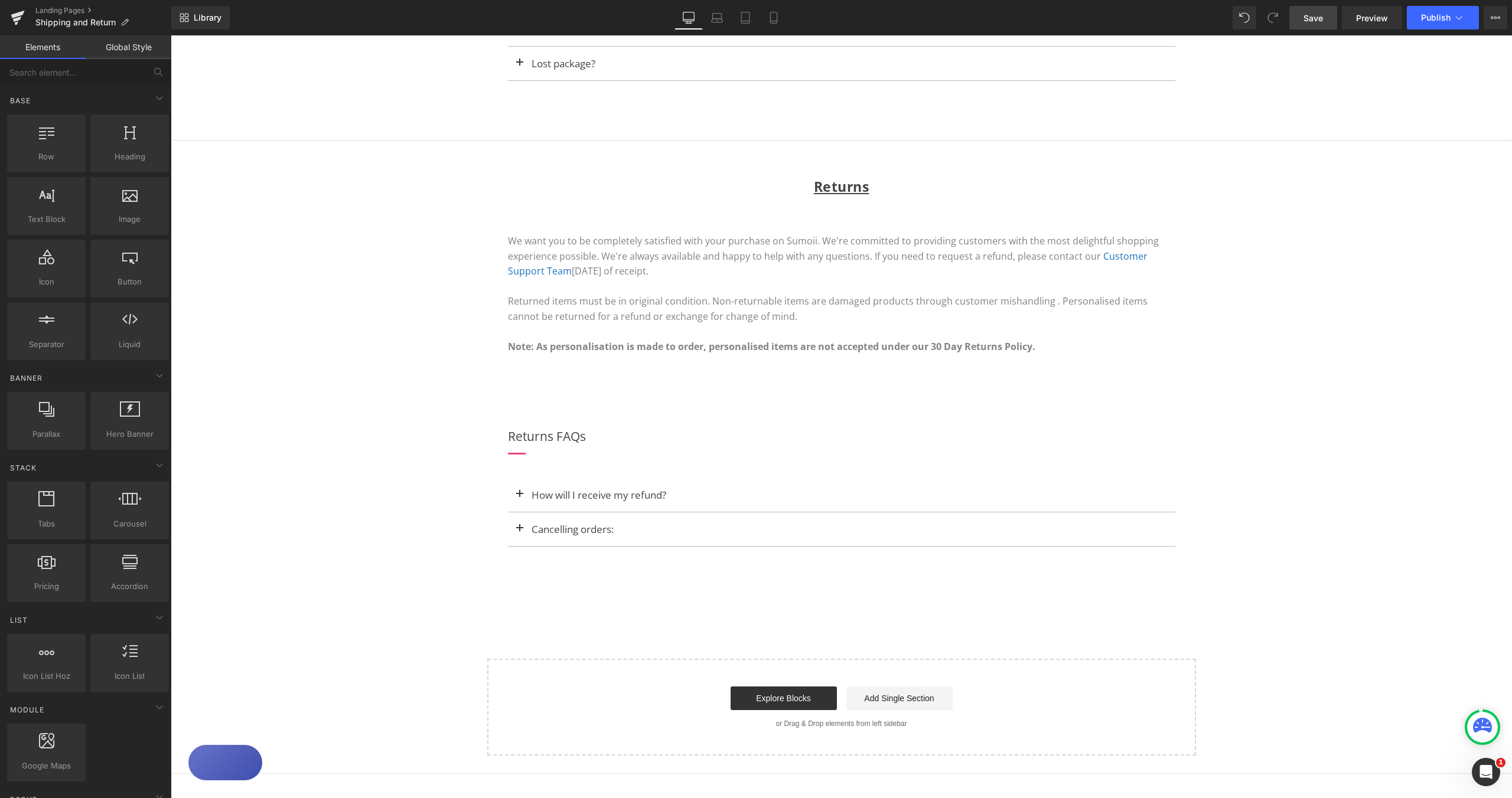
click at [1320, 19] on span "Save" at bounding box center [1313, 18] width 19 height 12
click at [1444, 18] on span "Publish" at bounding box center [1436, 18] width 29 height 10
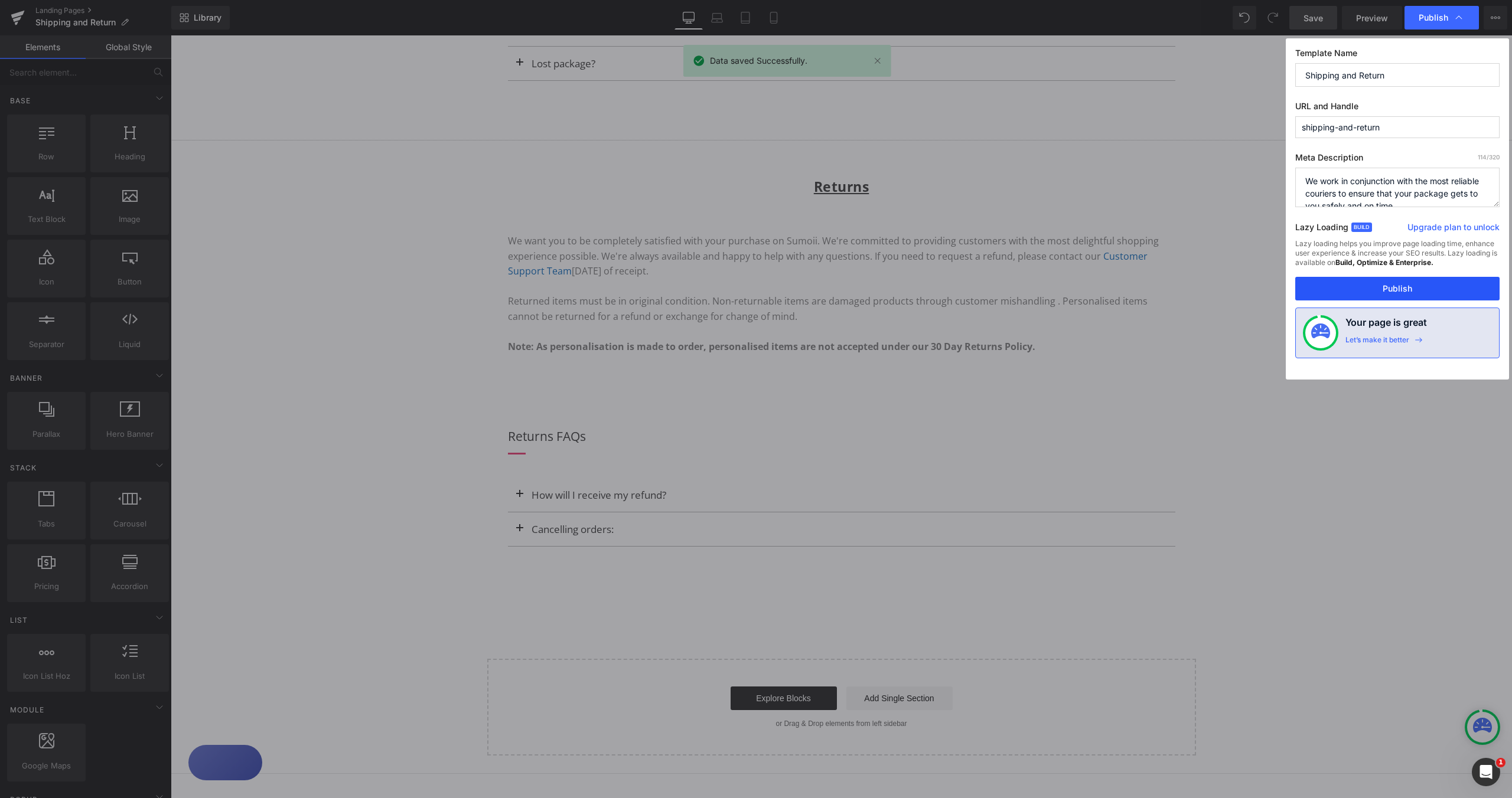
click at [1387, 288] on button "Publish" at bounding box center [1398, 289] width 204 height 24
